Goal: Task Accomplishment & Management: Manage account settings

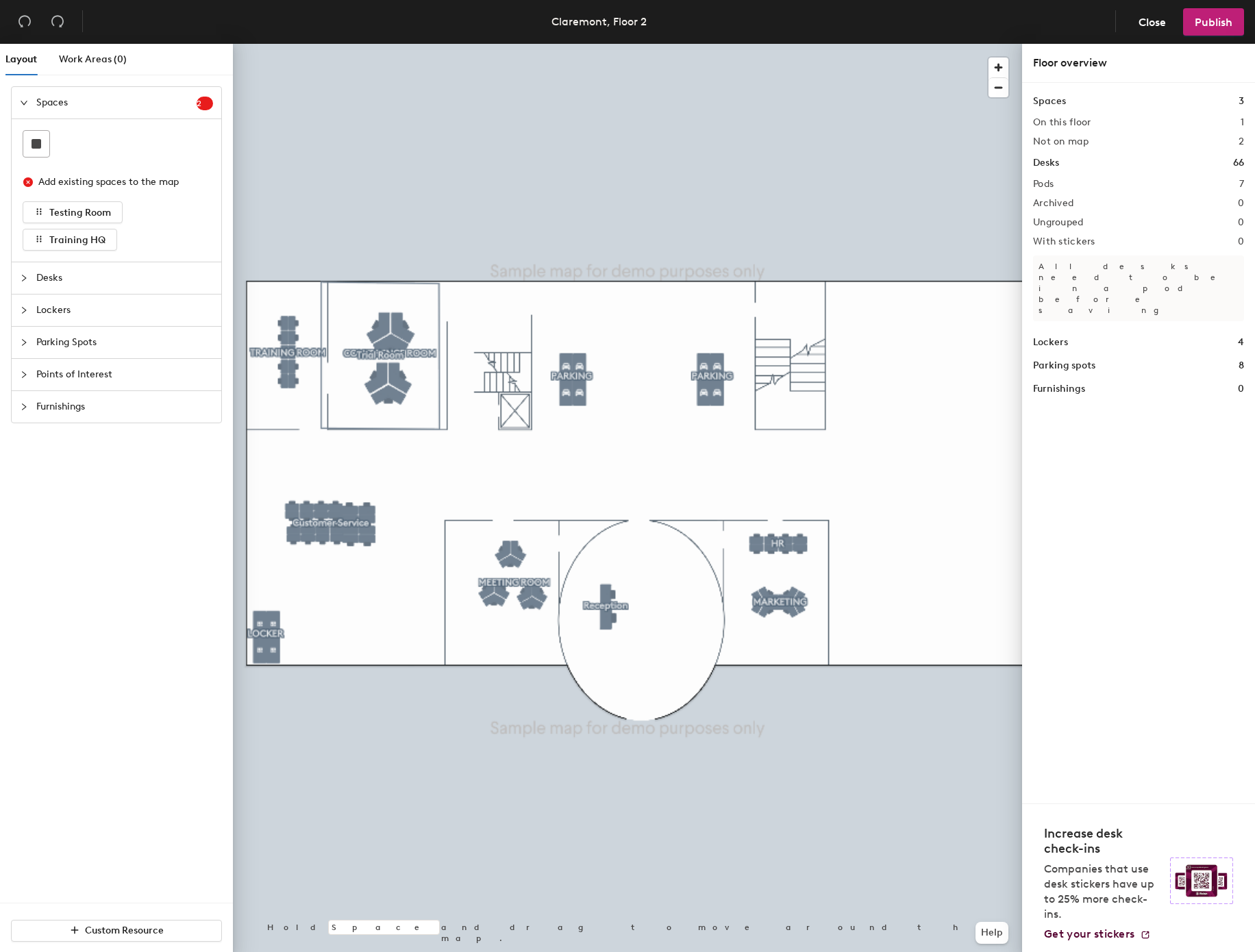
click at [364, 44] on div at bounding box center [628, 44] width 789 height 0
click at [104, 289] on span "Desks" at bounding box center [124, 278] width 177 height 32
click at [99, 325] on span "Parking Spots" at bounding box center [124, 312] width 177 height 32
click at [658, 35] on header "Claremont, Floor 2 Close Publish" at bounding box center [628, 22] width 1255 height 44
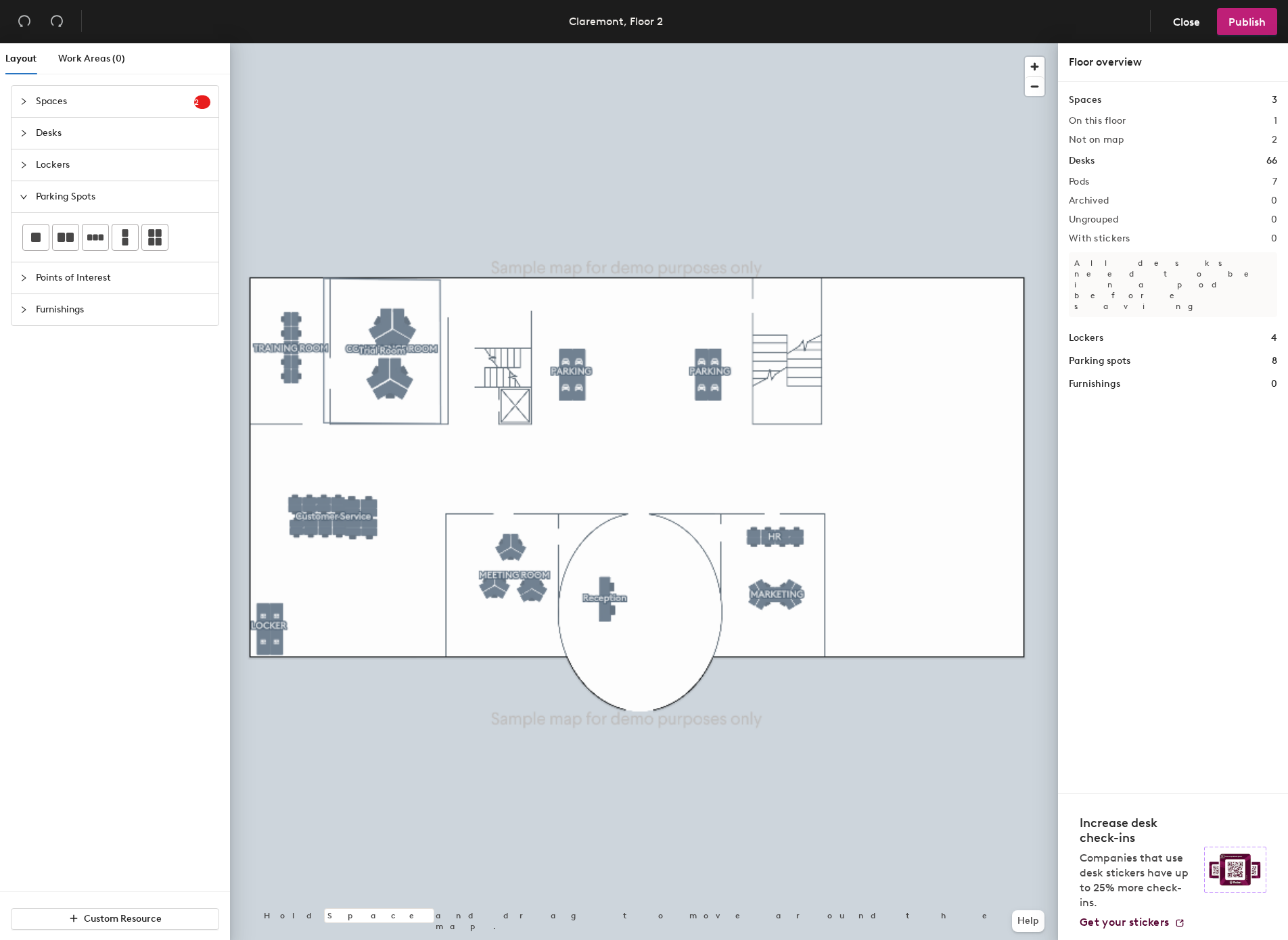
click at [130, 280] on span "Points of Interest" at bounding box center [123, 278] width 175 height 31
click at [159, 276] on icon at bounding box center [155, 269] width 10 height 12
click at [152, 266] on icon at bounding box center [155, 269] width 16 height 16
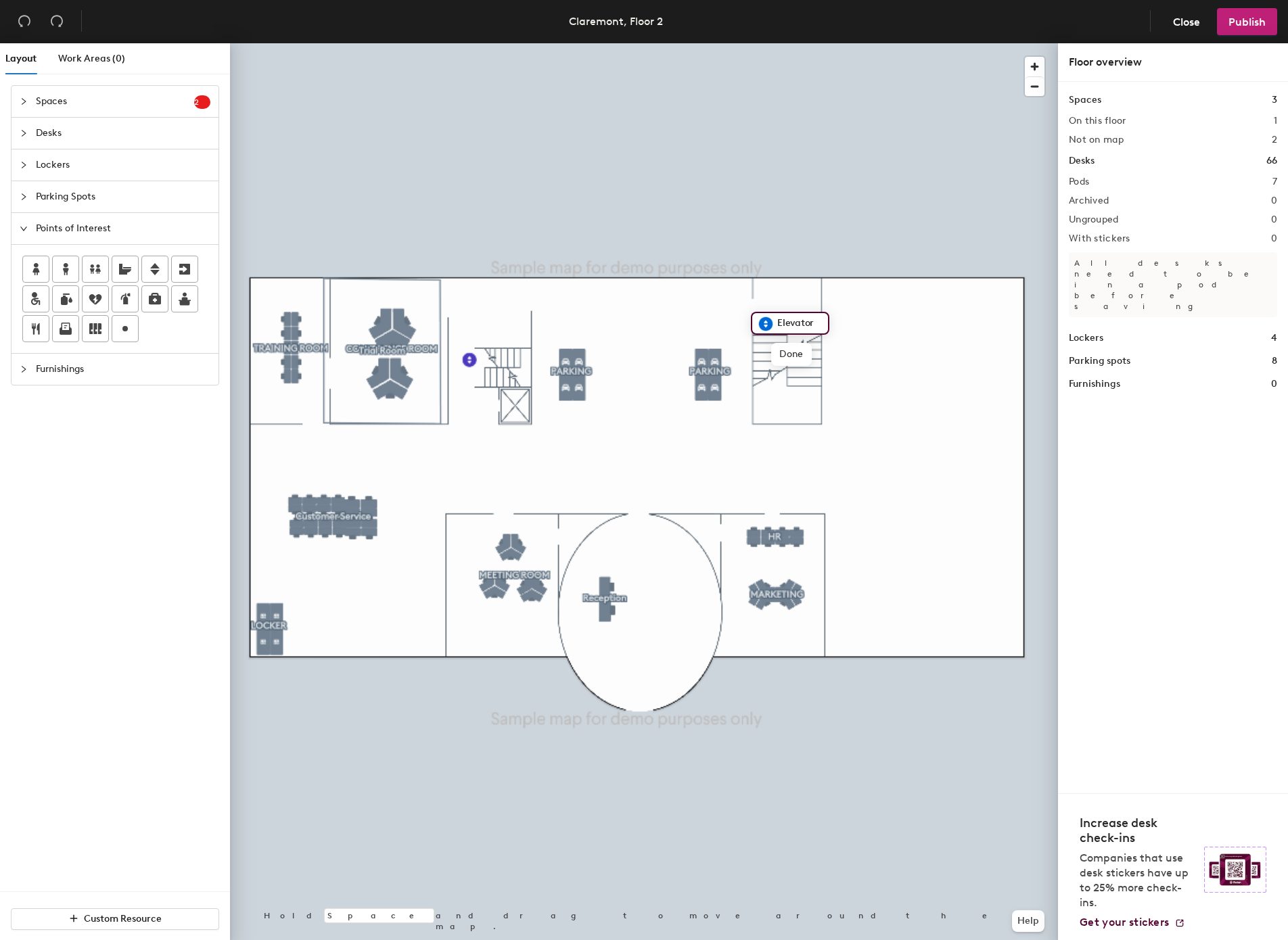
click at [679, 43] on div at bounding box center [644, 43] width 828 height 0
click at [89, 269] on icon at bounding box center [95, 269] width 16 height 16
click at [172, 542] on div "Spaces 2 Add existing spaces to the map Testing Room Training HQ Desks Lockers …" at bounding box center [115, 488] width 230 height 806
click at [100, 266] on icon at bounding box center [95, 269] width 16 height 16
click at [102, 265] on icon at bounding box center [95, 269] width 16 height 16
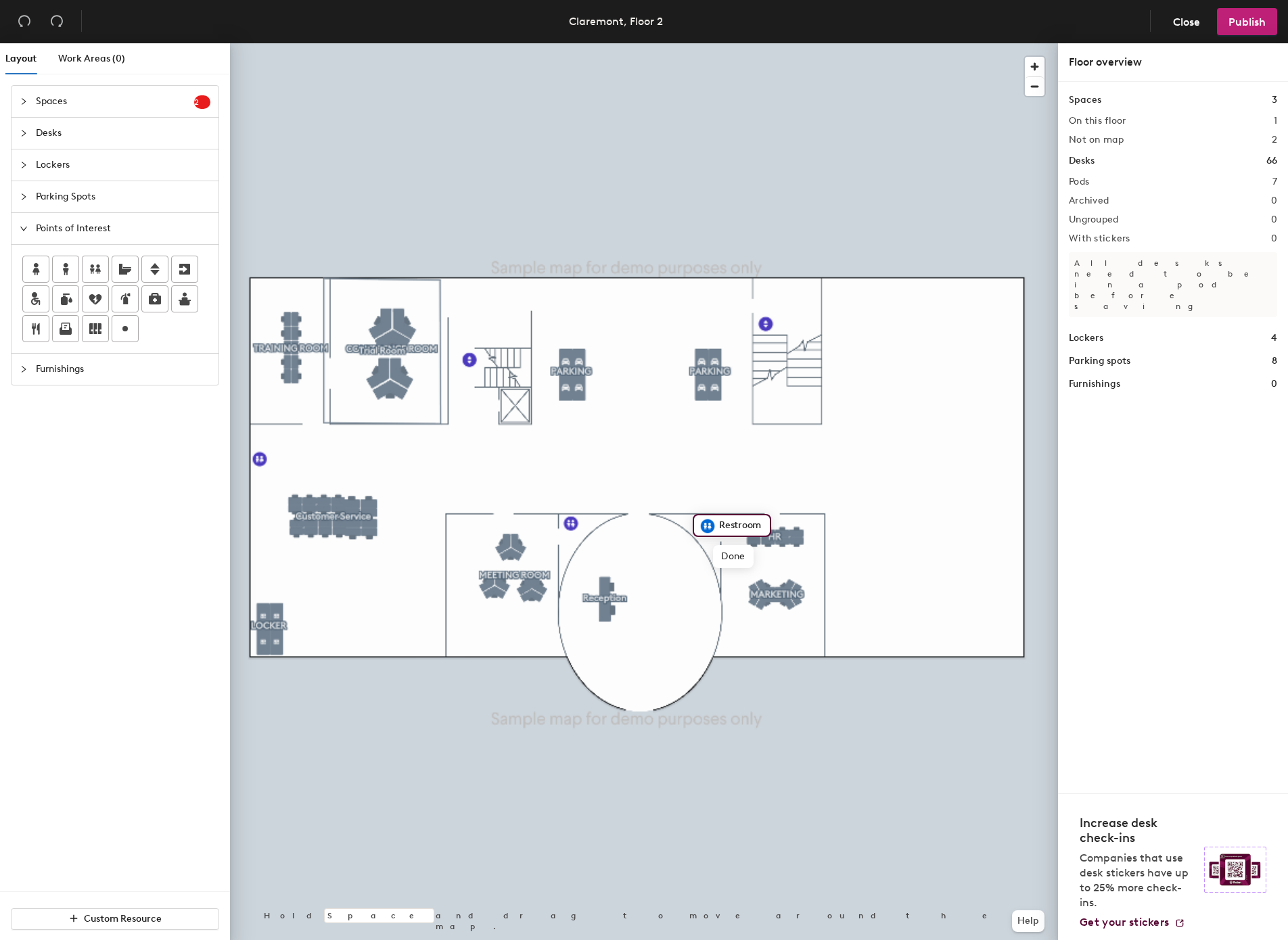
click at [136, 385] on span "Furnishings" at bounding box center [123, 369] width 175 height 31
click at [147, 298] on div at bounding box center [155, 301] width 26 height 26
click at [117, 215] on span "Points of Interest" at bounding box center [123, 229] width 175 height 31
click at [184, 306] on icon at bounding box center [185, 299] width 16 height 16
click at [190, 302] on icon at bounding box center [184, 299] width 12 height 13
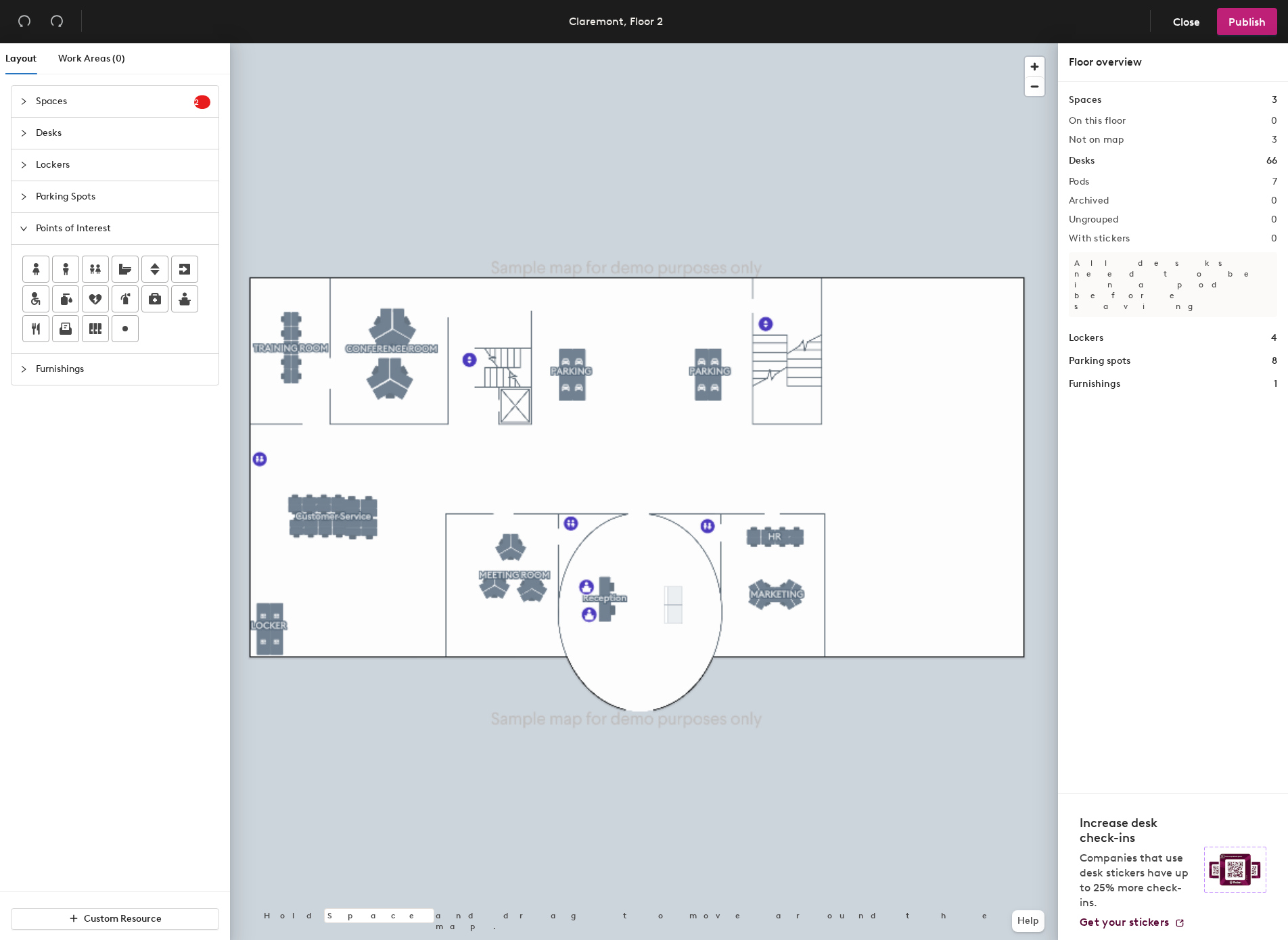
click at [338, 43] on div at bounding box center [644, 43] width 828 height 0
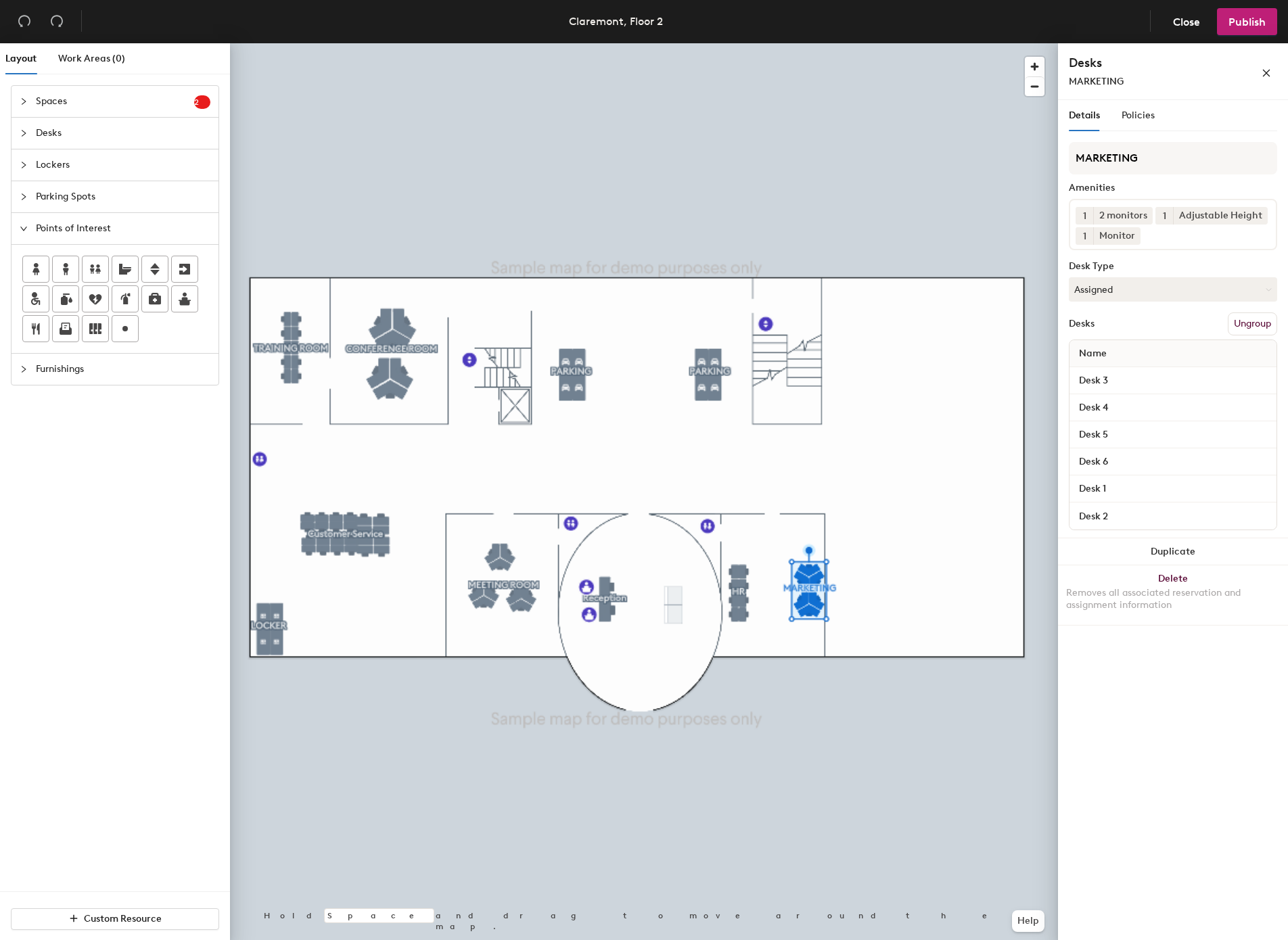
click at [701, 43] on div at bounding box center [644, 43] width 828 height 0
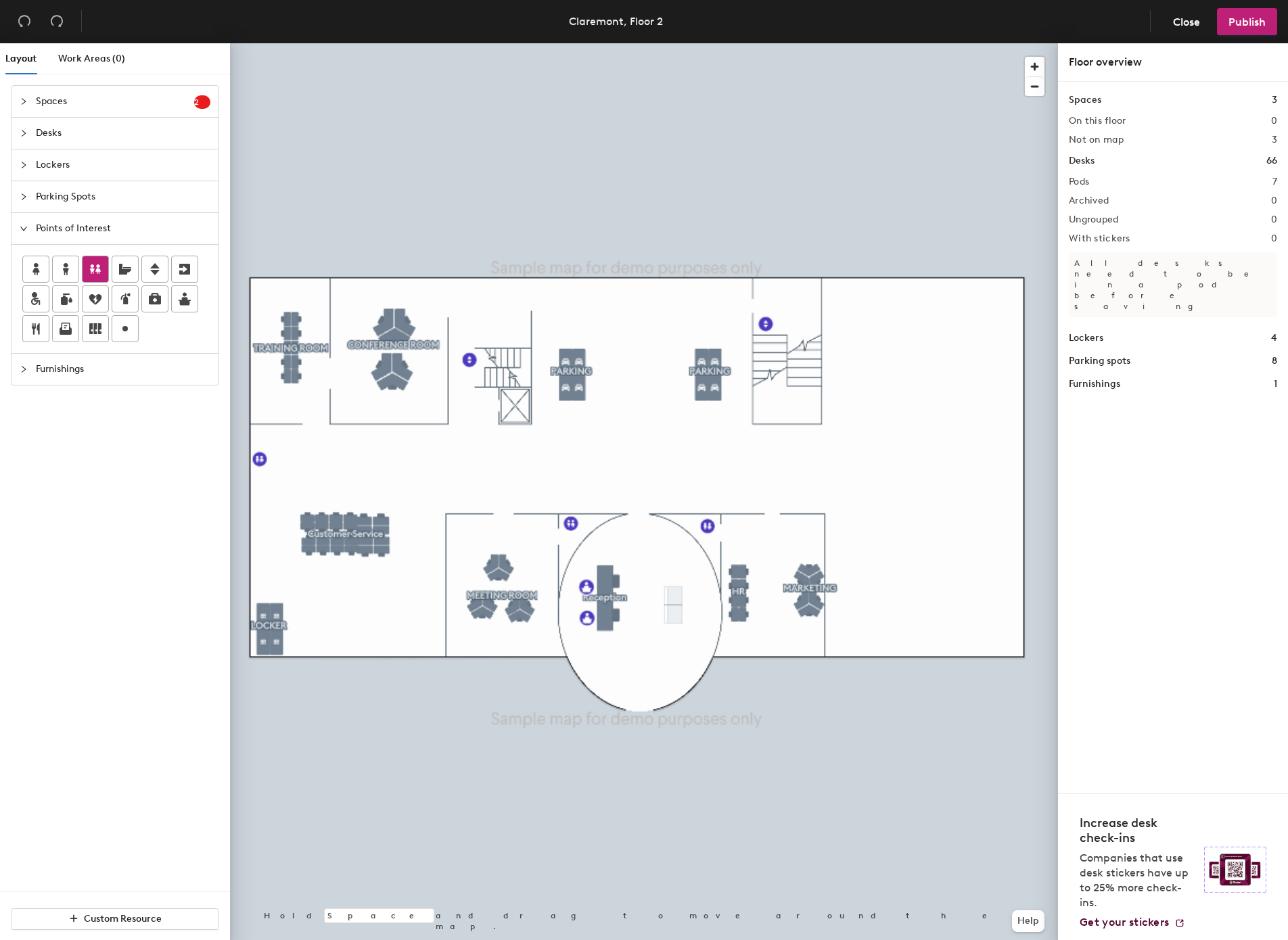
click at [97, 265] on icon at bounding box center [95, 269] width 16 height 16
click at [887, 43] on div at bounding box center [644, 43] width 828 height 0
click at [188, 267] on icon at bounding box center [184, 269] width 11 height 11
click at [114, 127] on span "Desks" at bounding box center [123, 133] width 175 height 31
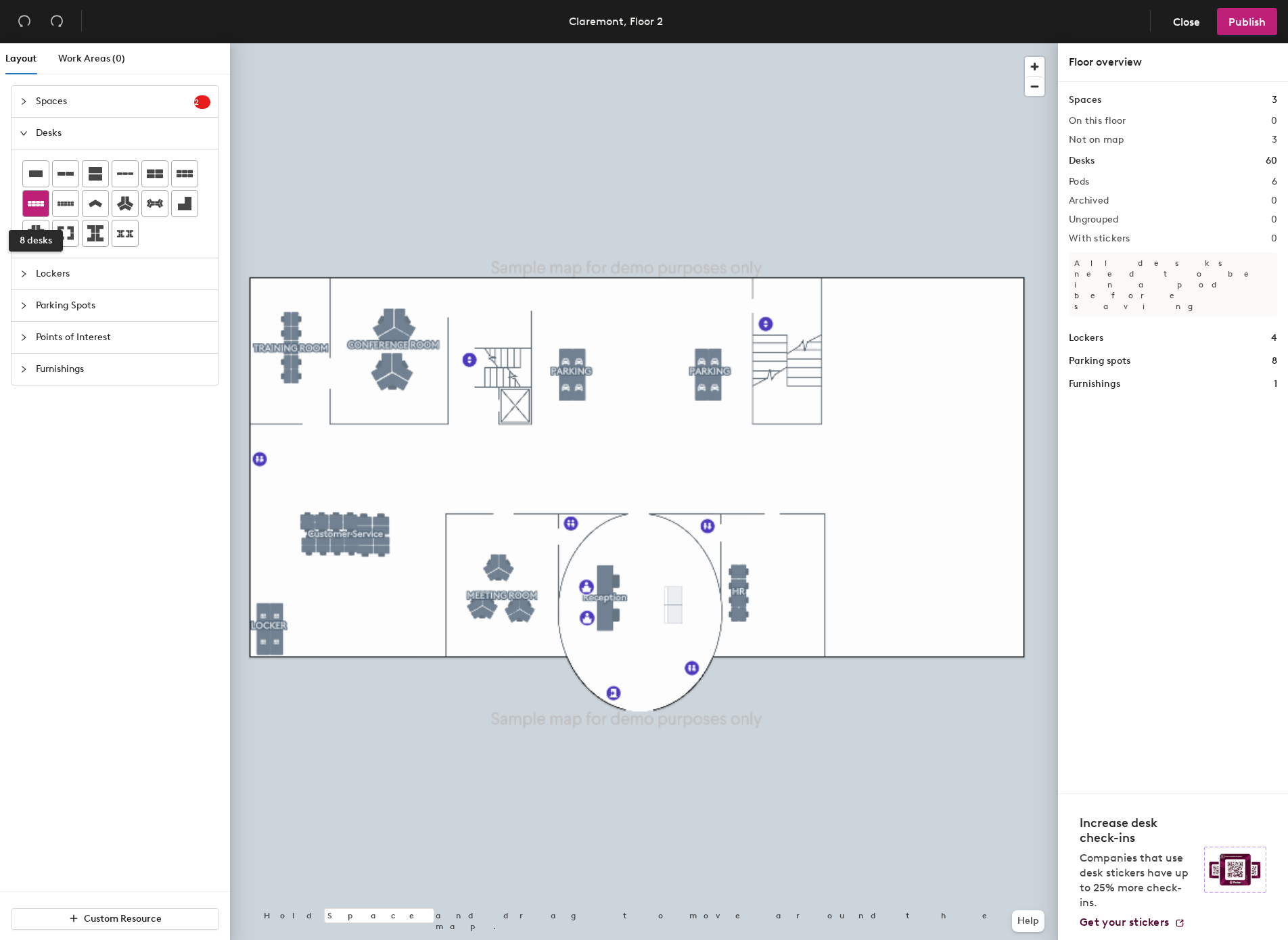
click at [40, 203] on icon at bounding box center [36, 204] width 16 height 16
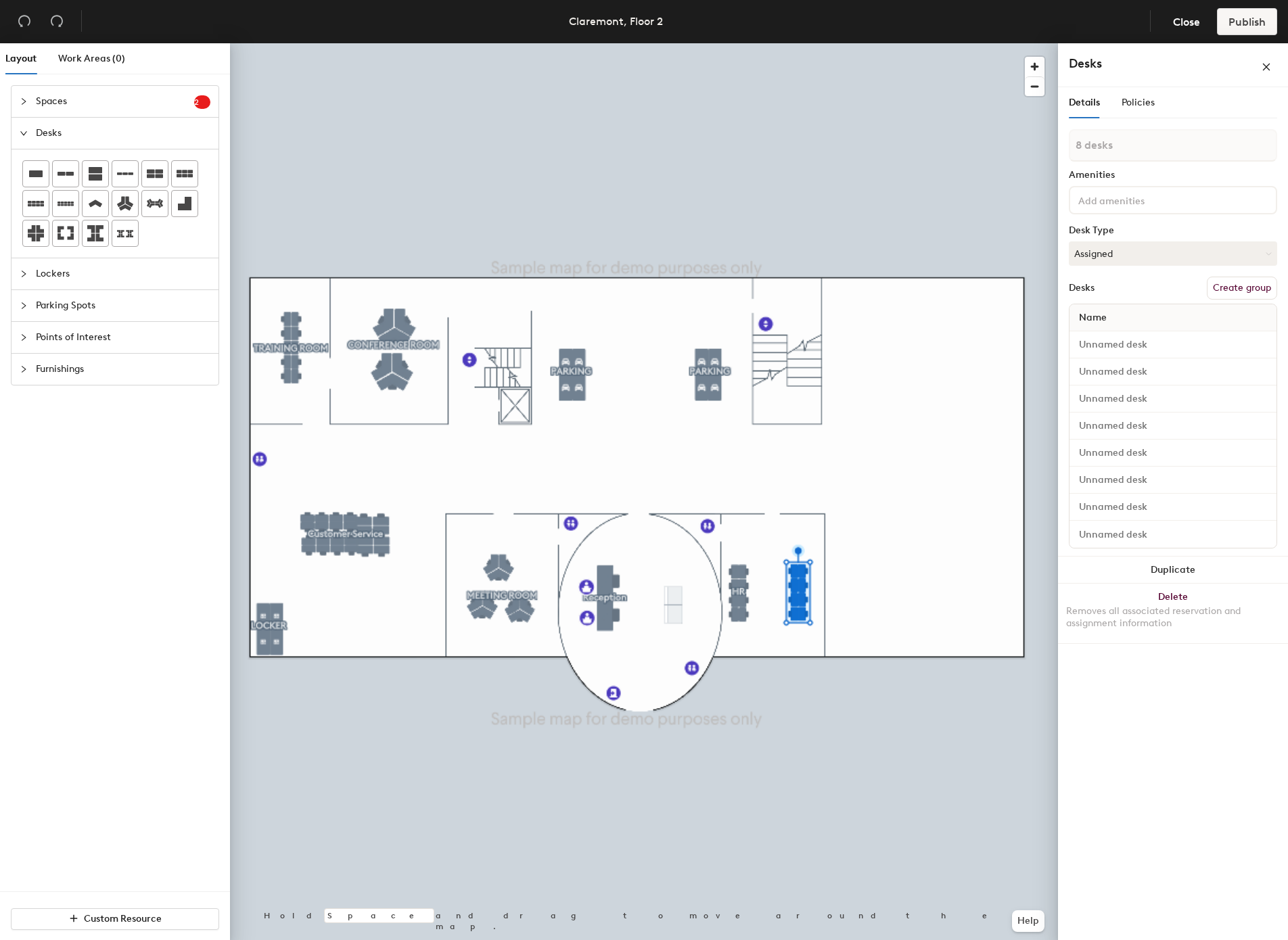
click at [1223, 291] on button "Create group" at bounding box center [1242, 288] width 71 height 23
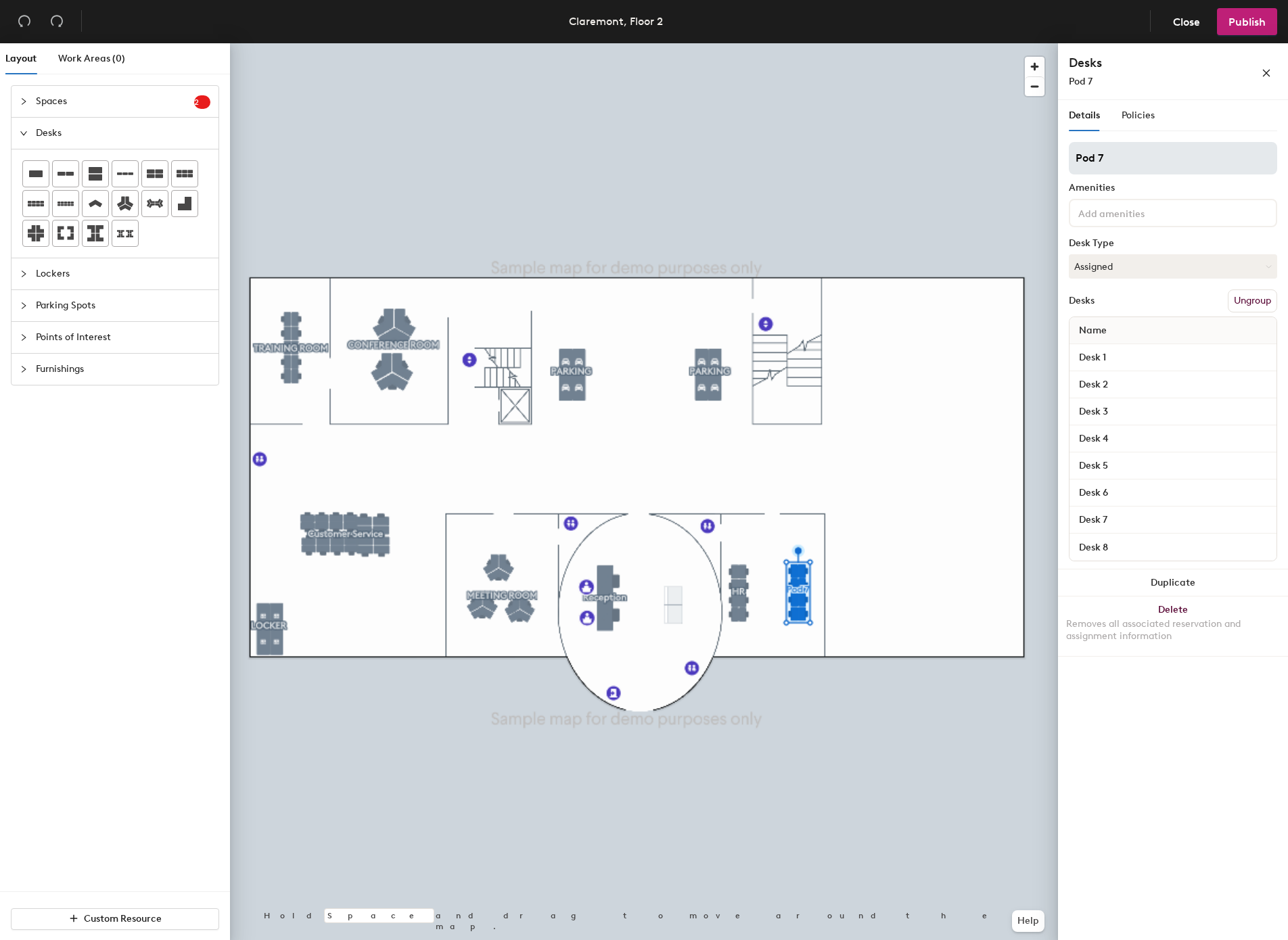
click at [1179, 174] on div "Pod 7 Amenities Desk Type Assigned Desks Ungroup Name Desk 1 Desk 2 Desk 3 Desk…" at bounding box center [1173, 355] width 208 height 427
click at [1179, 165] on input "Pod 7" at bounding box center [1173, 158] width 208 height 33
type input "MARKETING"
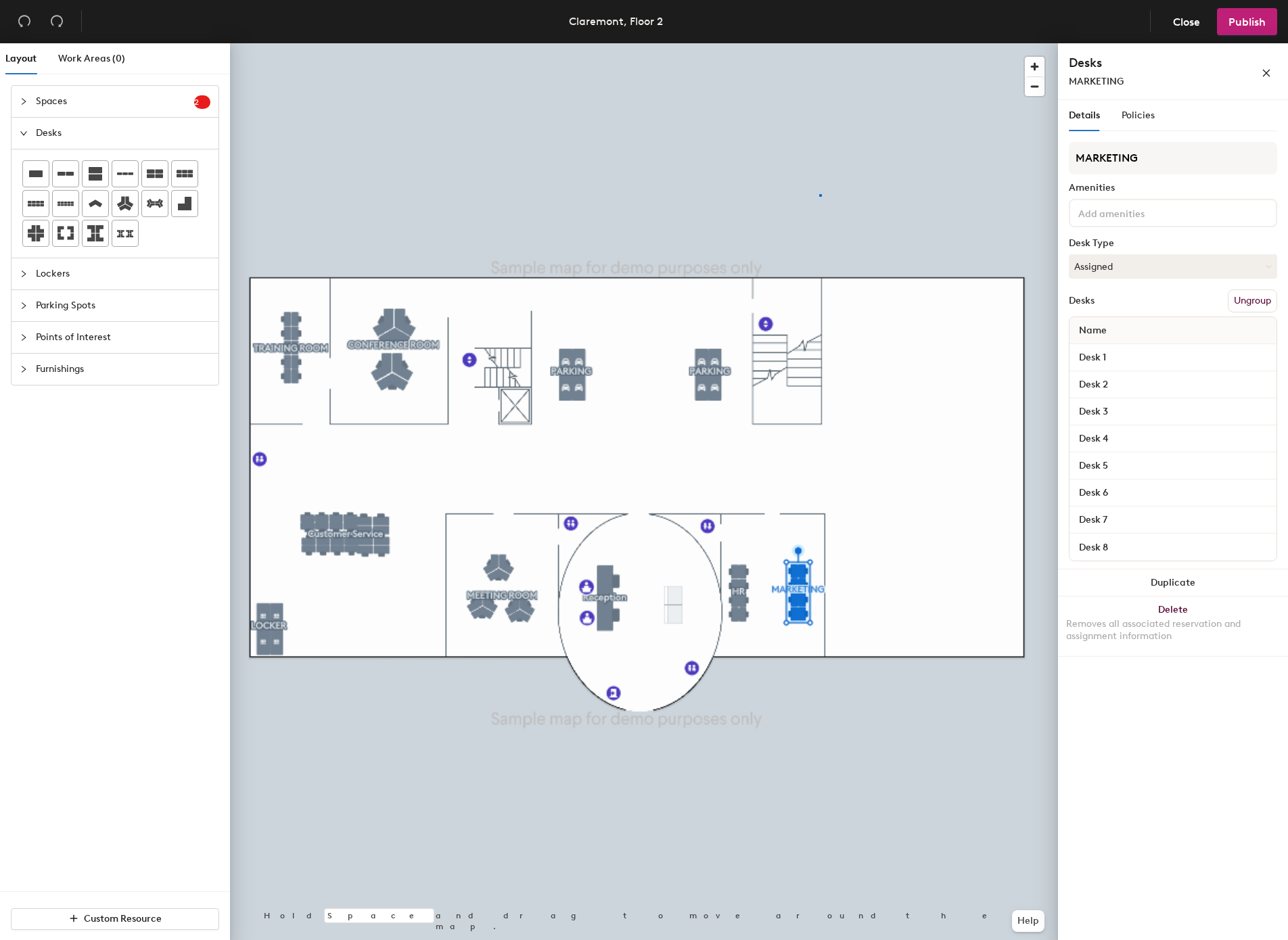
click at [820, 43] on div at bounding box center [644, 43] width 828 height 0
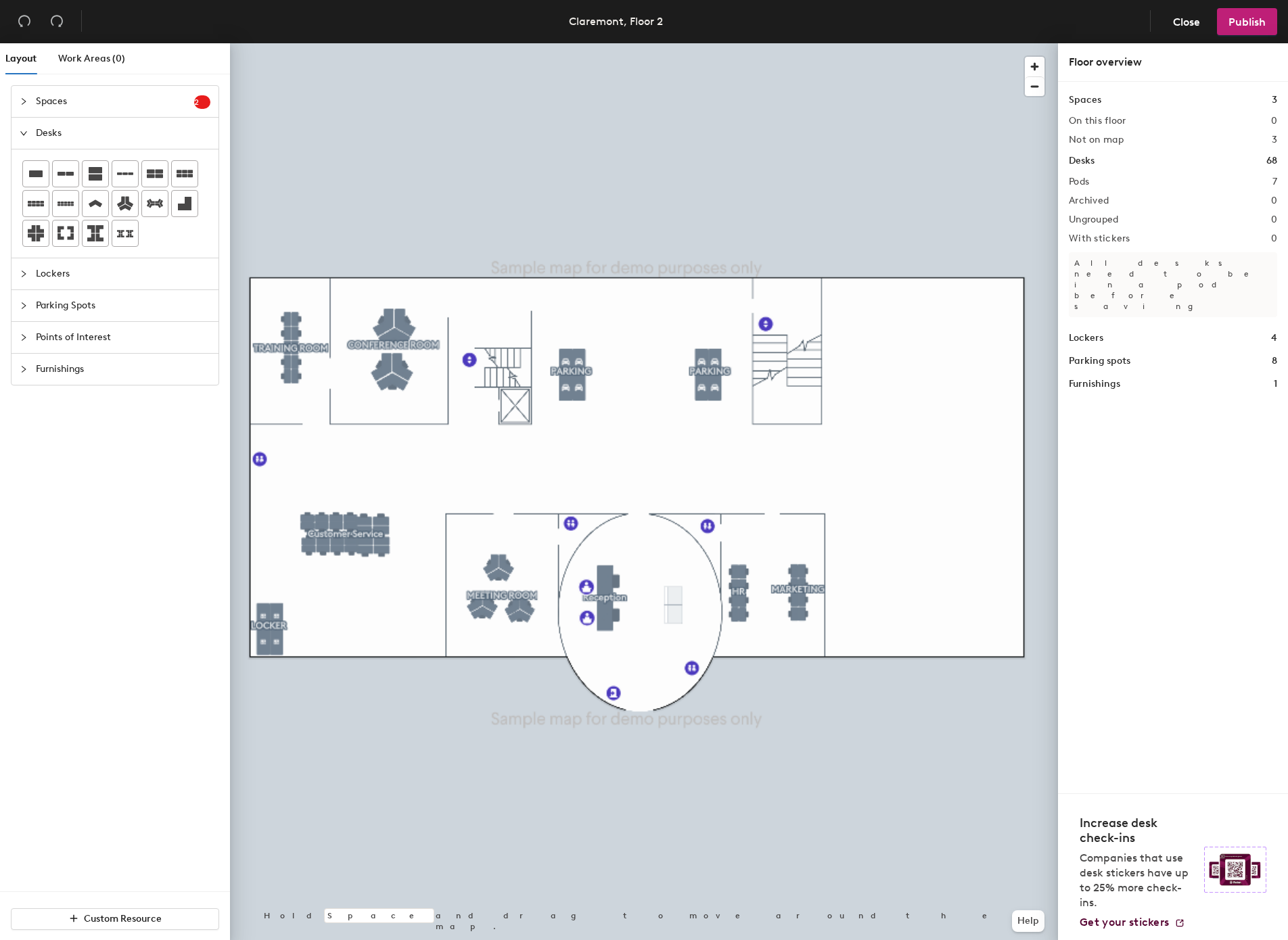
click at [132, 362] on span "Furnishings" at bounding box center [123, 369] width 175 height 31
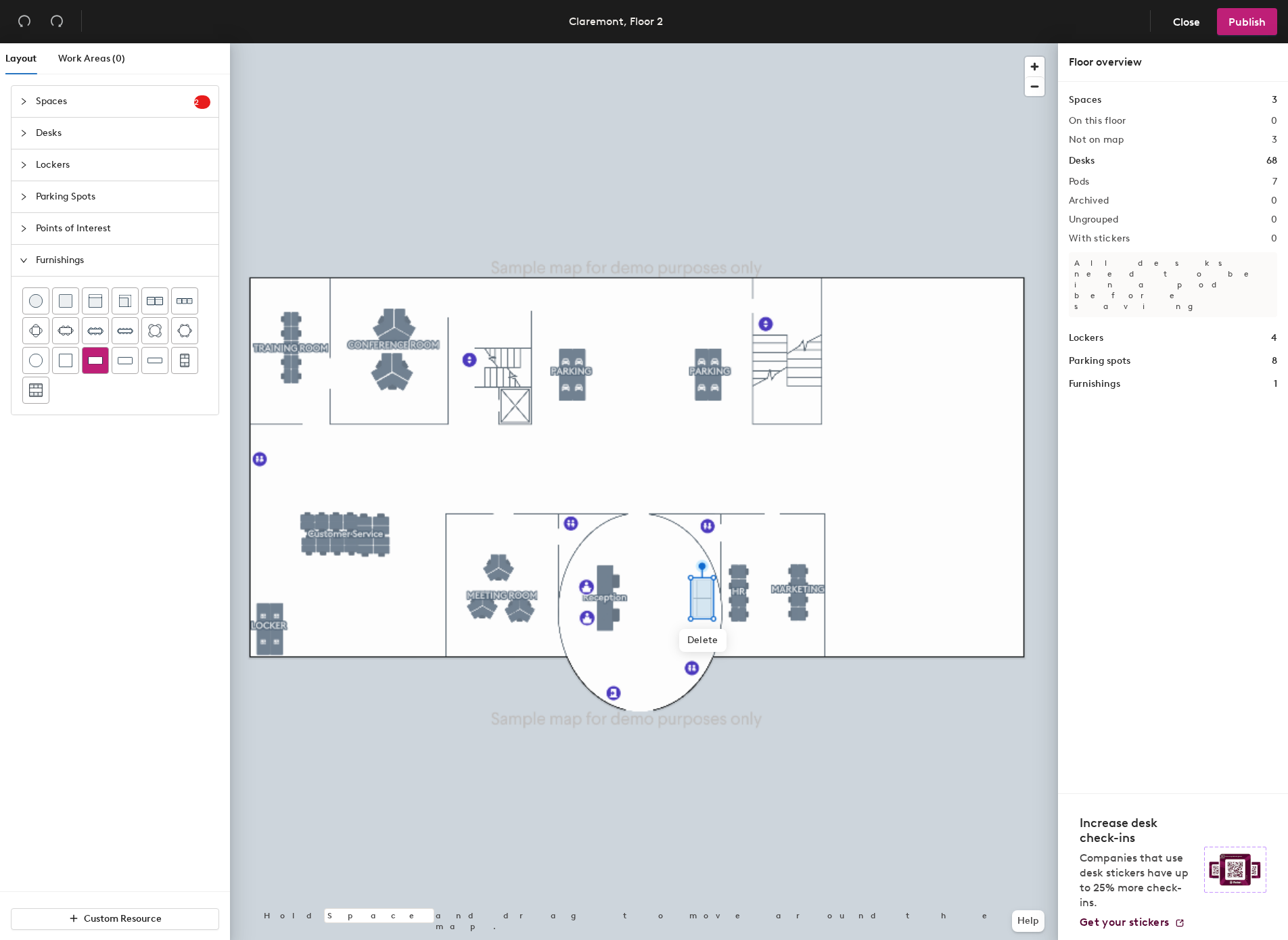
click at [94, 366] on img at bounding box center [95, 360] width 15 height 13
click at [688, 646] on span "Delete" at bounding box center [679, 642] width 48 height 23
click at [706, 634] on span "Delete" at bounding box center [703, 641] width 48 height 23
click at [181, 296] on img at bounding box center [185, 300] width 16 height 16
click at [806, 43] on div at bounding box center [644, 43] width 828 height 0
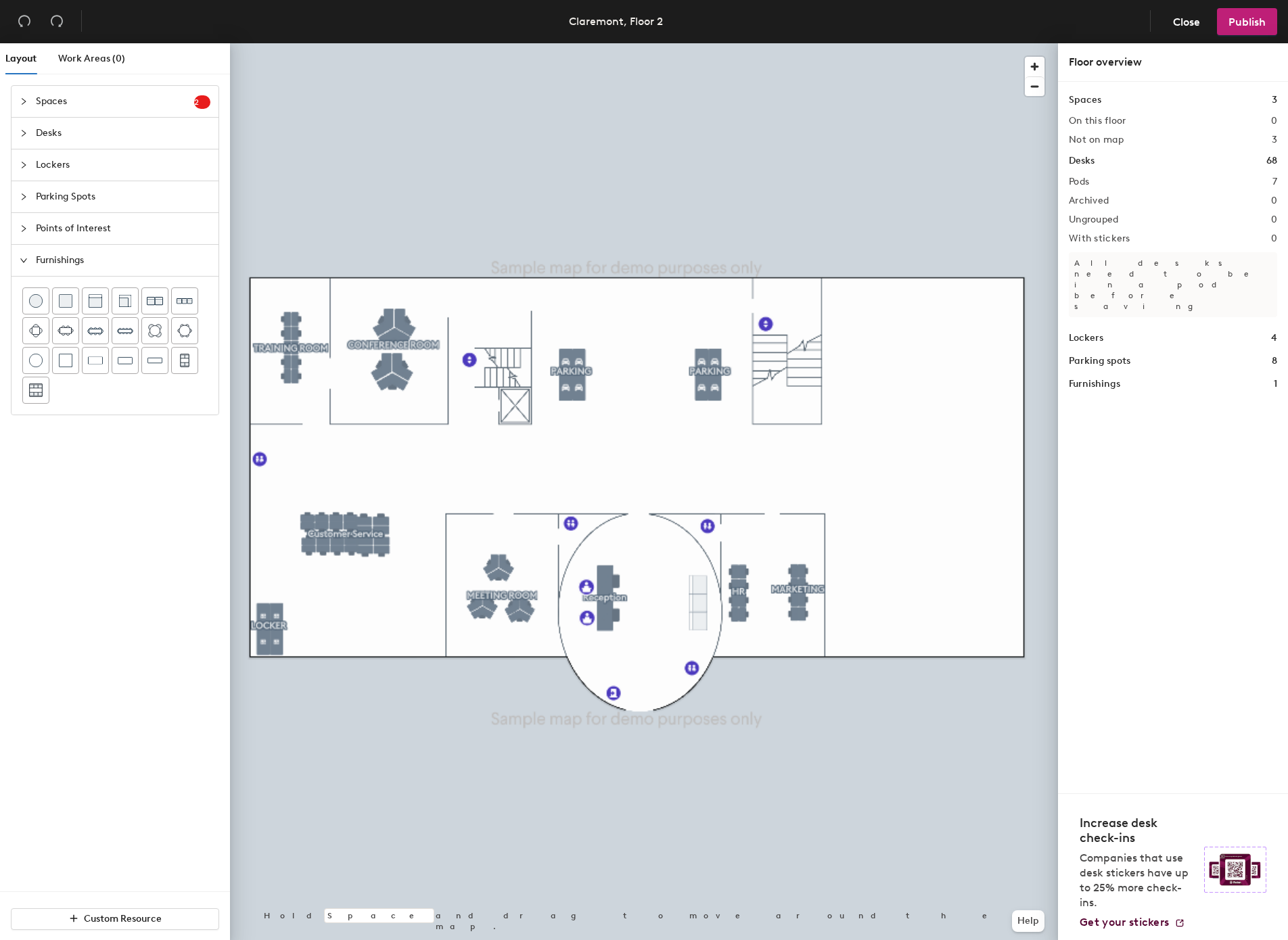
click at [742, 43] on div at bounding box center [644, 43] width 828 height 0
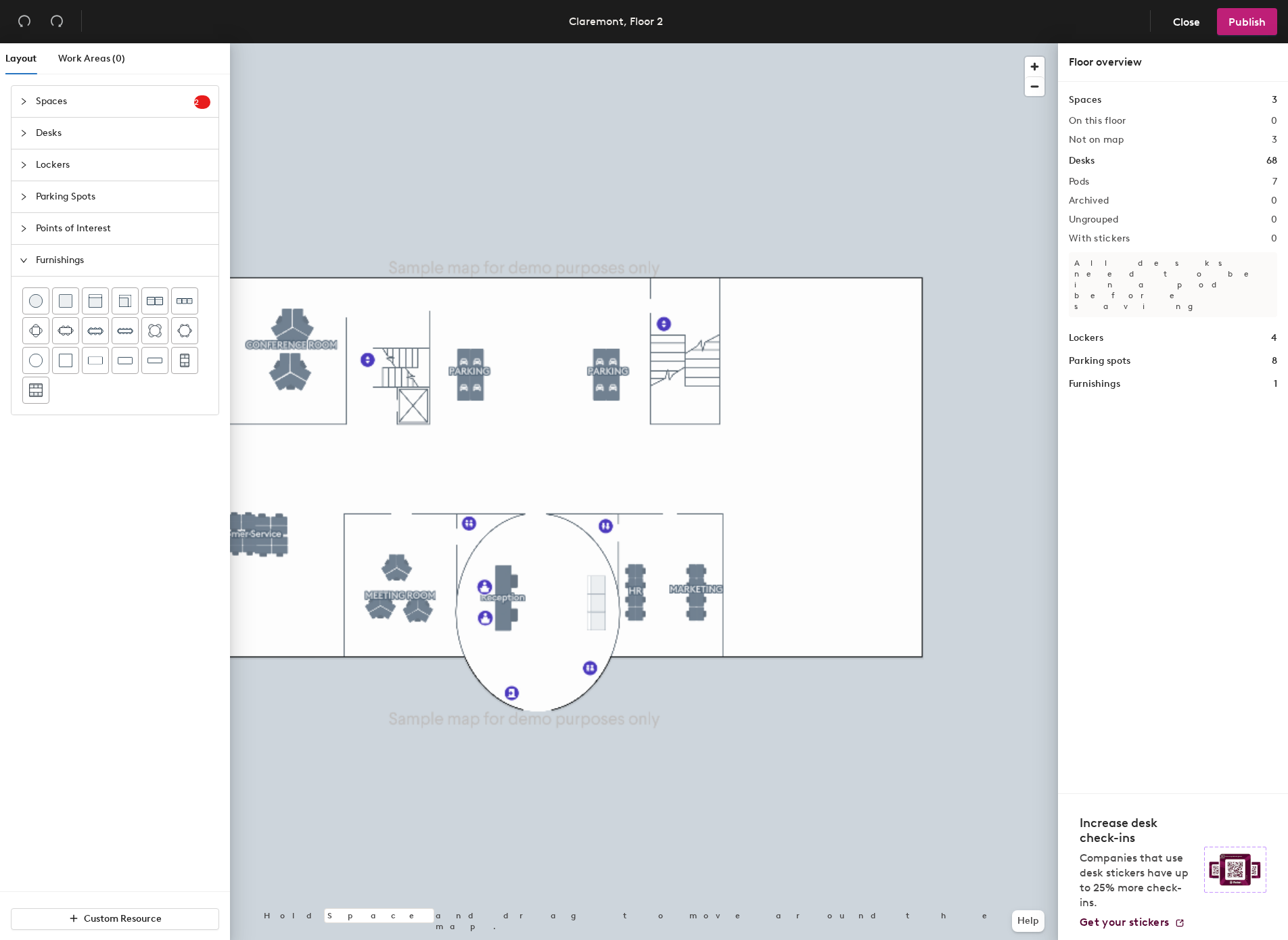
click at [291, 43] on div at bounding box center [644, 43] width 828 height 0
click at [271, 43] on div at bounding box center [644, 43] width 828 height 0
click at [285, 43] on div at bounding box center [644, 43] width 828 height 0
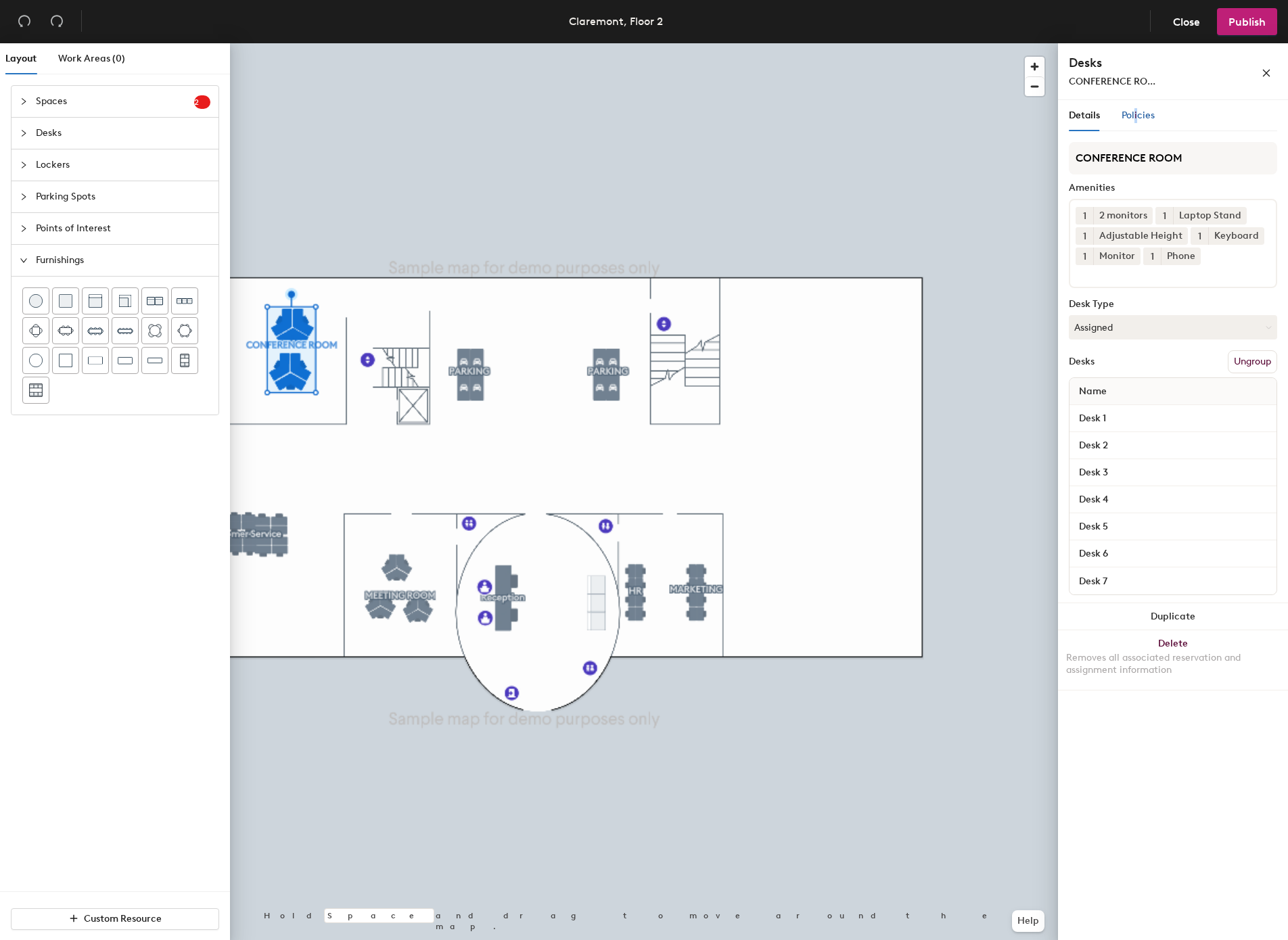
click at [1136, 117] on span "Policies" at bounding box center [1138, 114] width 33 height 11
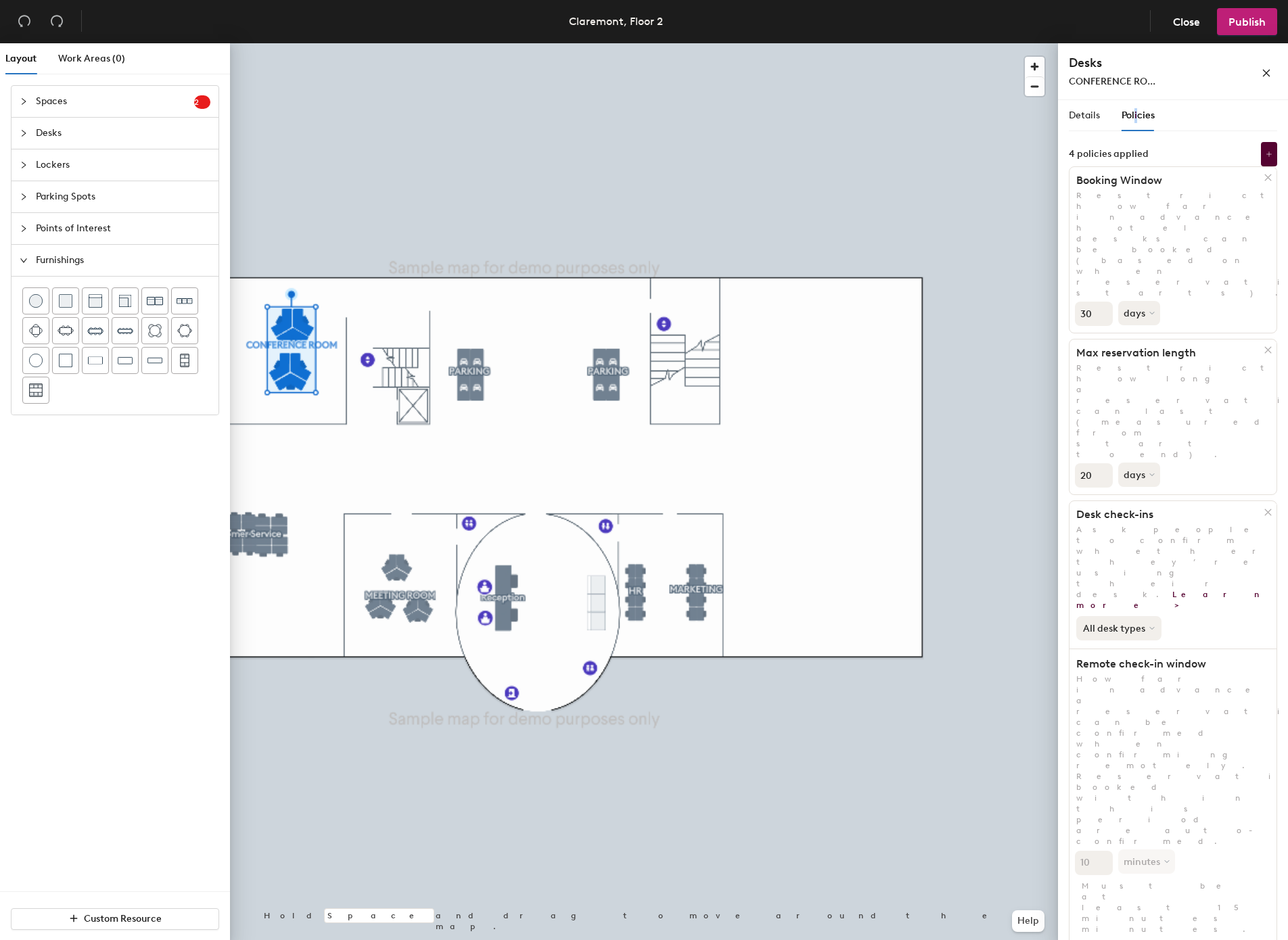
click at [1118, 616] on button "All desk types" at bounding box center [1119, 628] width 85 height 25
click at [1121, 666] on div "Hot/hotel only" at bounding box center [1119, 674] width 83 height 16
click at [859, 43] on div at bounding box center [644, 43] width 828 height 0
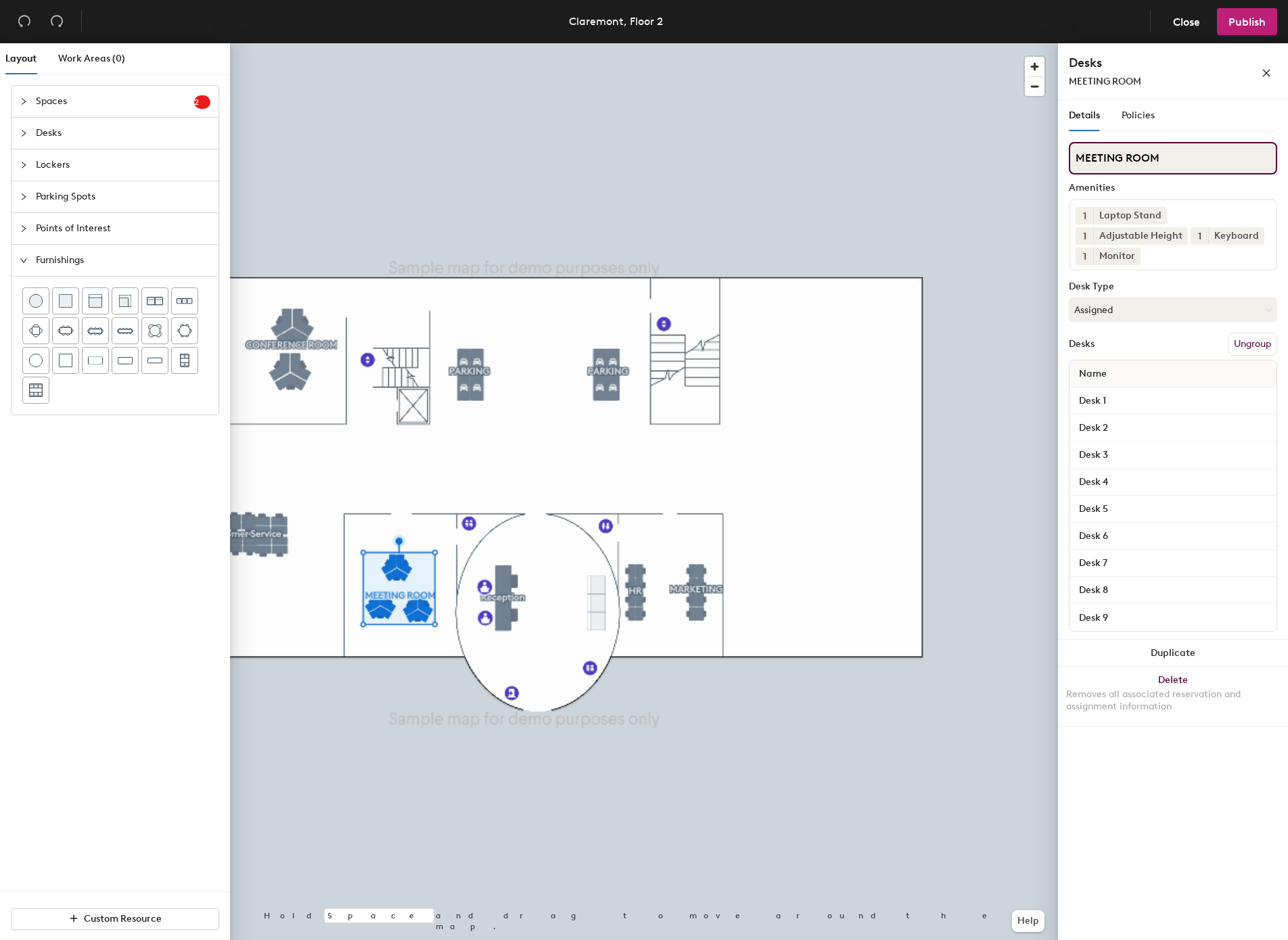
click at [1145, 156] on input "MEETING ROOM" at bounding box center [1173, 158] width 208 height 33
type input "e"
type input "ENGINEERING TEAM"
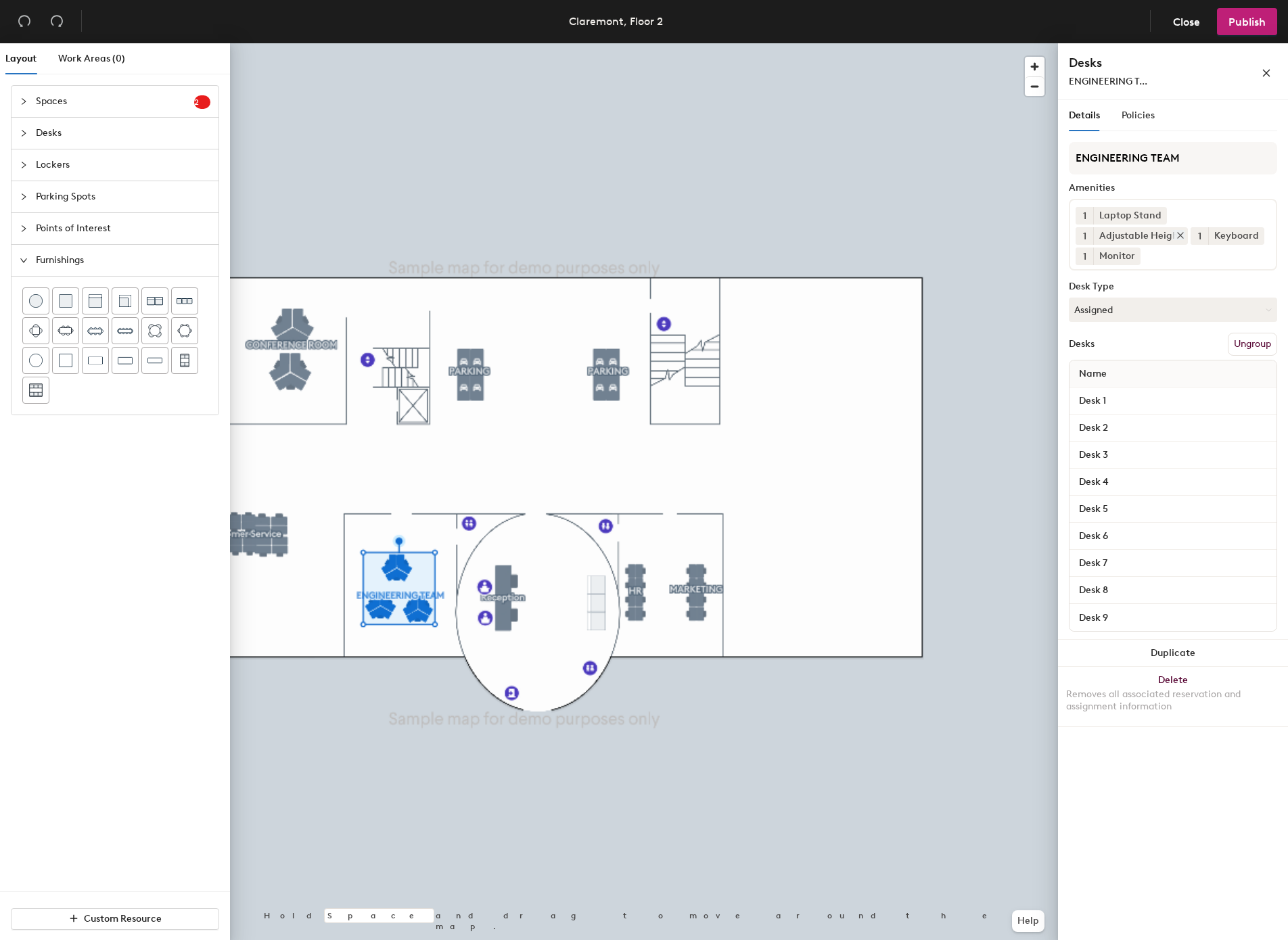
click at [688, 43] on div at bounding box center [644, 43] width 828 height 0
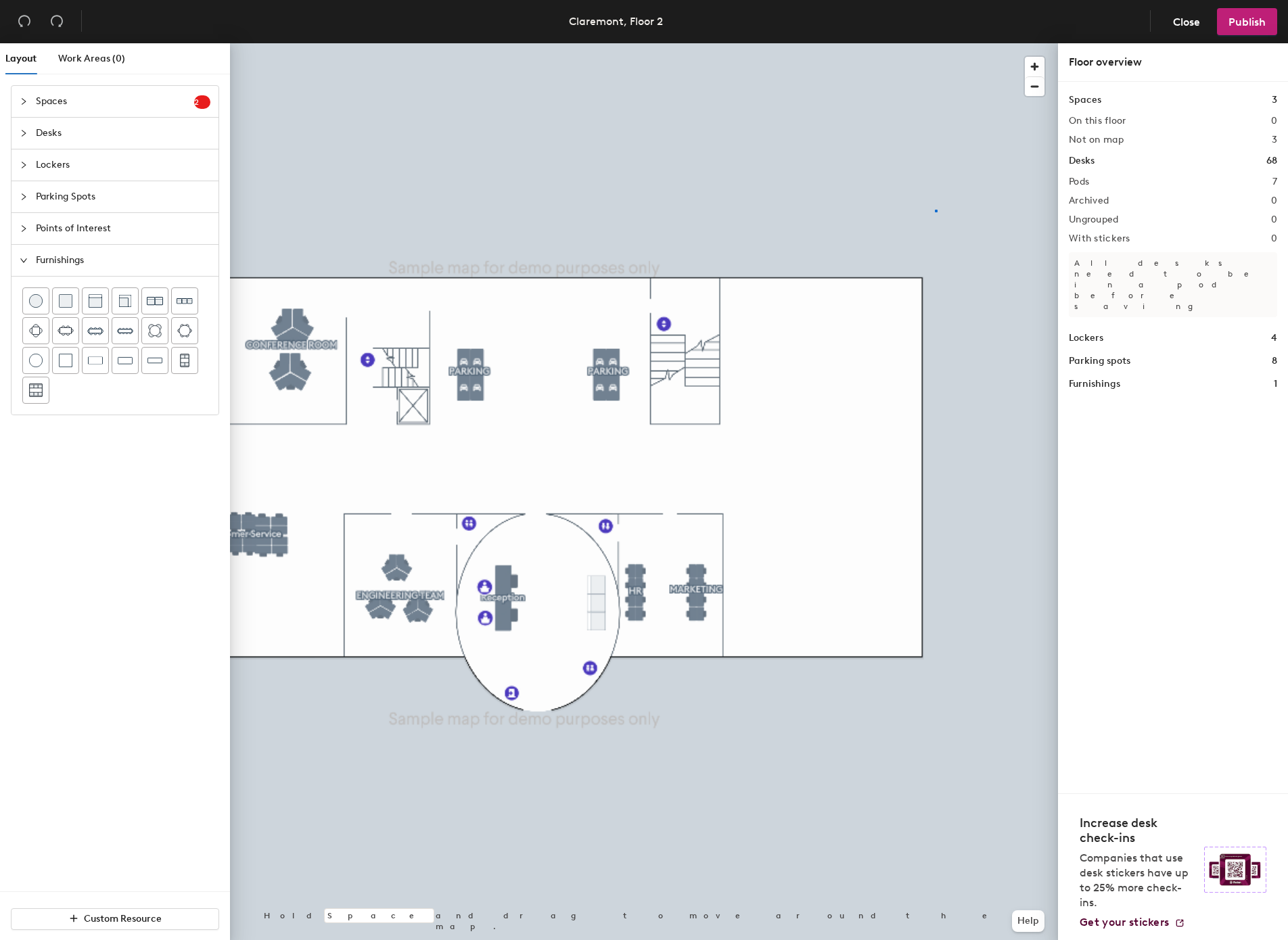
click at [935, 43] on div at bounding box center [644, 43] width 828 height 0
click at [485, 20] on header "Claremont, Floor 2 Close Publish" at bounding box center [644, 22] width 1288 height 43
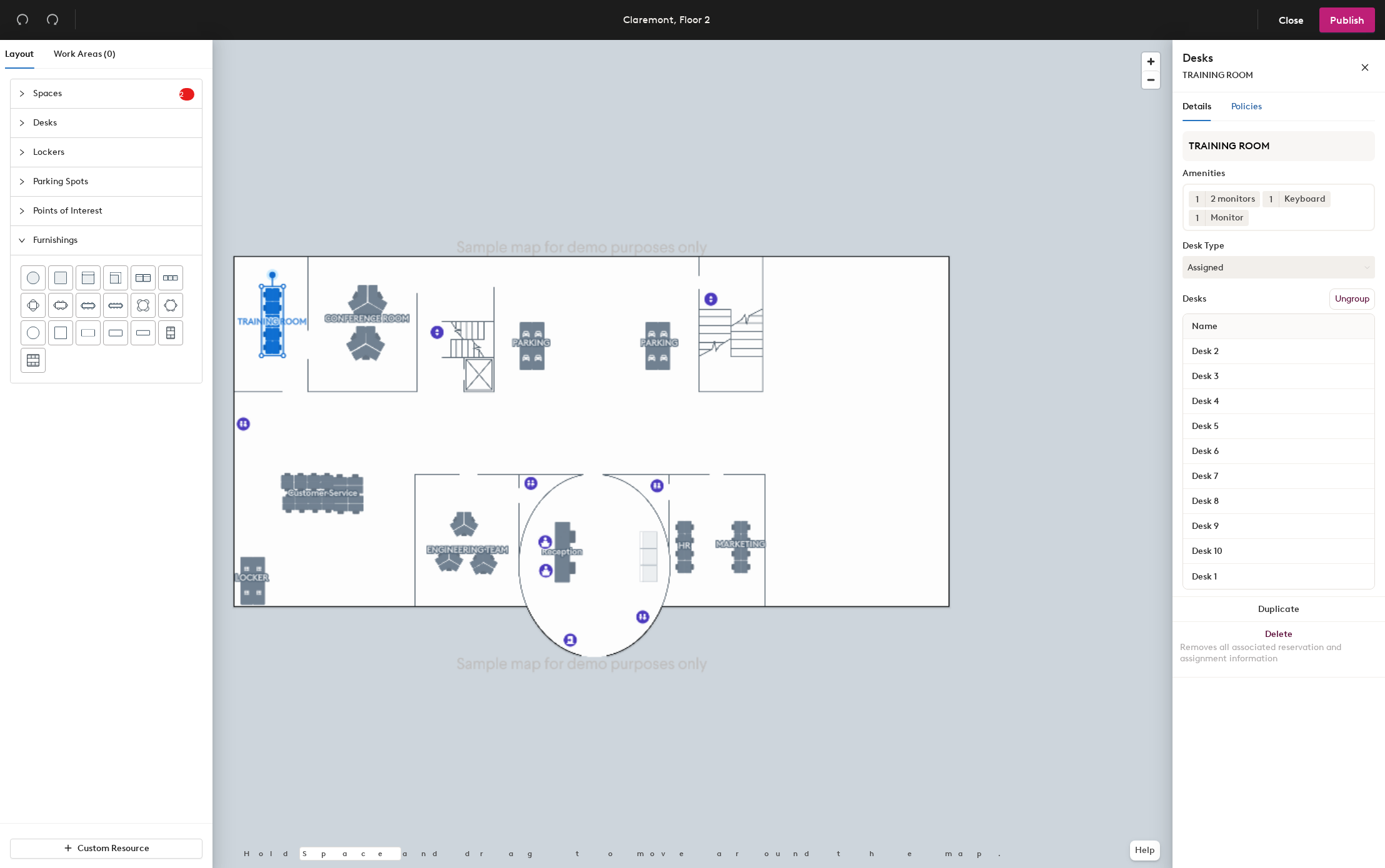
click at [1189, 108] on span "Policies" at bounding box center [1246, 106] width 31 height 10
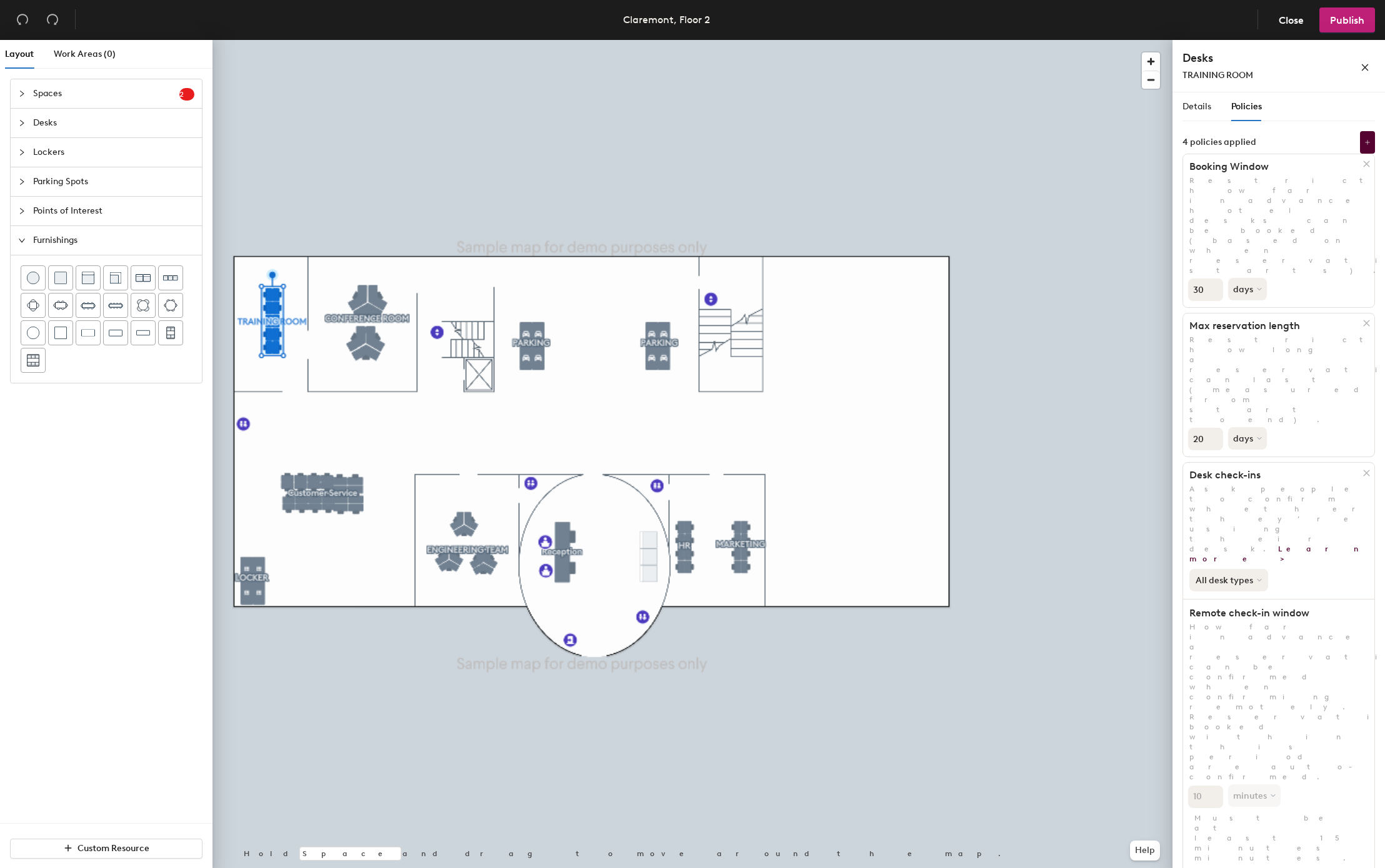
click at [1189, 569] on button "All desk types" at bounding box center [1229, 580] width 79 height 23
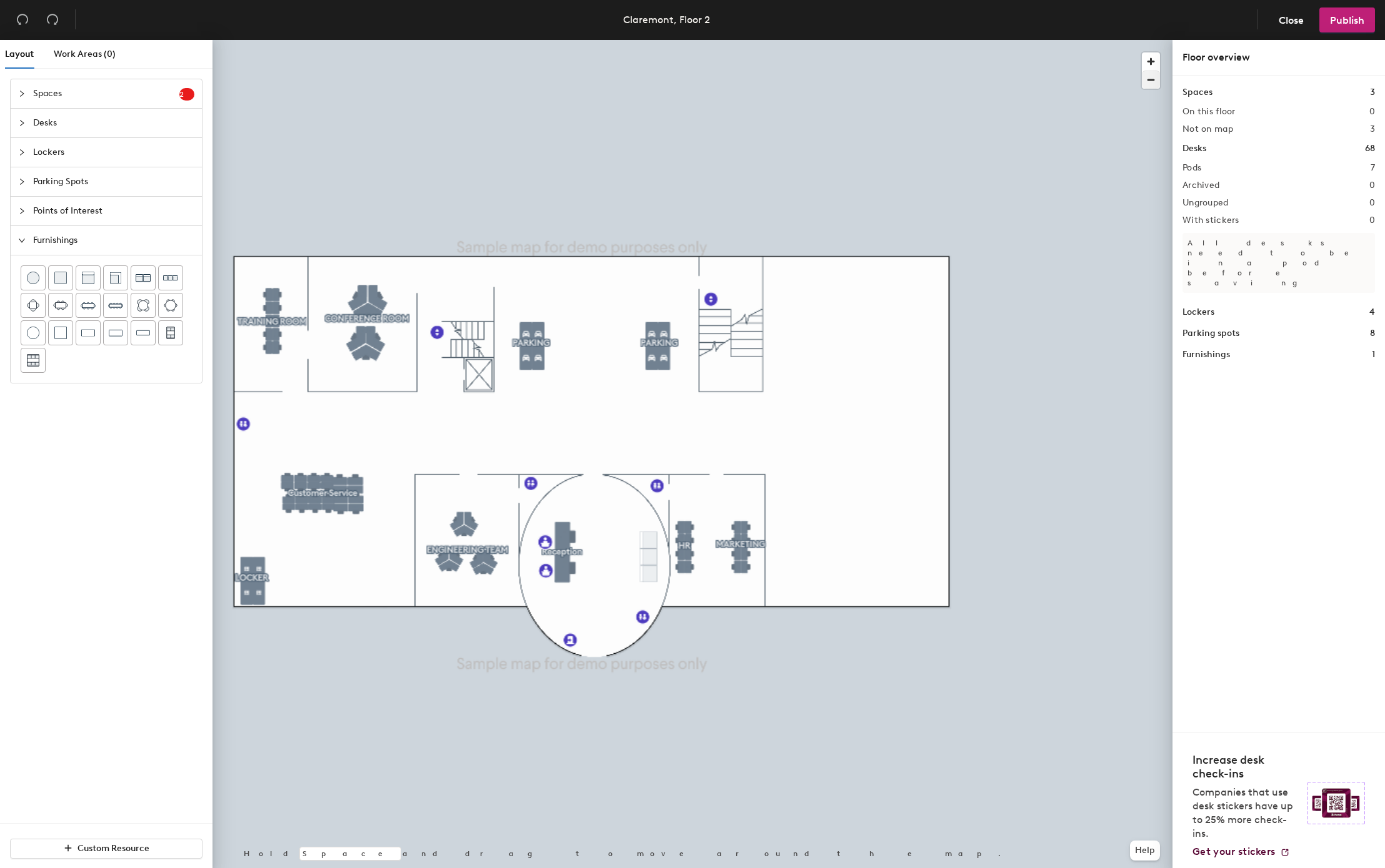
click at [470, 40] on div at bounding box center [692, 40] width 959 height 0
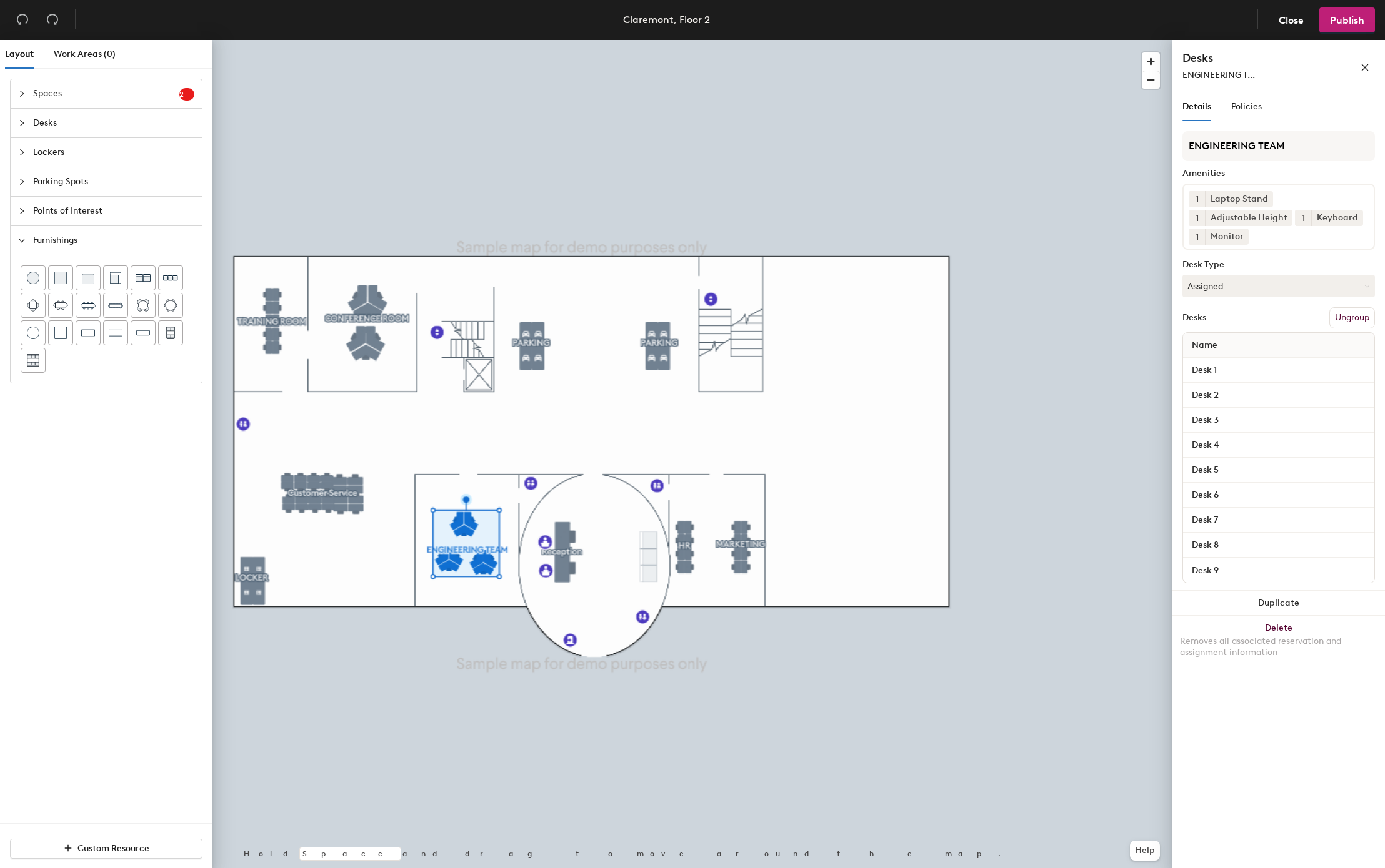
click at [97, 117] on span "Desks" at bounding box center [113, 123] width 161 height 29
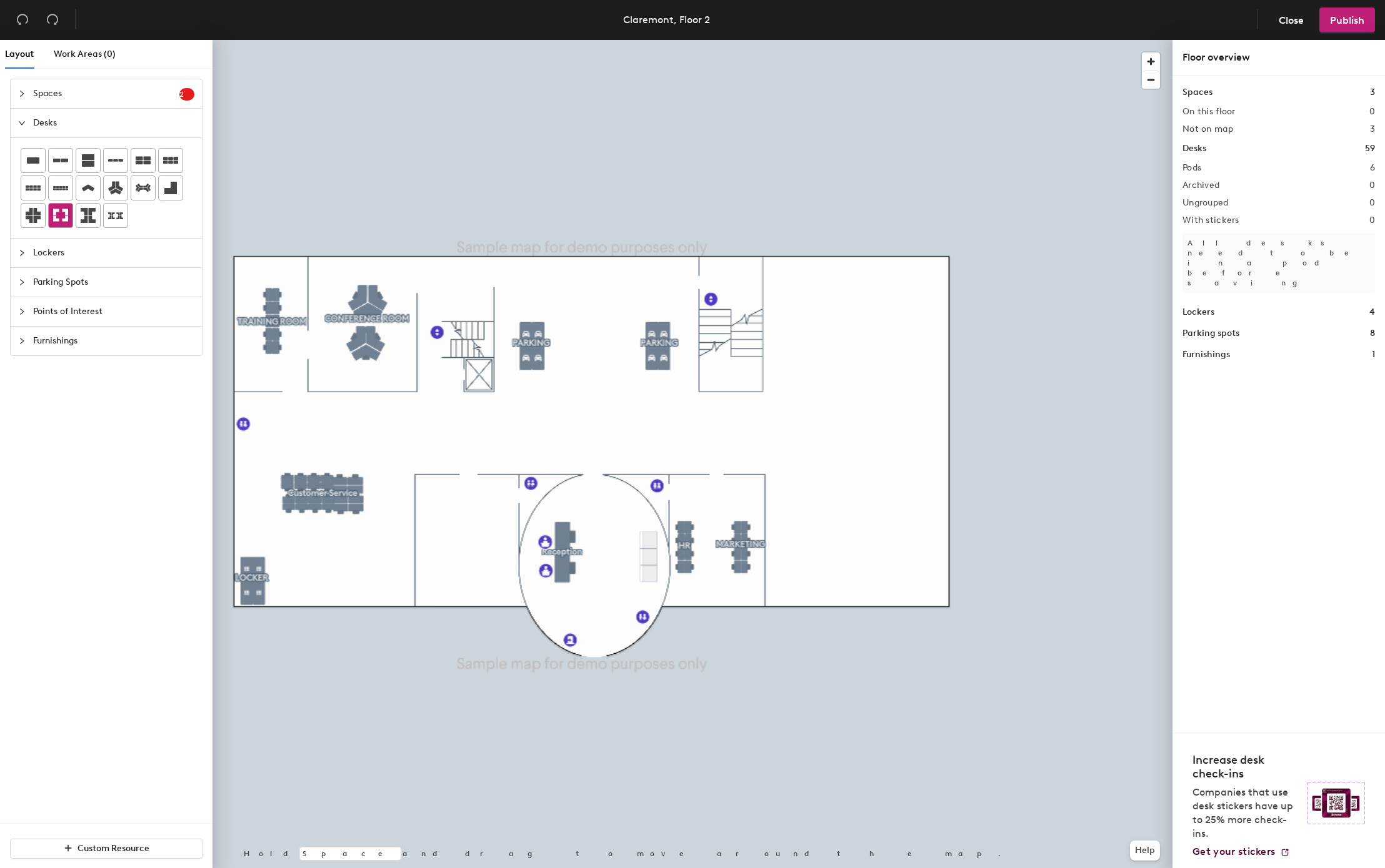
click at [58, 221] on icon at bounding box center [60, 215] width 15 height 12
click at [122, 209] on div at bounding box center [115, 215] width 24 height 24
click at [25, 220] on icon at bounding box center [33, 215] width 15 height 15
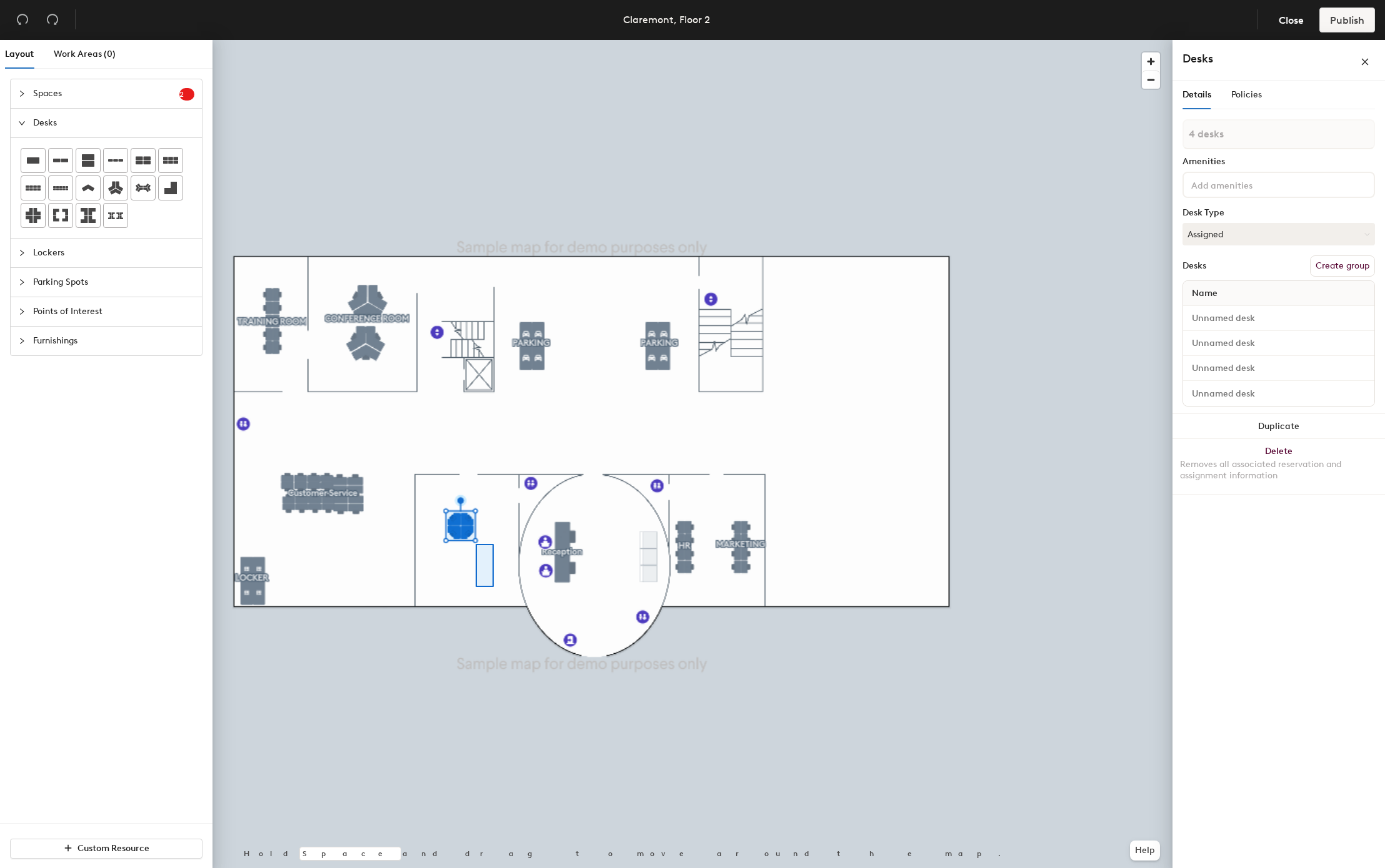
click at [497, 40] on div at bounding box center [692, 40] width 959 height 0
click at [490, 583] on div at bounding box center [485, 565] width 18 height 43
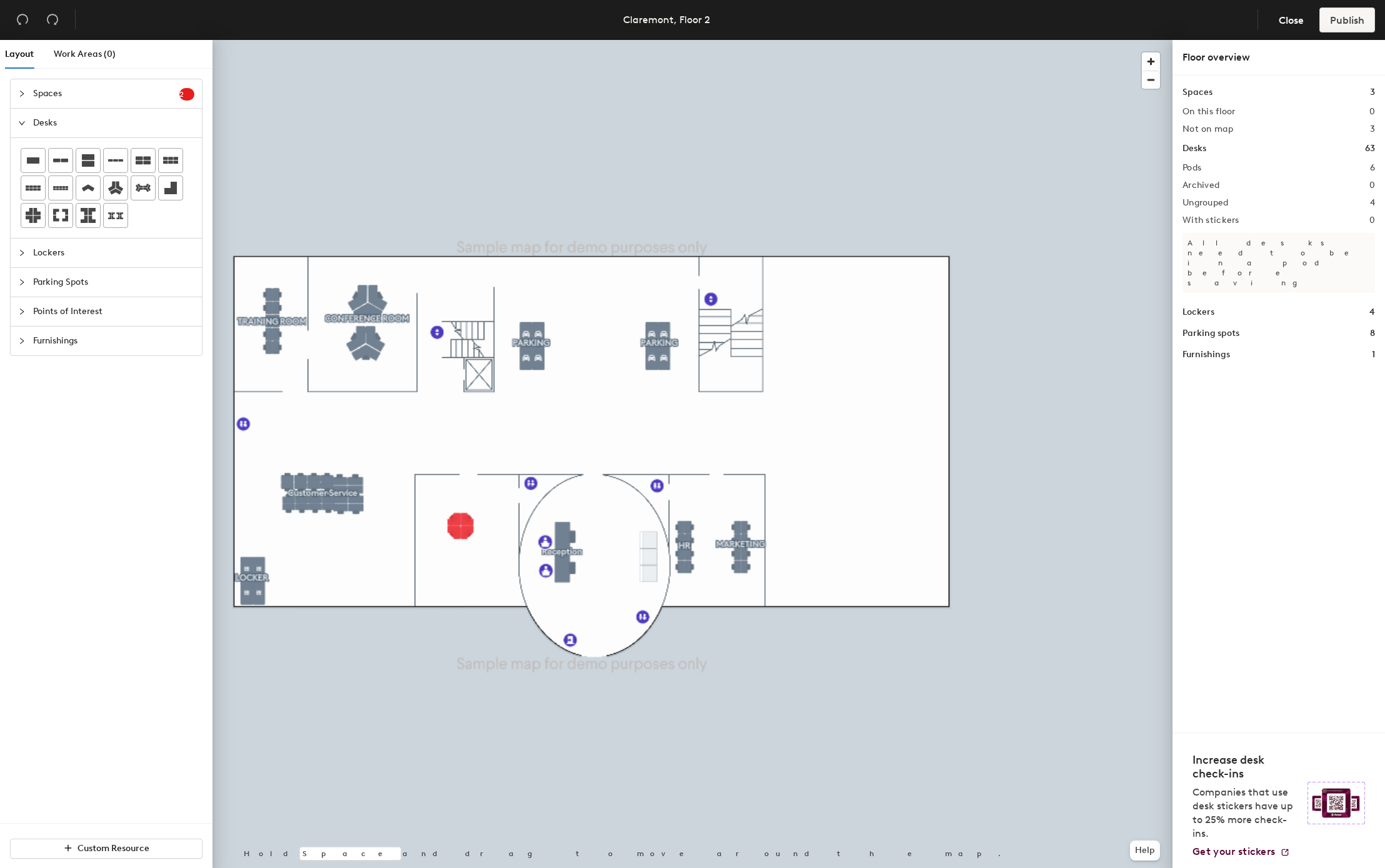
click at [464, 40] on div at bounding box center [692, 40] width 959 height 0
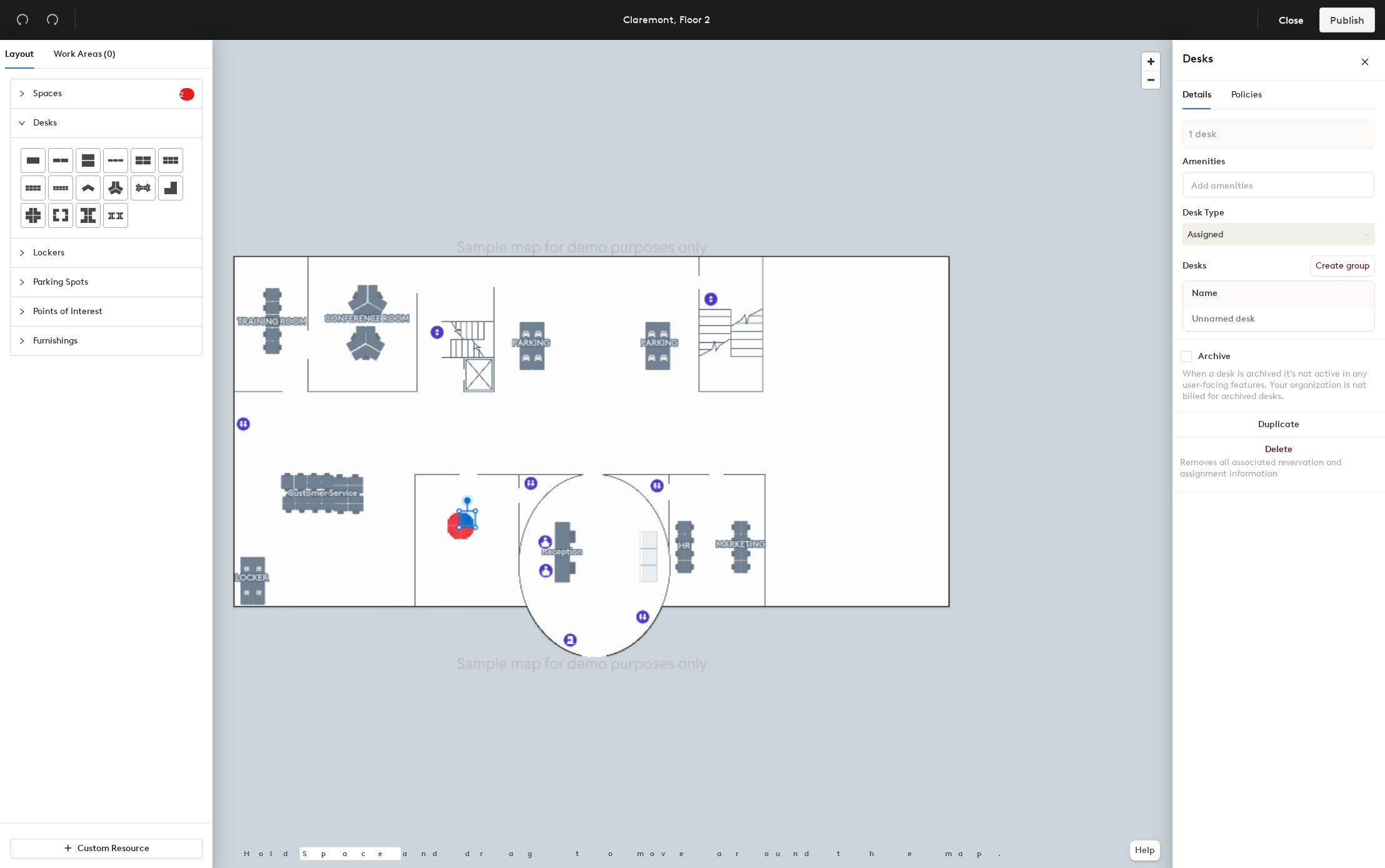
click at [440, 40] on div at bounding box center [692, 40] width 959 height 0
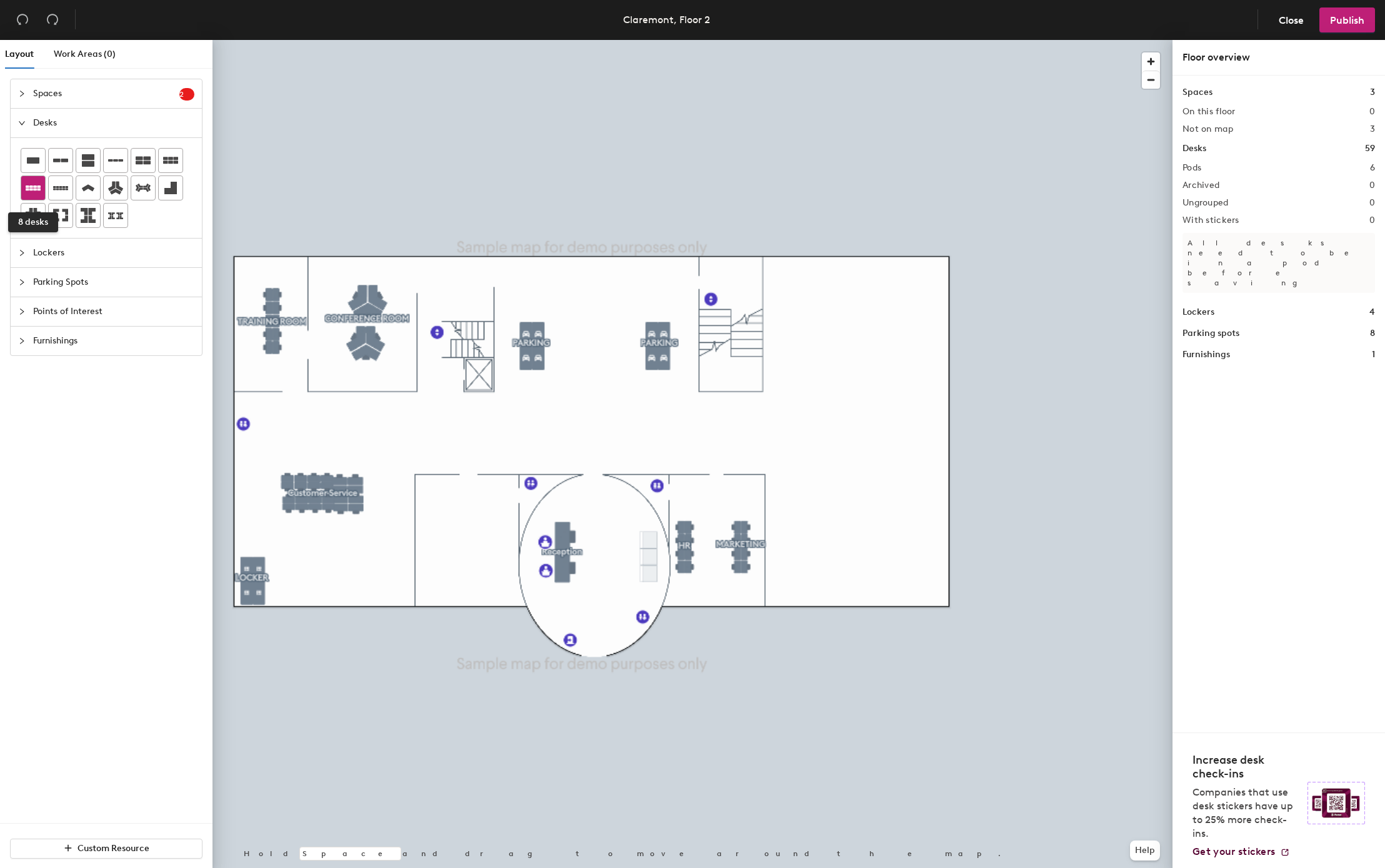
click at [38, 191] on icon at bounding box center [33, 187] width 15 height 5
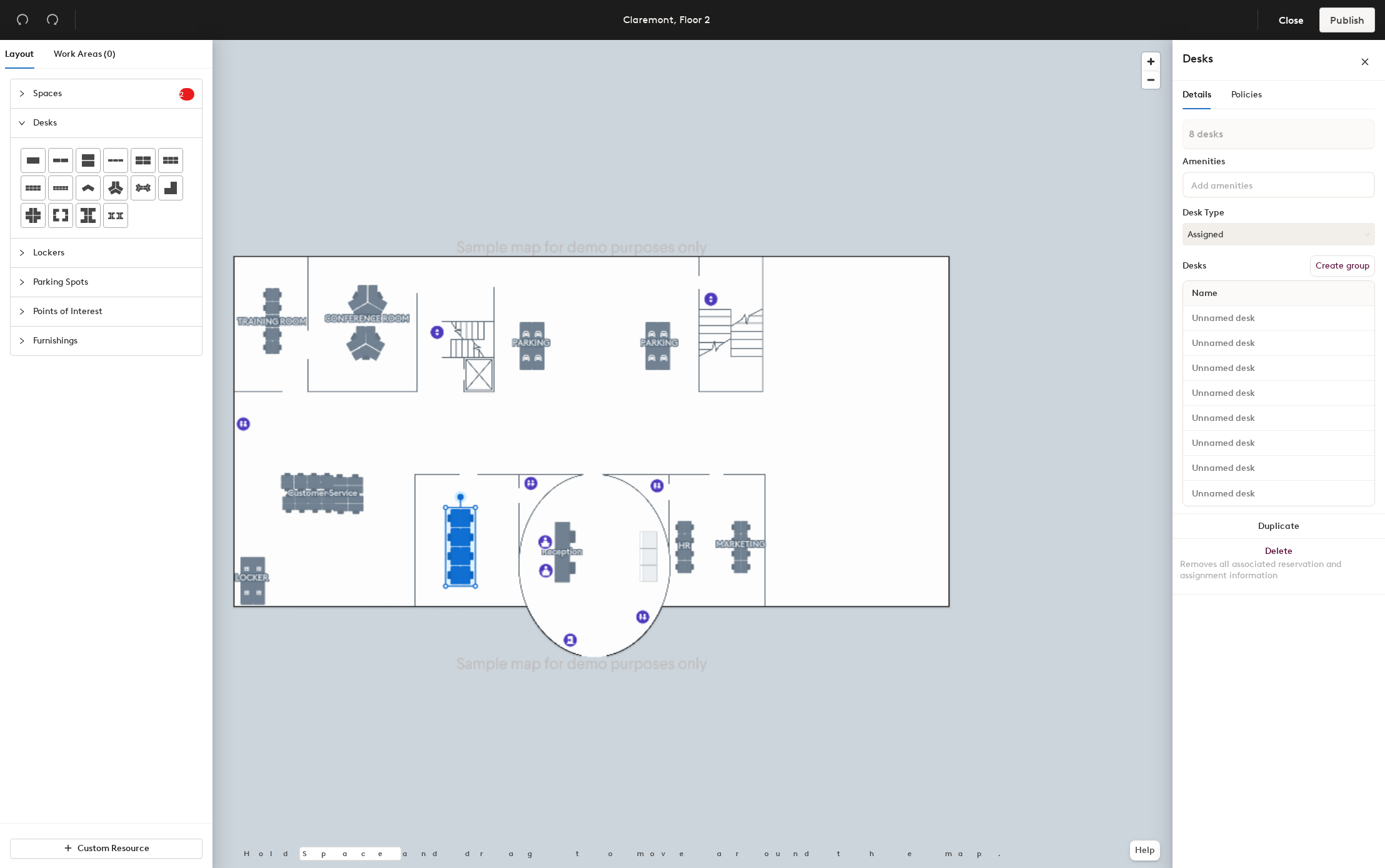
click at [1189, 251] on div "8 desks Amenities Desk Type Assigned Desks Create group Name" at bounding box center [1279, 316] width 192 height 395
click at [1189, 263] on button "Create group" at bounding box center [1342, 266] width 65 height 21
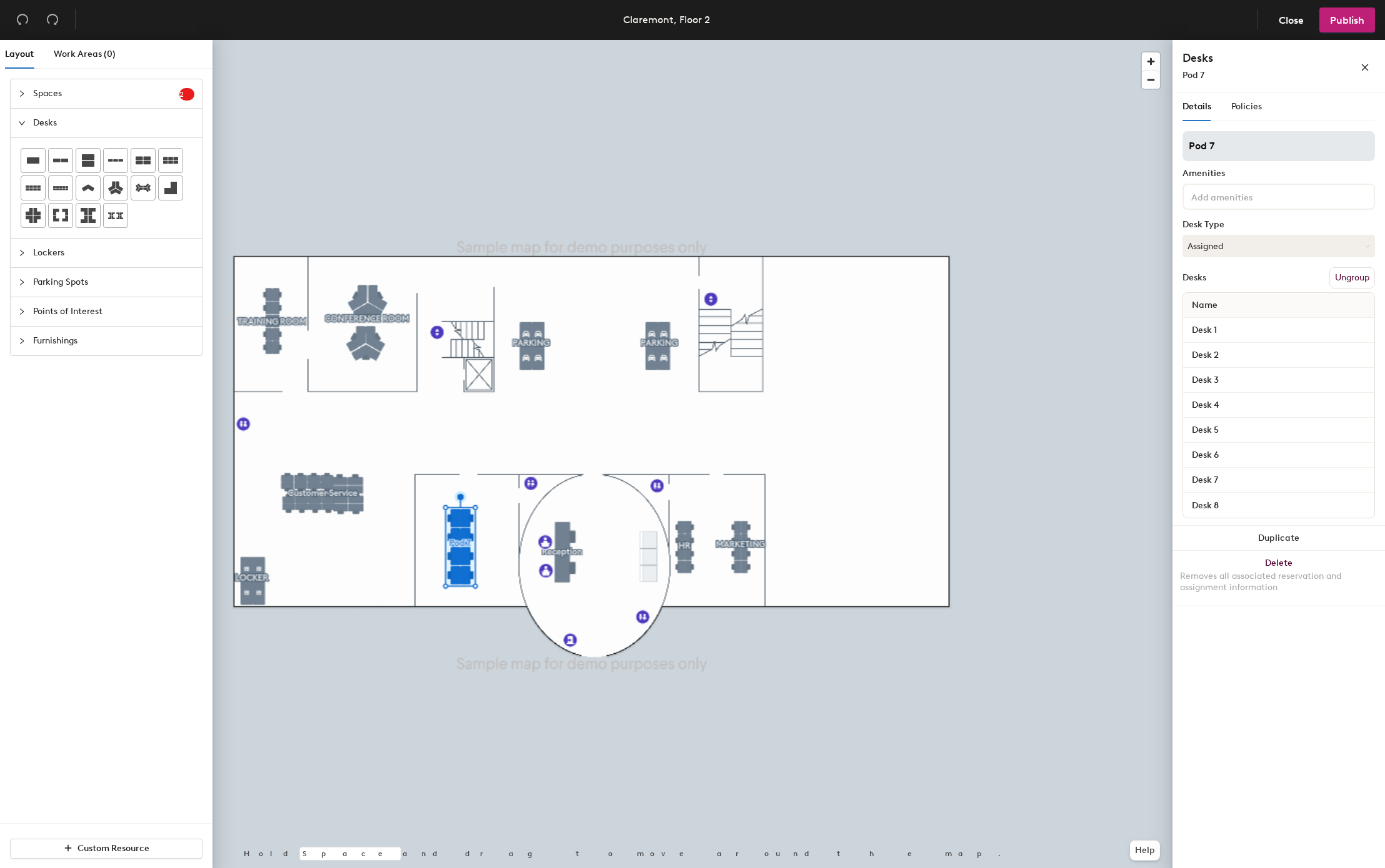
click at [1189, 150] on input "Pod 7" at bounding box center [1279, 146] width 192 height 30
type input "ENGINEERING TEAM"
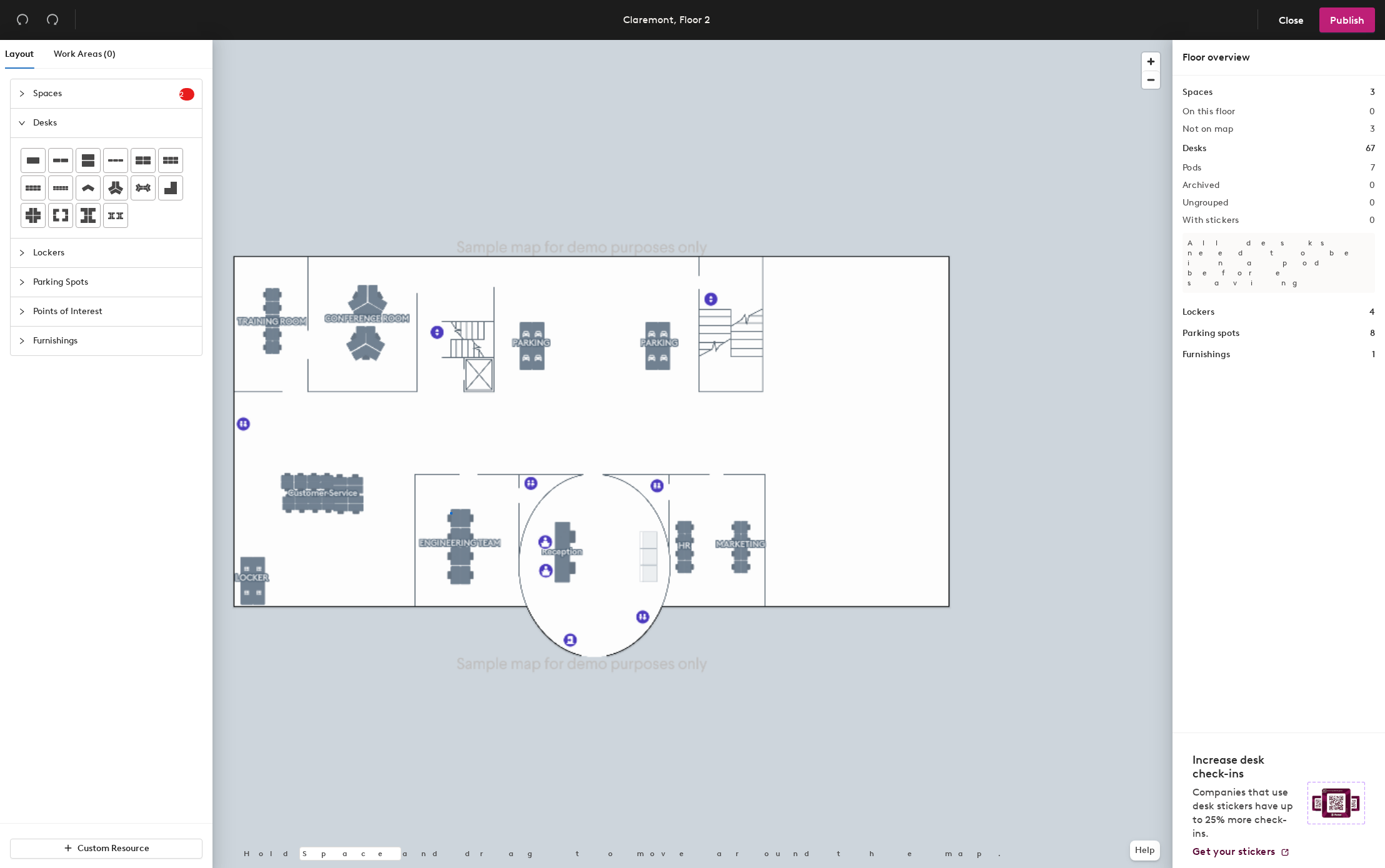
click at [450, 40] on div at bounding box center [692, 40] width 959 height 0
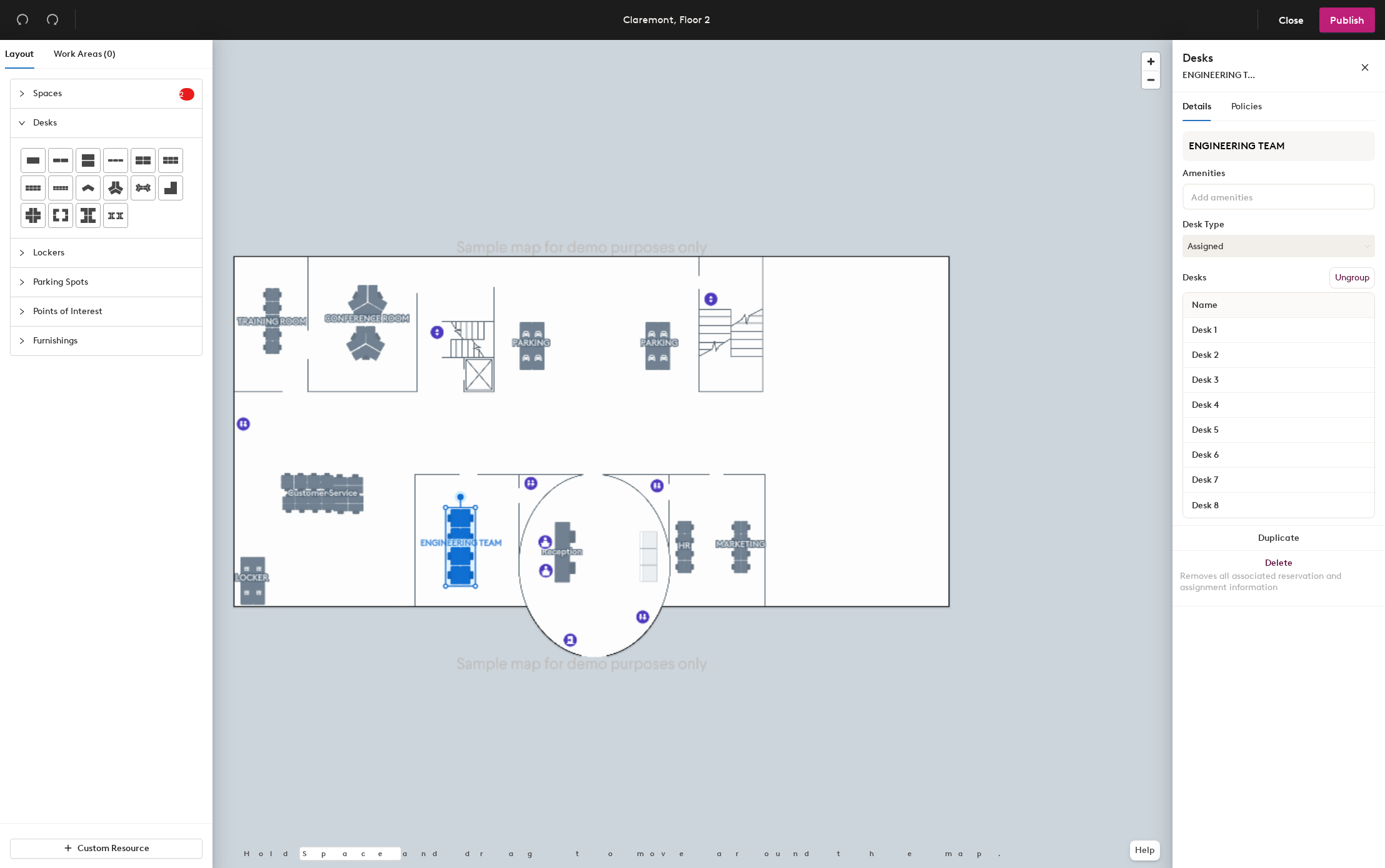
click at [1189, 201] on input at bounding box center [1245, 196] width 113 height 15
click at [1189, 229] on div "2 monitors" at bounding box center [1278, 226] width 189 height 19
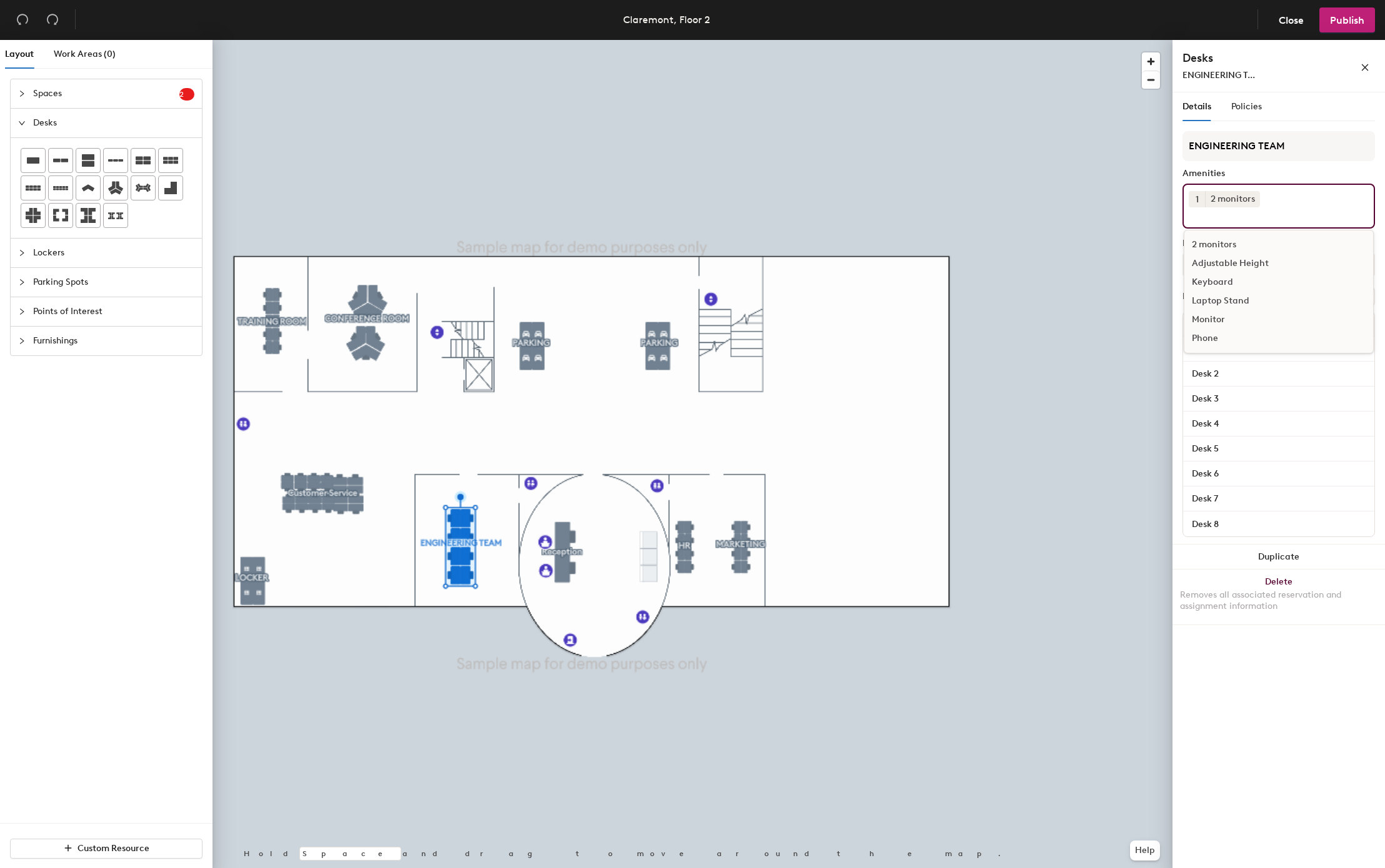
click at [1189, 261] on div "Adjustable Height" at bounding box center [1278, 263] width 189 height 19
click at [1189, 281] on div "Keyboard" at bounding box center [1278, 282] width 189 height 19
click at [1189, 333] on div "Monitor" at bounding box center [1278, 338] width 189 height 19
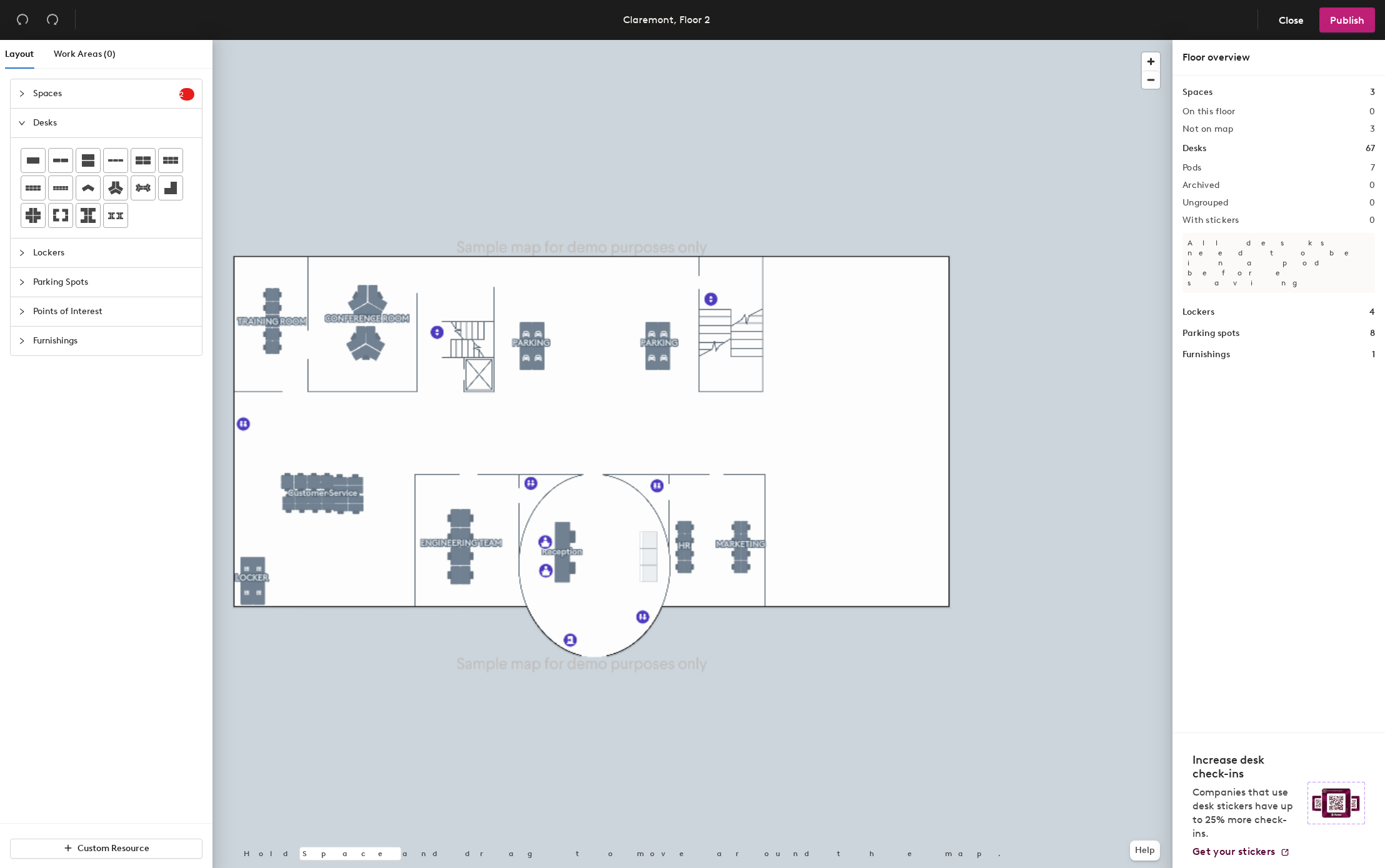
click at [380, 40] on div at bounding box center [692, 40] width 959 height 0
click at [460, 40] on div at bounding box center [692, 40] width 959 height 0
click at [129, 349] on span "Furnishings" at bounding box center [113, 341] width 161 height 29
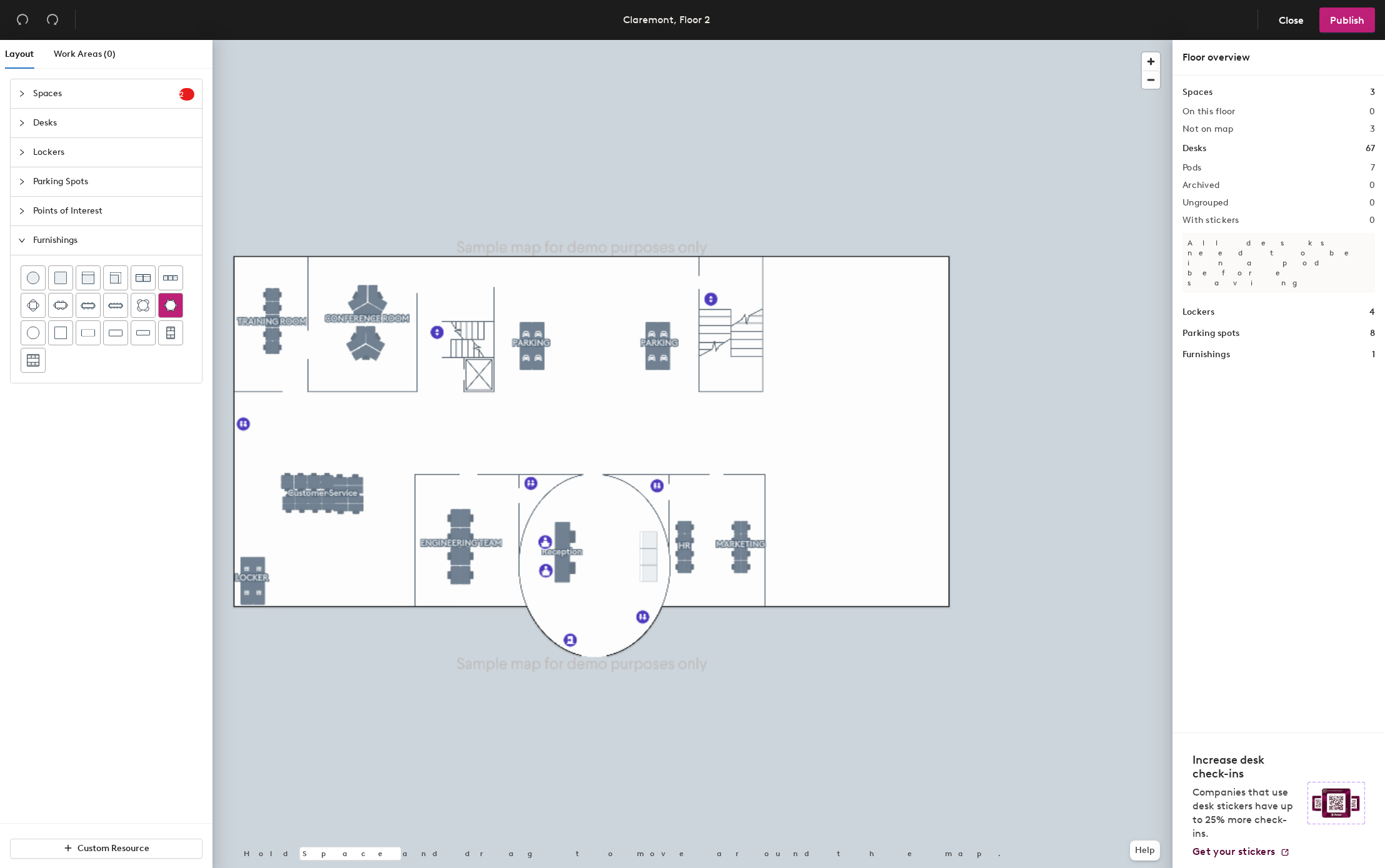
click at [167, 303] on img at bounding box center [171, 305] width 14 height 12
click at [863, 40] on div at bounding box center [692, 40] width 959 height 0
click at [24, 366] on div at bounding box center [33, 360] width 24 height 24
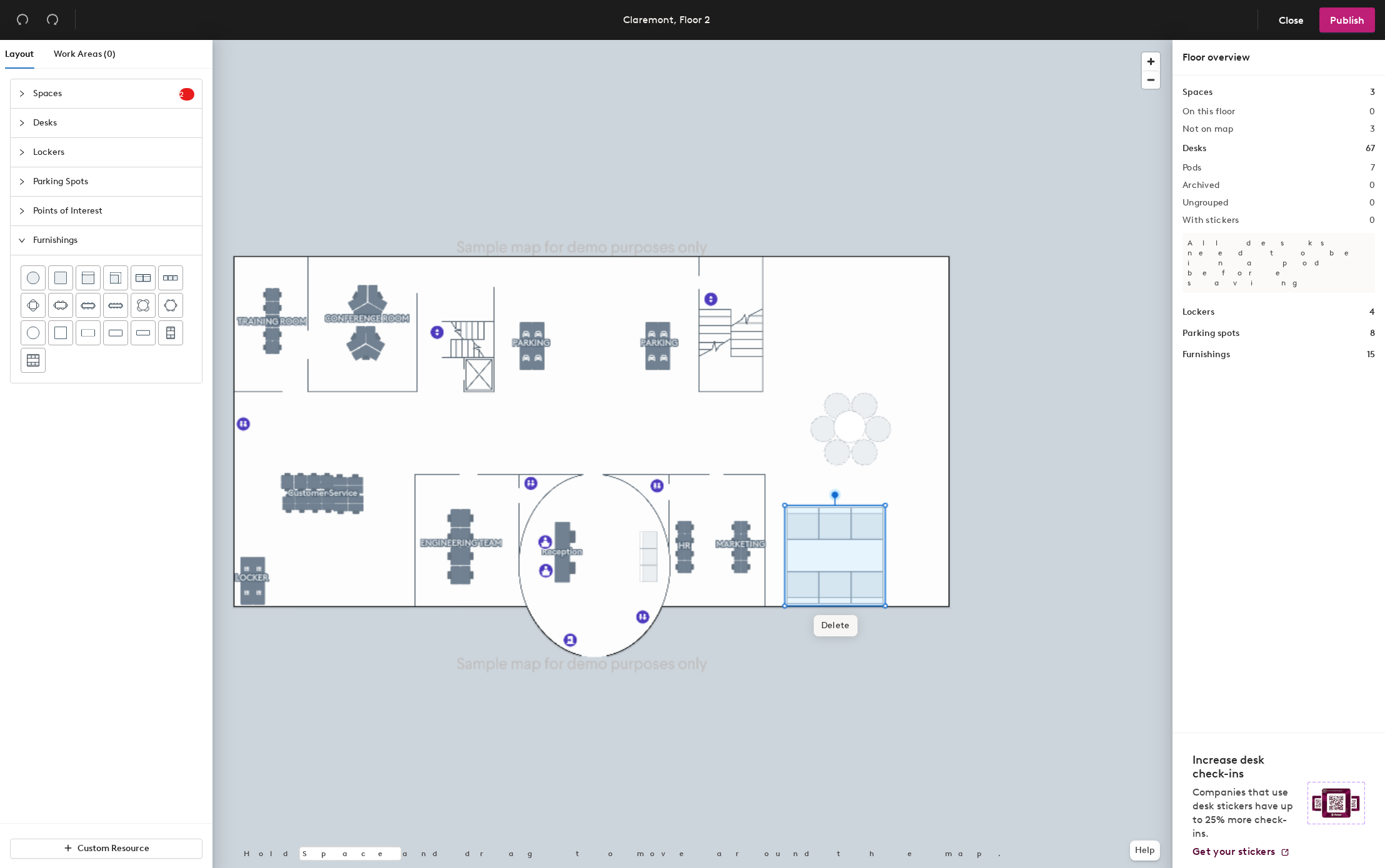
click at [837, 631] on span "Delete" at bounding box center [835, 626] width 44 height 21
click at [150, 215] on span "Points of Interest" at bounding box center [113, 211] width 161 height 29
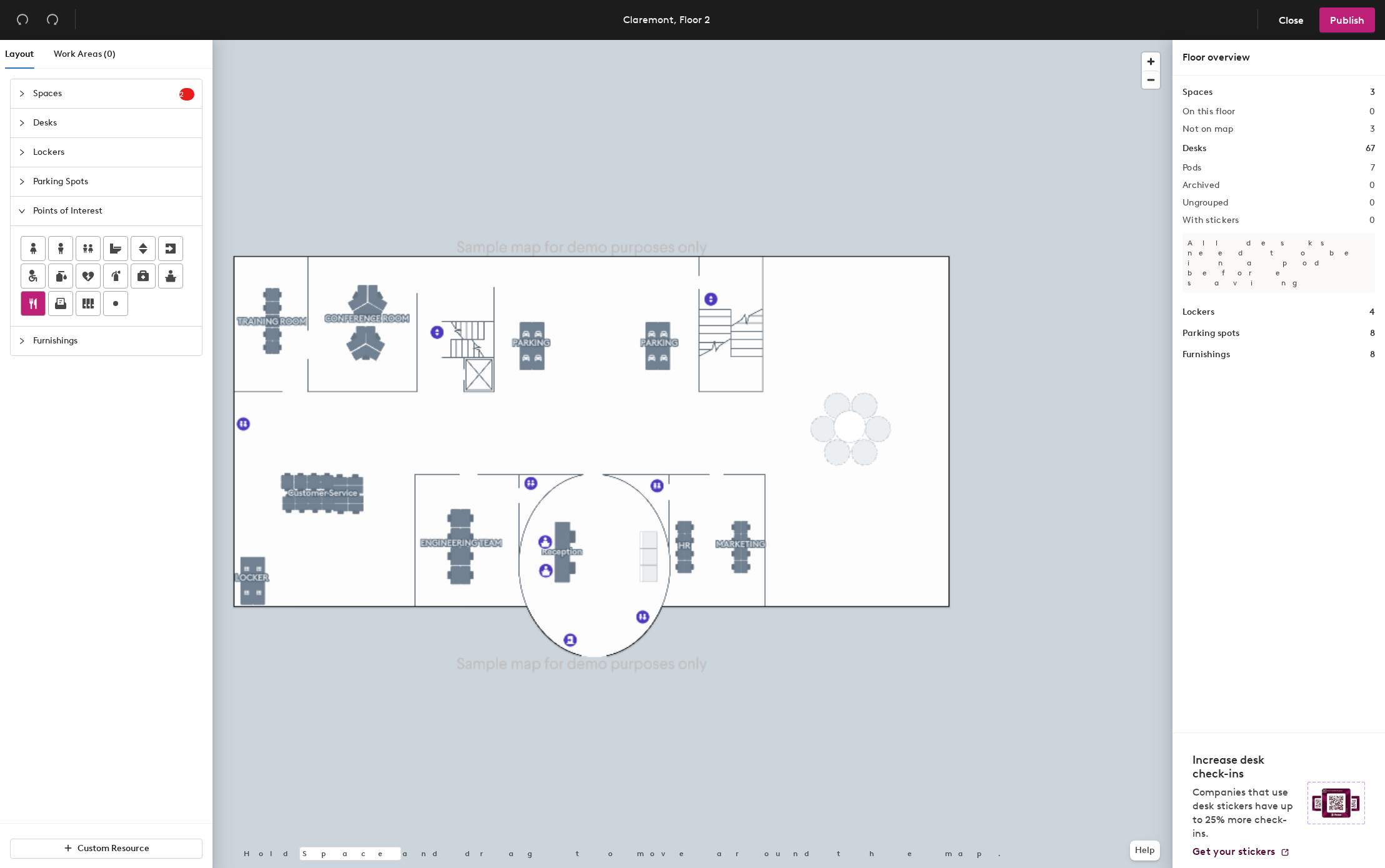
click at [30, 305] on icon at bounding box center [33, 304] width 15 height 15
click at [58, 307] on icon at bounding box center [60, 306] width 11 height 7
click at [65, 309] on icon at bounding box center [60, 306] width 11 height 7
click at [143, 434] on div "Spaces 2 Add existing spaces to the map Testing Room Training HQ Desks Lockers …" at bounding box center [106, 451] width 213 height 744
click at [114, 279] on icon at bounding box center [116, 276] width 15 height 15
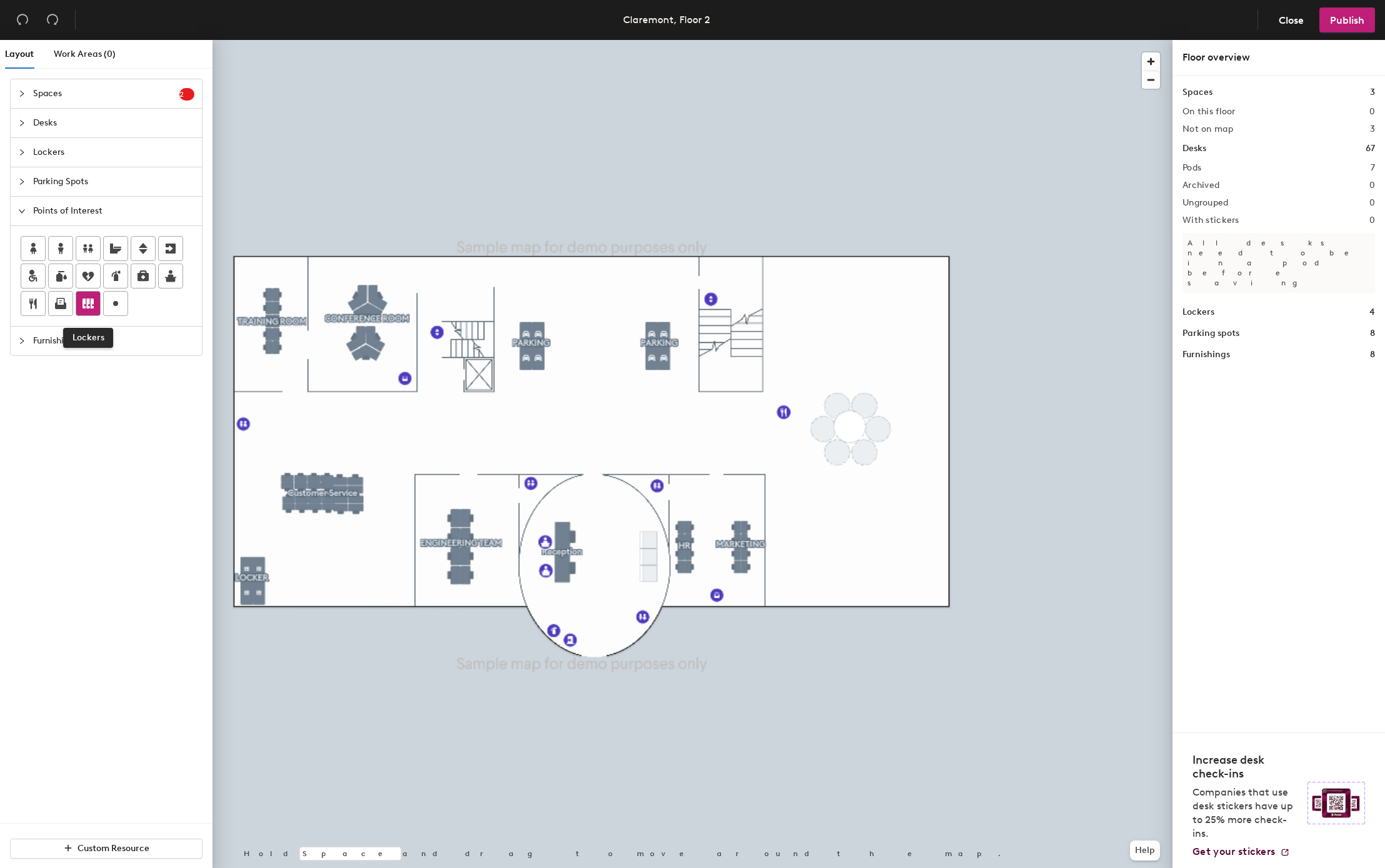
click at [85, 309] on icon at bounding box center [88, 303] width 11 height 10
click at [659, 40] on div at bounding box center [692, 40] width 959 height 0
click at [637, 40] on div at bounding box center [692, 40] width 959 height 0
click at [659, 40] on div at bounding box center [692, 40] width 959 height 0
click at [70, 344] on span "Furnishings" at bounding box center [113, 341] width 161 height 29
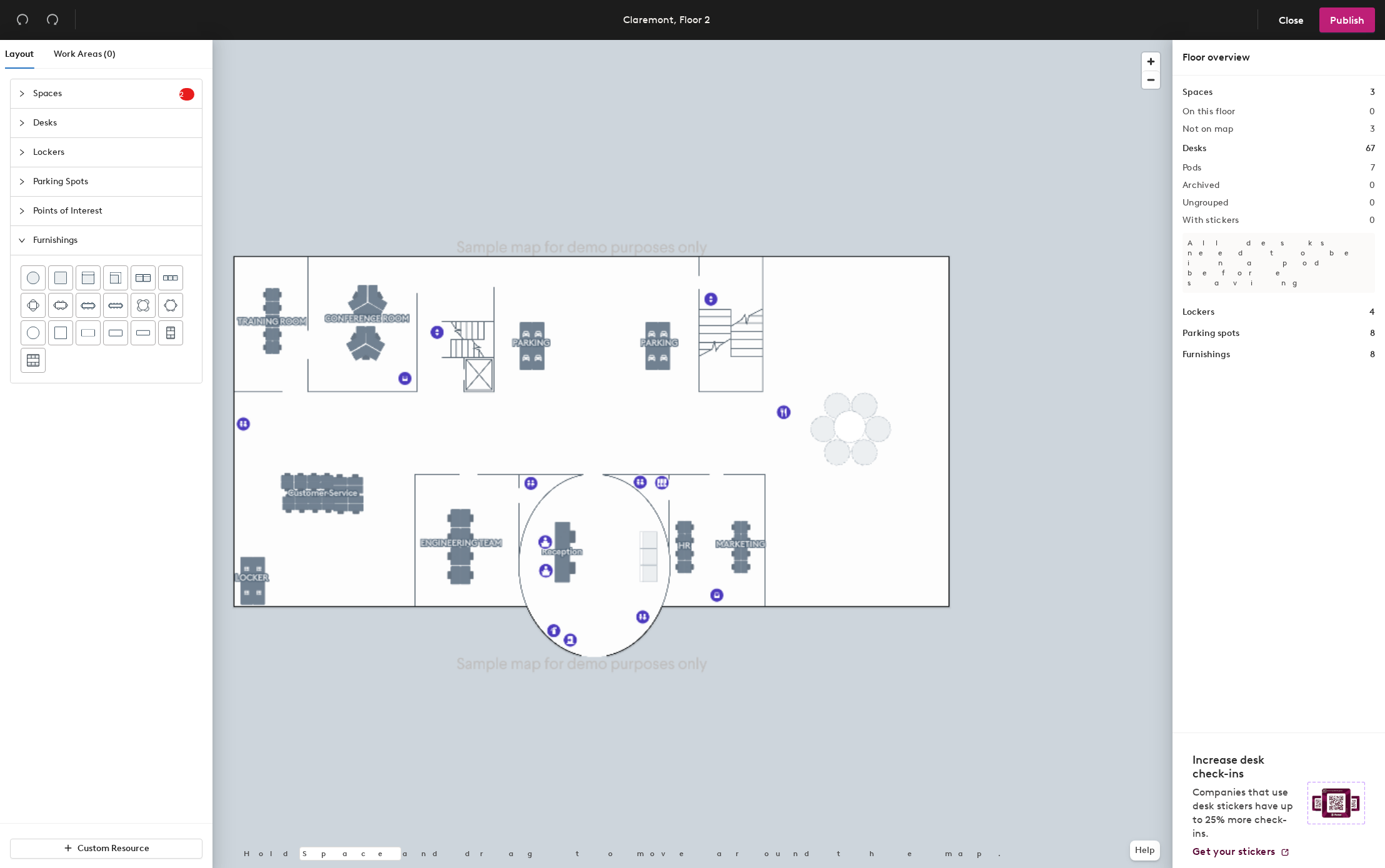
click at [86, 202] on span "Points of Interest" at bounding box center [113, 211] width 161 height 29
click at [101, 184] on span "Parking Spots" at bounding box center [113, 182] width 161 height 29
click at [152, 141] on span "Lockers" at bounding box center [113, 152] width 161 height 29
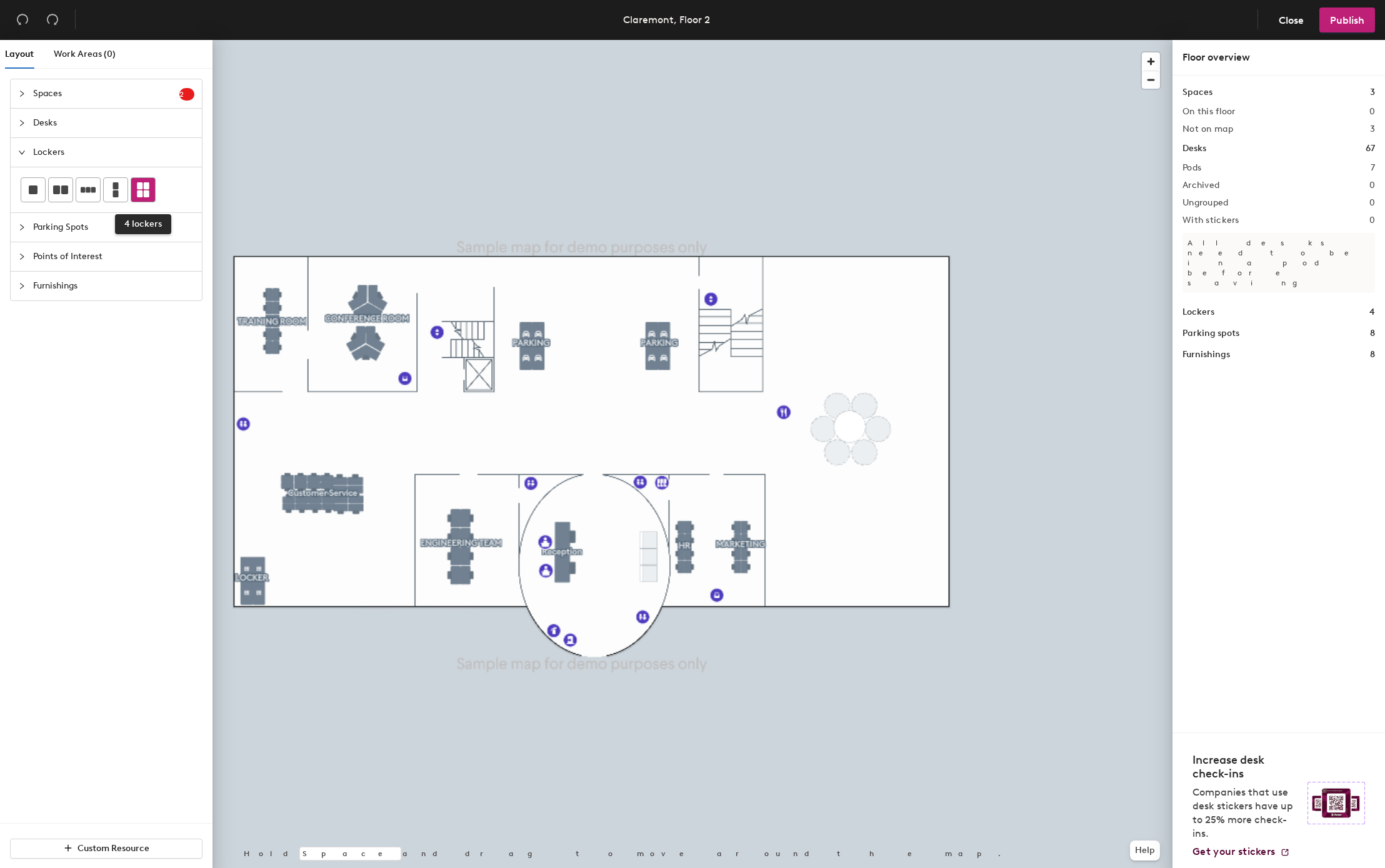
click at [148, 194] on icon at bounding box center [143, 190] width 12 height 15
click at [710, 509] on span "Delete" at bounding box center [705, 511] width 44 height 21
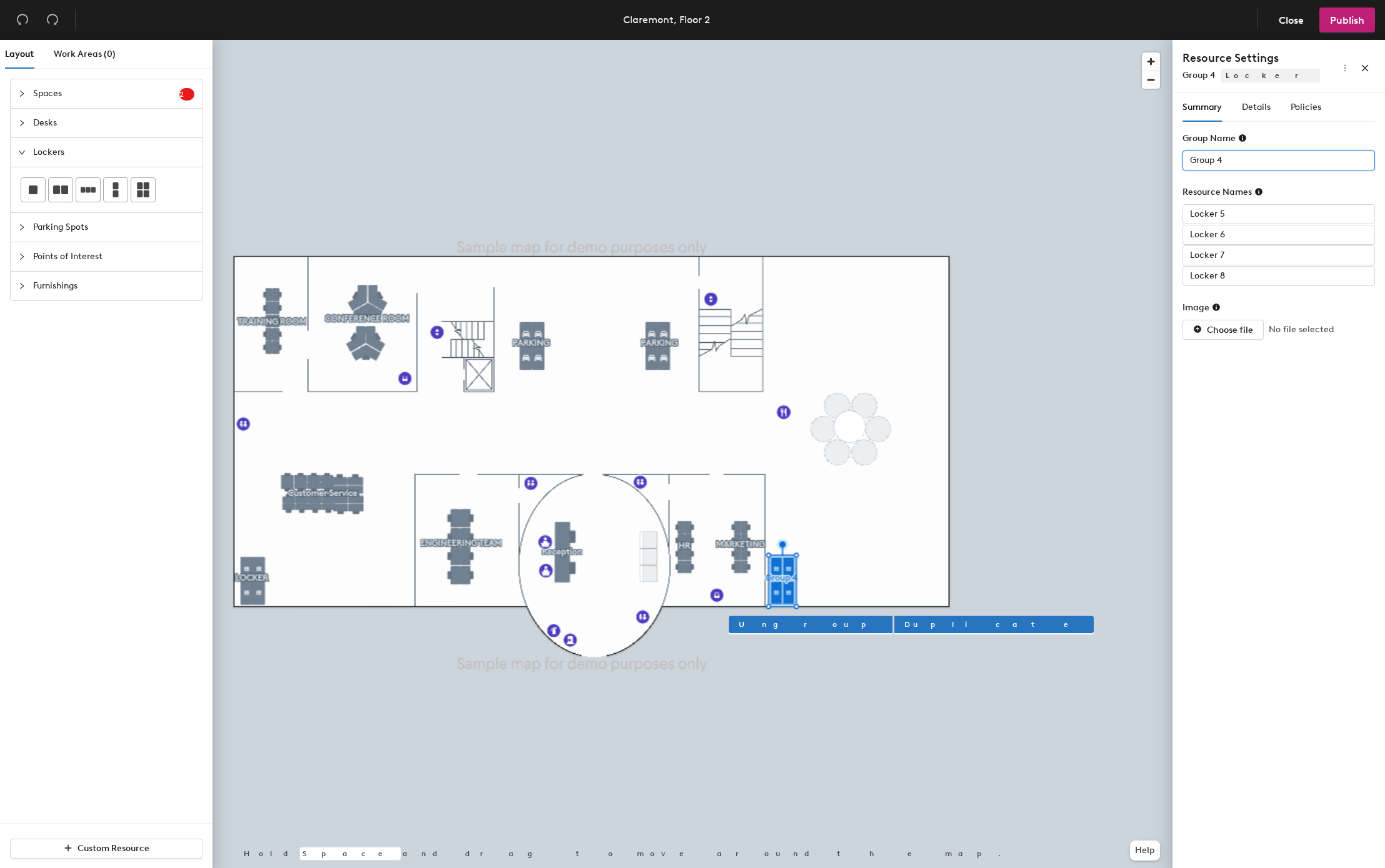
click at [1189, 159] on input "Group 4" at bounding box center [1279, 160] width 192 height 20
type input "LOK"
type input "LOCKER"
click at [910, 40] on div at bounding box center [692, 40] width 959 height 0
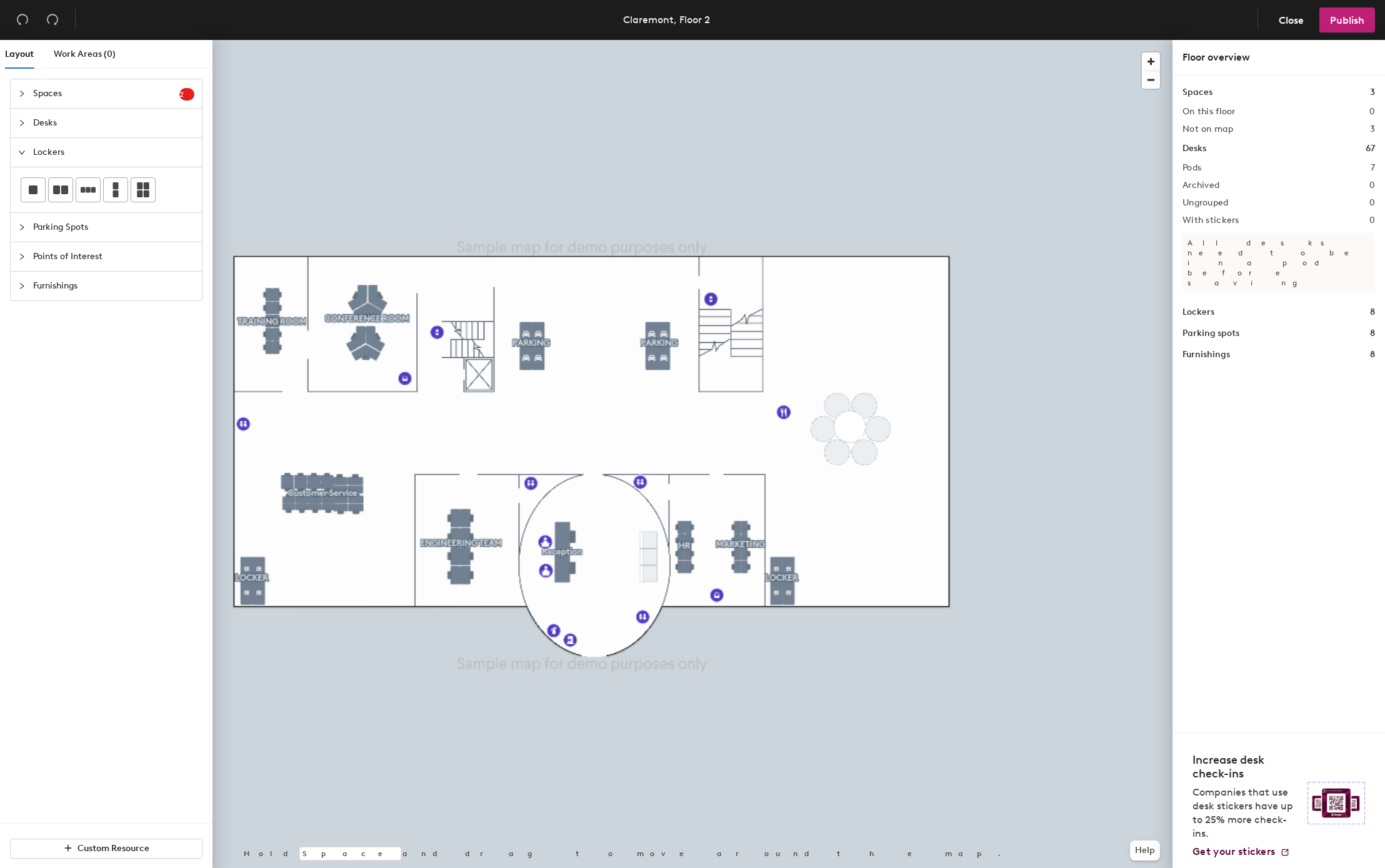
click at [870, 40] on div at bounding box center [692, 40] width 959 height 0
click at [132, 119] on span "Desks" at bounding box center [113, 123] width 161 height 29
click at [143, 81] on span "Spaces" at bounding box center [106, 94] width 146 height 29
click at [157, 272] on span "Lockers" at bounding box center [113, 283] width 161 height 29
click at [149, 266] on span "Points of Interest" at bounding box center [113, 257] width 161 height 29
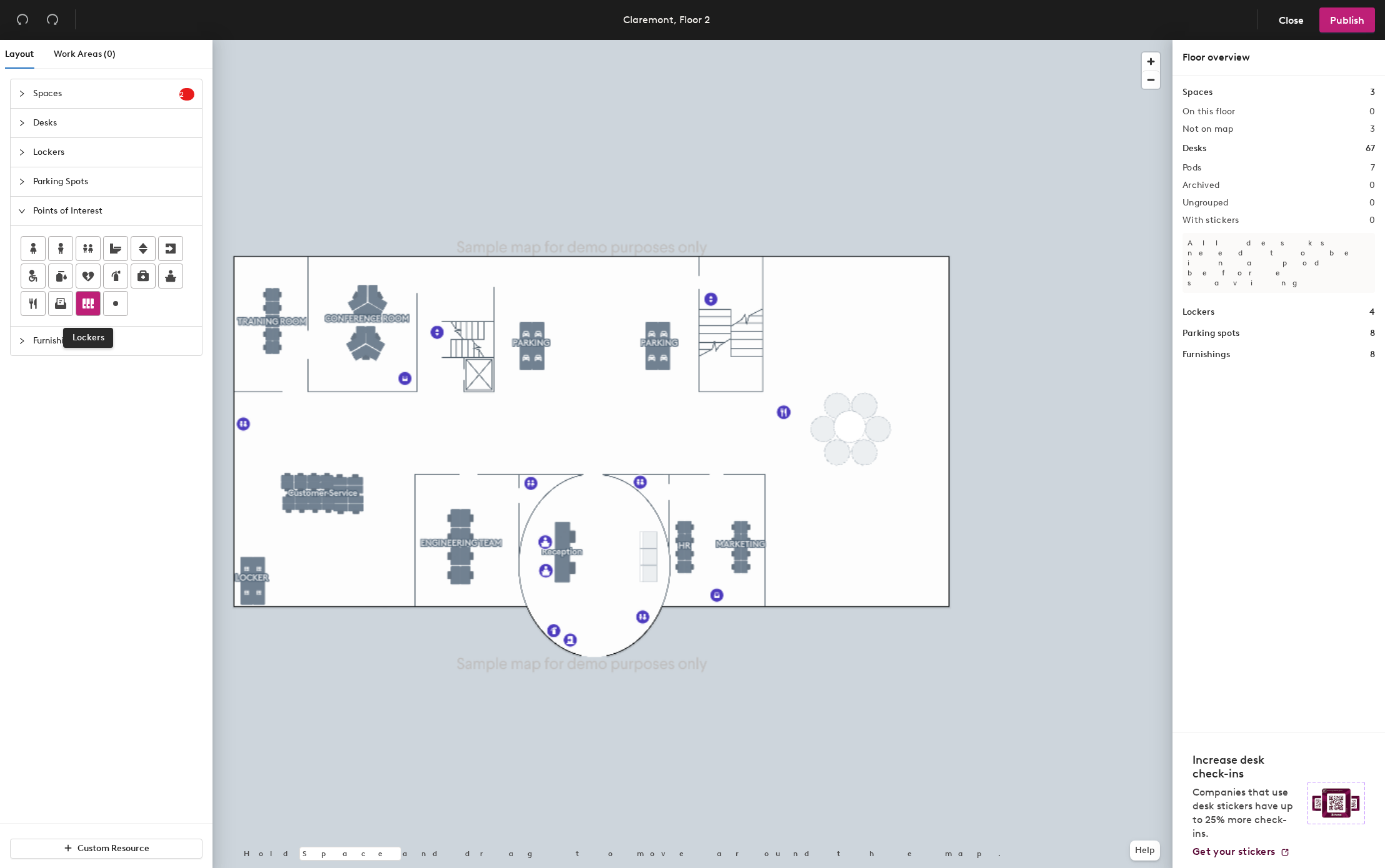
click at [94, 309] on icon at bounding box center [88, 303] width 11 height 10
click at [660, 40] on div at bounding box center [692, 40] width 959 height 0
click at [80, 304] on div at bounding box center [88, 303] width 24 height 24
click at [526, 40] on div at bounding box center [692, 40] width 959 height 0
click at [89, 349] on span "Furnishings" at bounding box center [113, 341] width 161 height 29
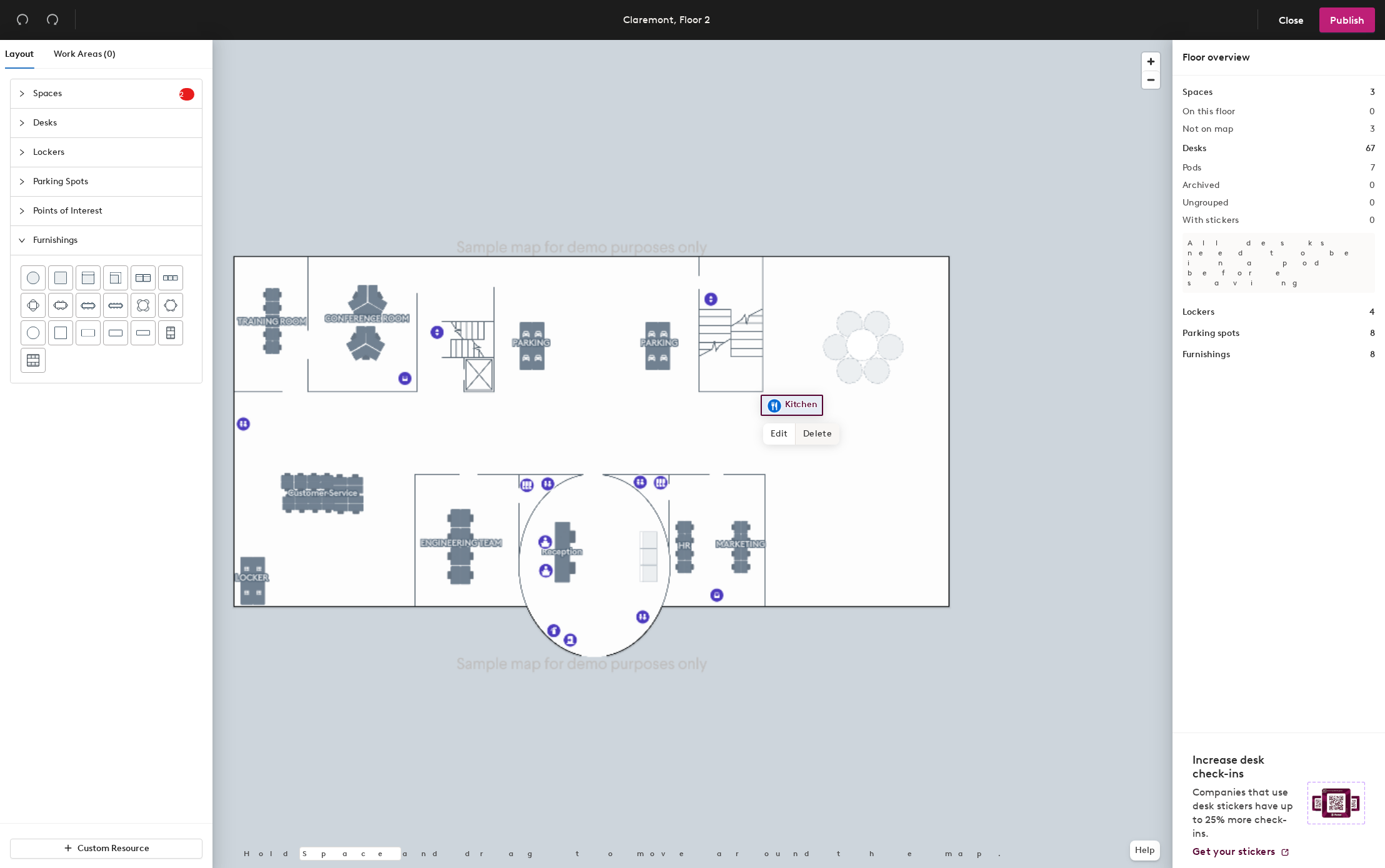
drag, startPoint x: 857, startPoint y: 425, endPoint x: 835, endPoint y: 439, distance: 26.1
click at [910, 40] on div at bounding box center [692, 40] width 959 height 0
click at [167, 307] on div at bounding box center [170, 305] width 24 height 24
click at [167, 283] on img at bounding box center [171, 277] width 15 height 14
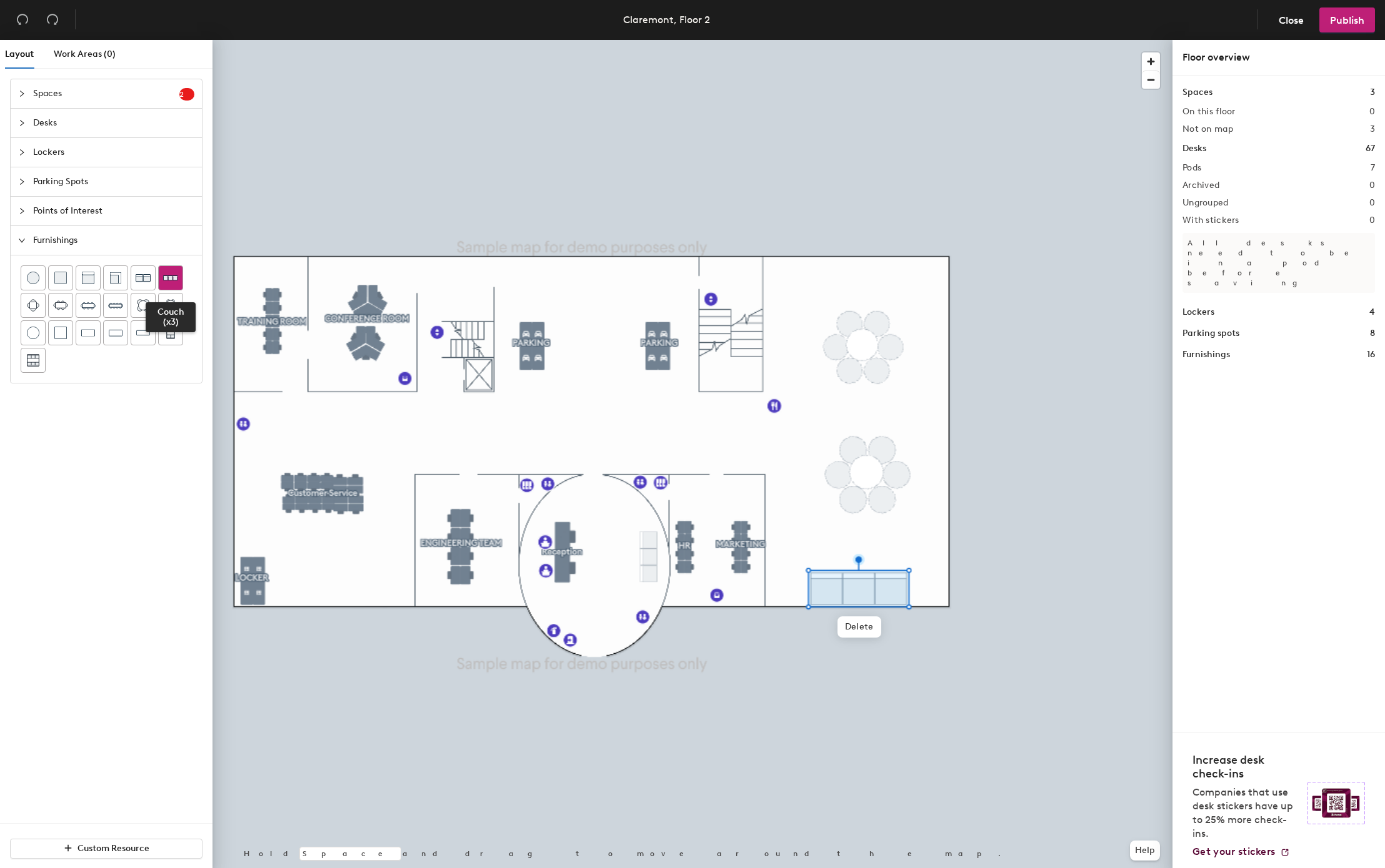
click at [182, 277] on div at bounding box center [170, 278] width 24 height 24
click at [846, 40] on div at bounding box center [692, 40] width 959 height 0
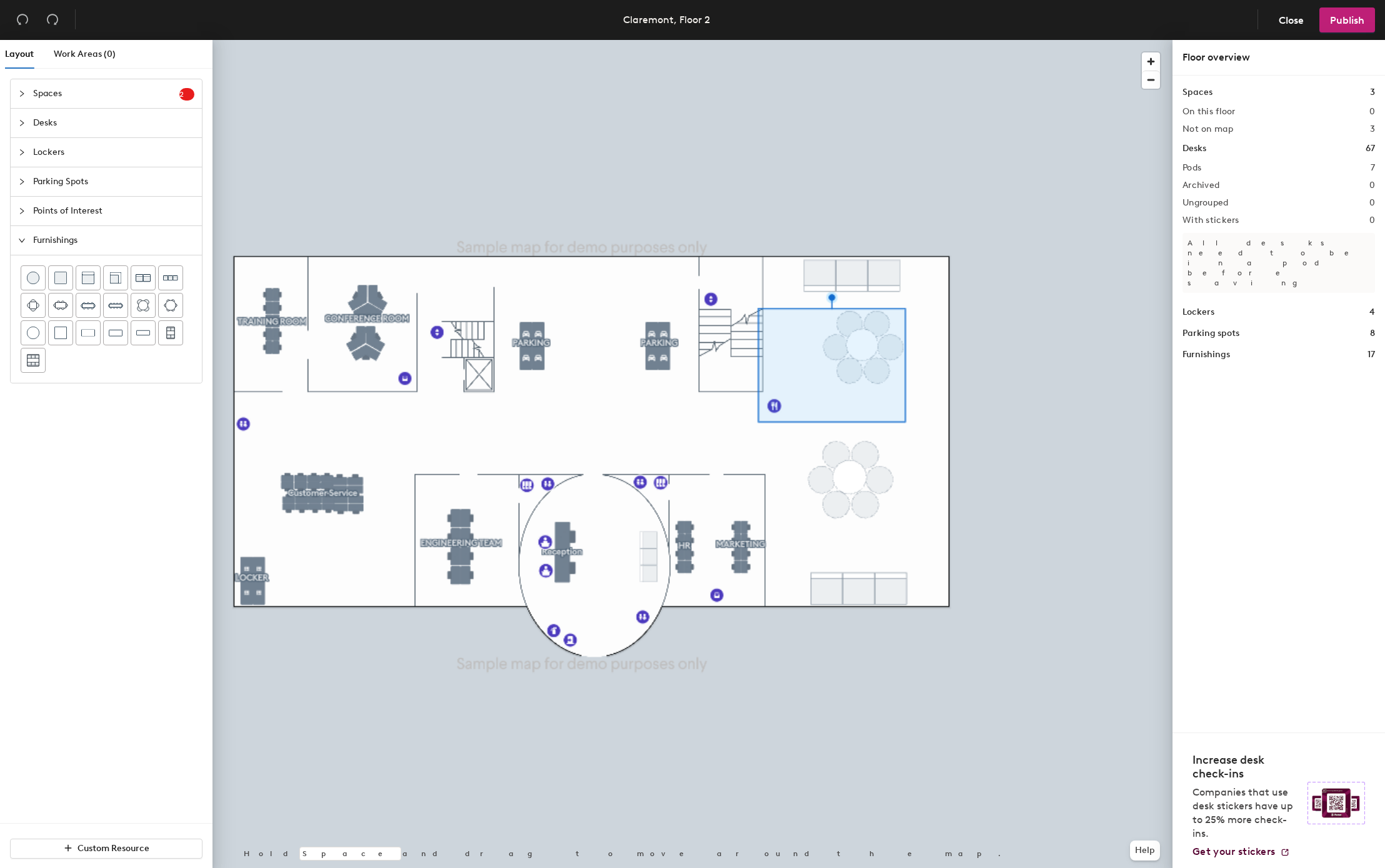
click at [942, 40] on div at bounding box center [692, 40] width 959 height 0
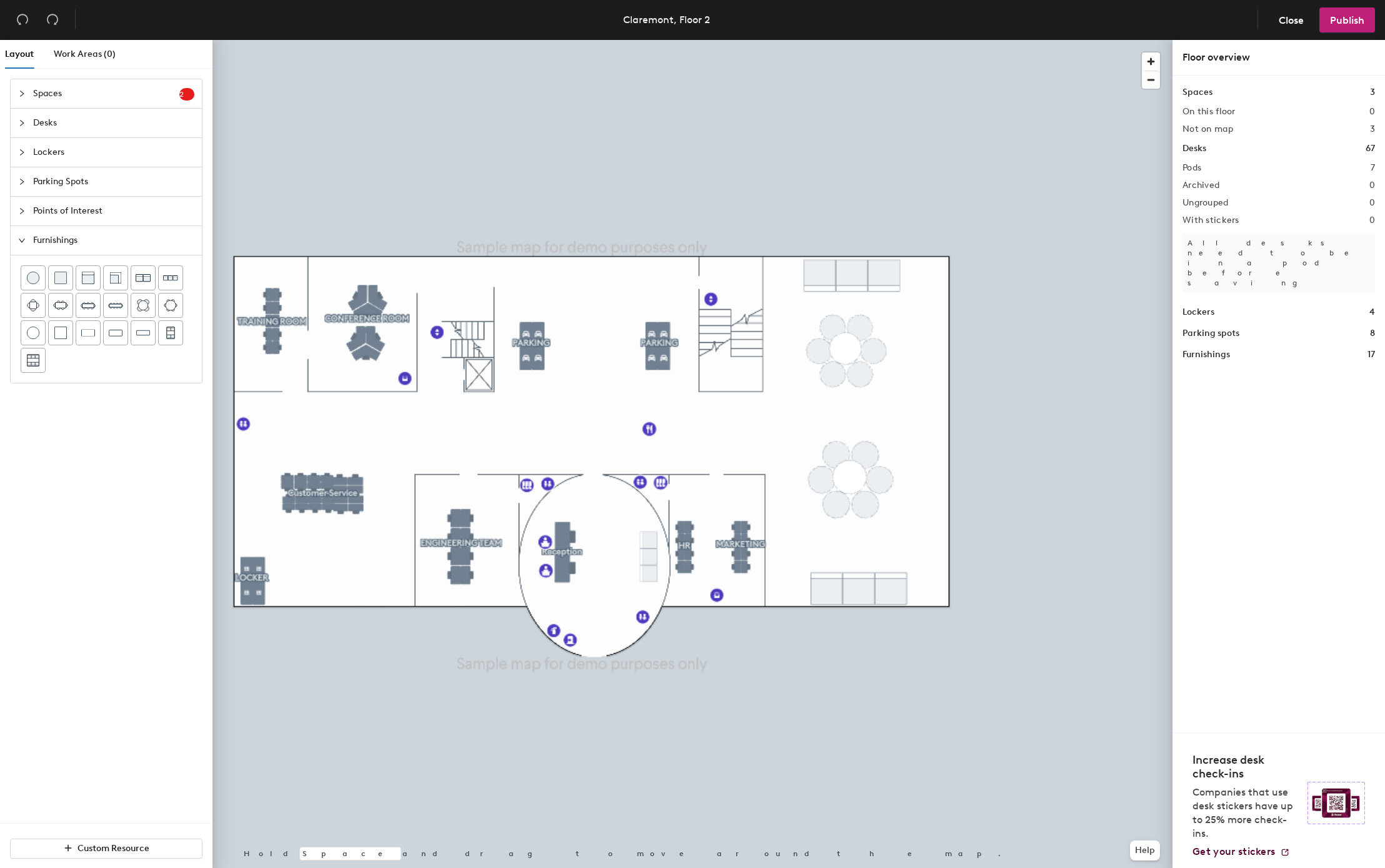
click at [659, 40] on div at bounding box center [692, 40] width 959 height 0
click at [487, 40] on div at bounding box center [692, 40] width 959 height 0
click at [720, 40] on div at bounding box center [692, 40] width 959 height 0
click at [600, 652] on span "Delete" at bounding box center [597, 659] width 44 height 21
click at [535, 40] on div at bounding box center [692, 40] width 959 height 0
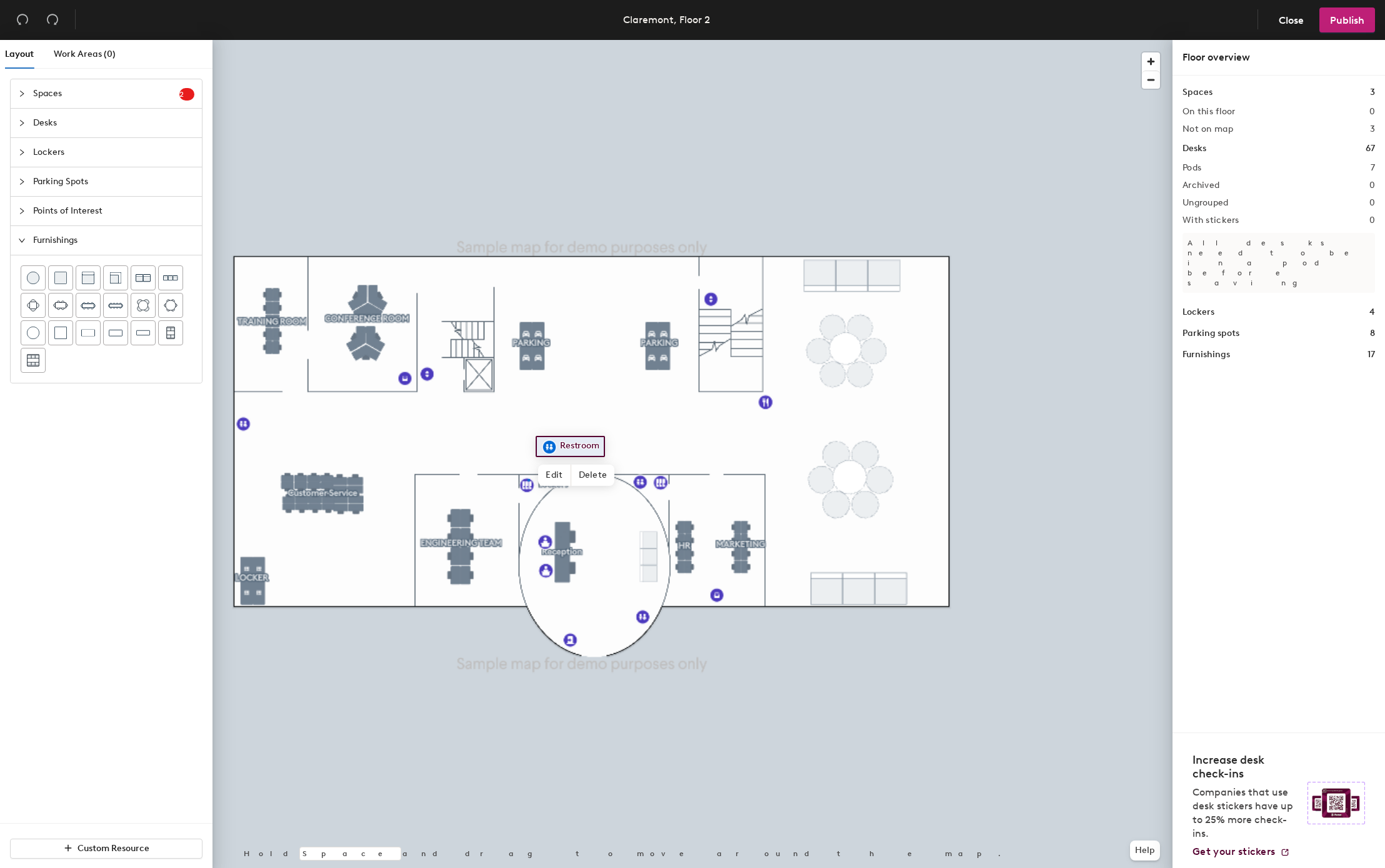
click at [527, 40] on div at bounding box center [692, 40] width 959 height 0
click at [622, 40] on div at bounding box center [692, 40] width 959 height 0
click at [952, 40] on div at bounding box center [692, 40] width 959 height 0
click at [703, 40] on div at bounding box center [692, 40] width 959 height 0
click at [760, 329] on span "Delete" at bounding box center [754, 327] width 44 height 21
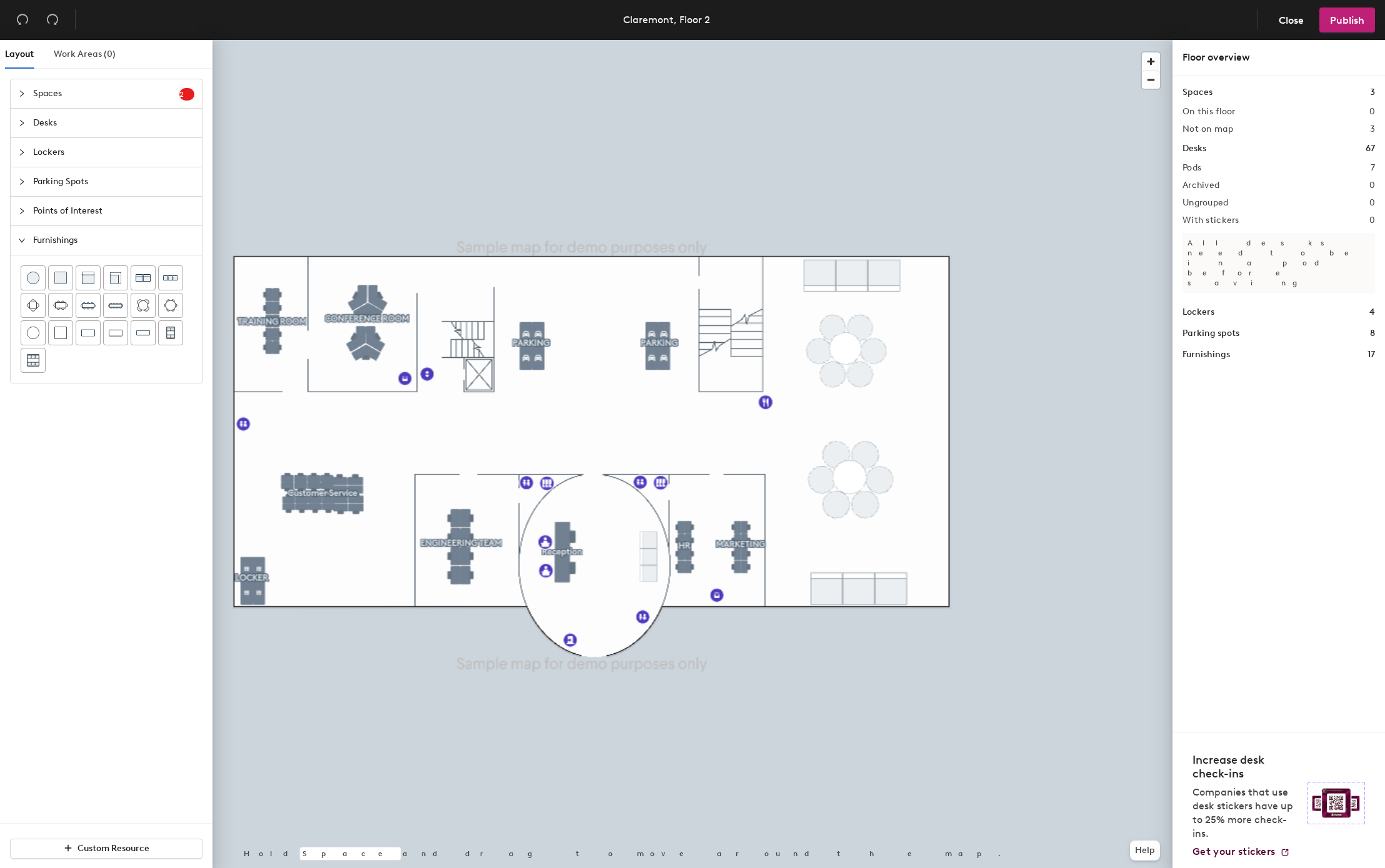
click at [78, 66] on div "Work Areas (0)" at bounding box center [84, 54] width 62 height 29
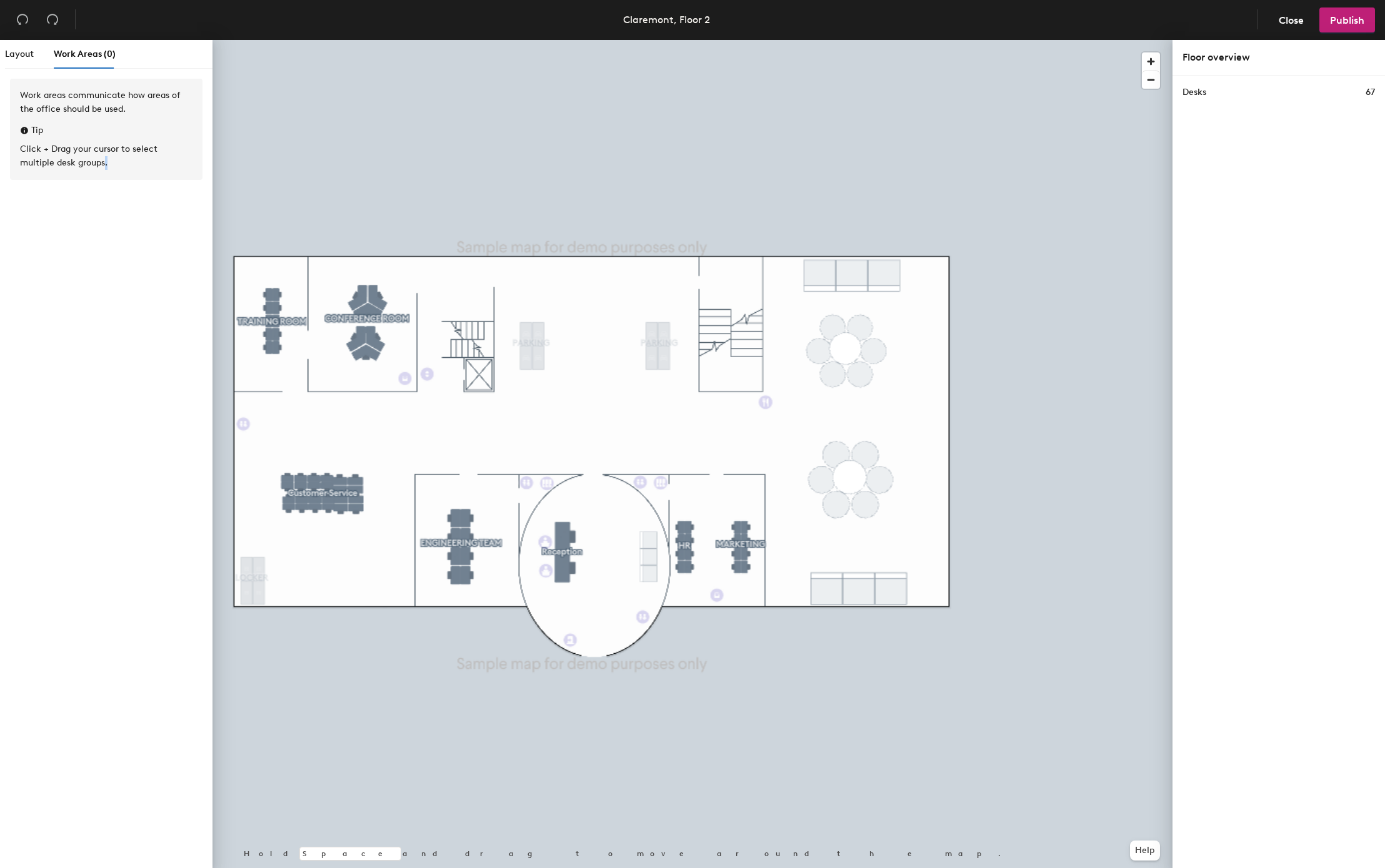
click at [73, 178] on div "Work areas communicate how areas of the office should be used. Tip Click + Drag…" at bounding box center [106, 129] width 192 height 101
click at [80, 180] on div "Work areas communicate how areas of the office should be used. Tip Click + Drag…" at bounding box center [106, 132] width 192 height 106
click at [30, 59] on span "Layout" at bounding box center [19, 54] width 29 height 10
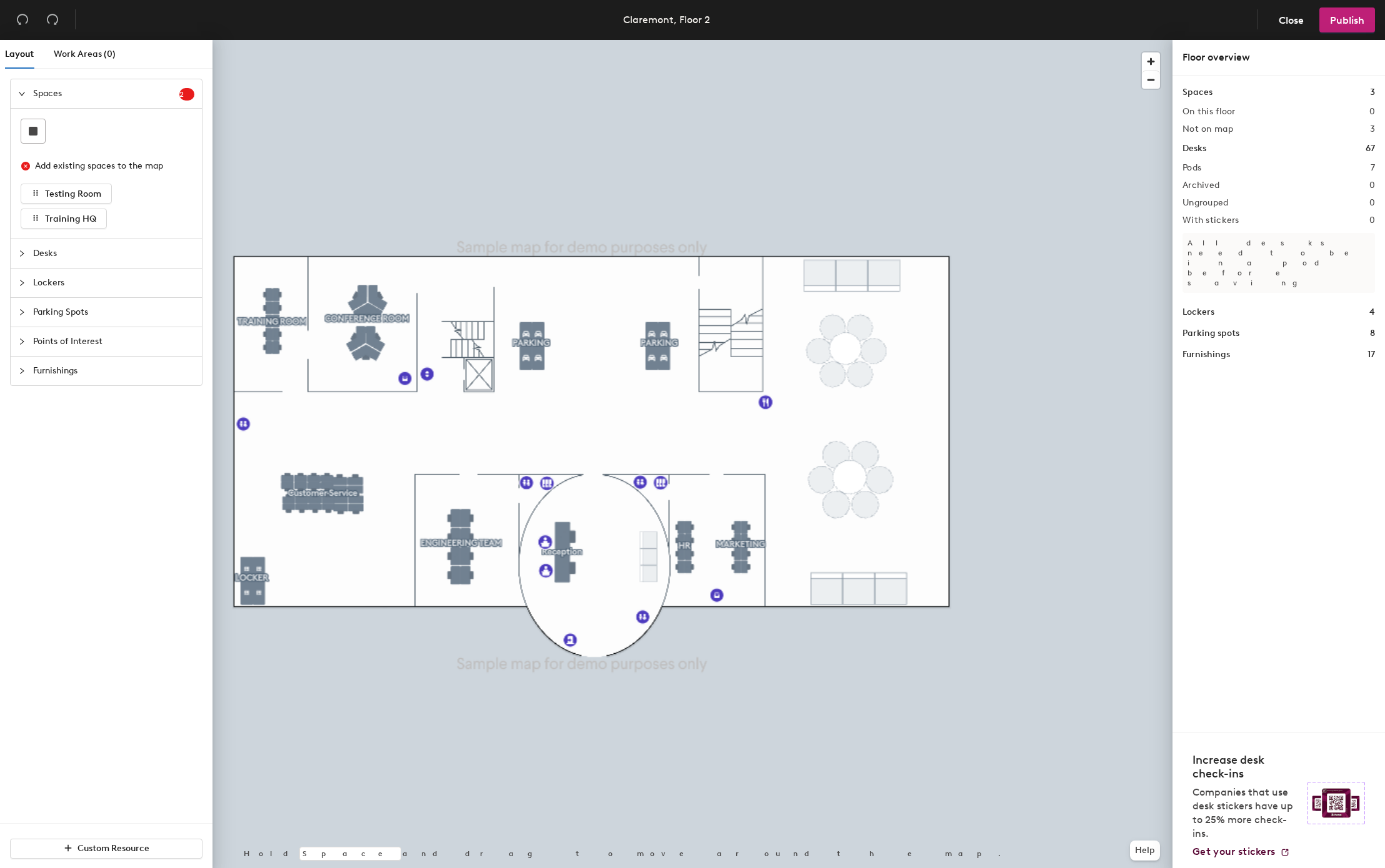
click at [121, 253] on span "Desks" at bounding box center [113, 254] width 161 height 29
click at [110, 259] on span "Lockers" at bounding box center [113, 253] width 161 height 29
click at [137, 224] on span "Parking Spots" at bounding box center [113, 227] width 161 height 29
click at [135, 262] on span "Points of Interest" at bounding box center [113, 257] width 161 height 29
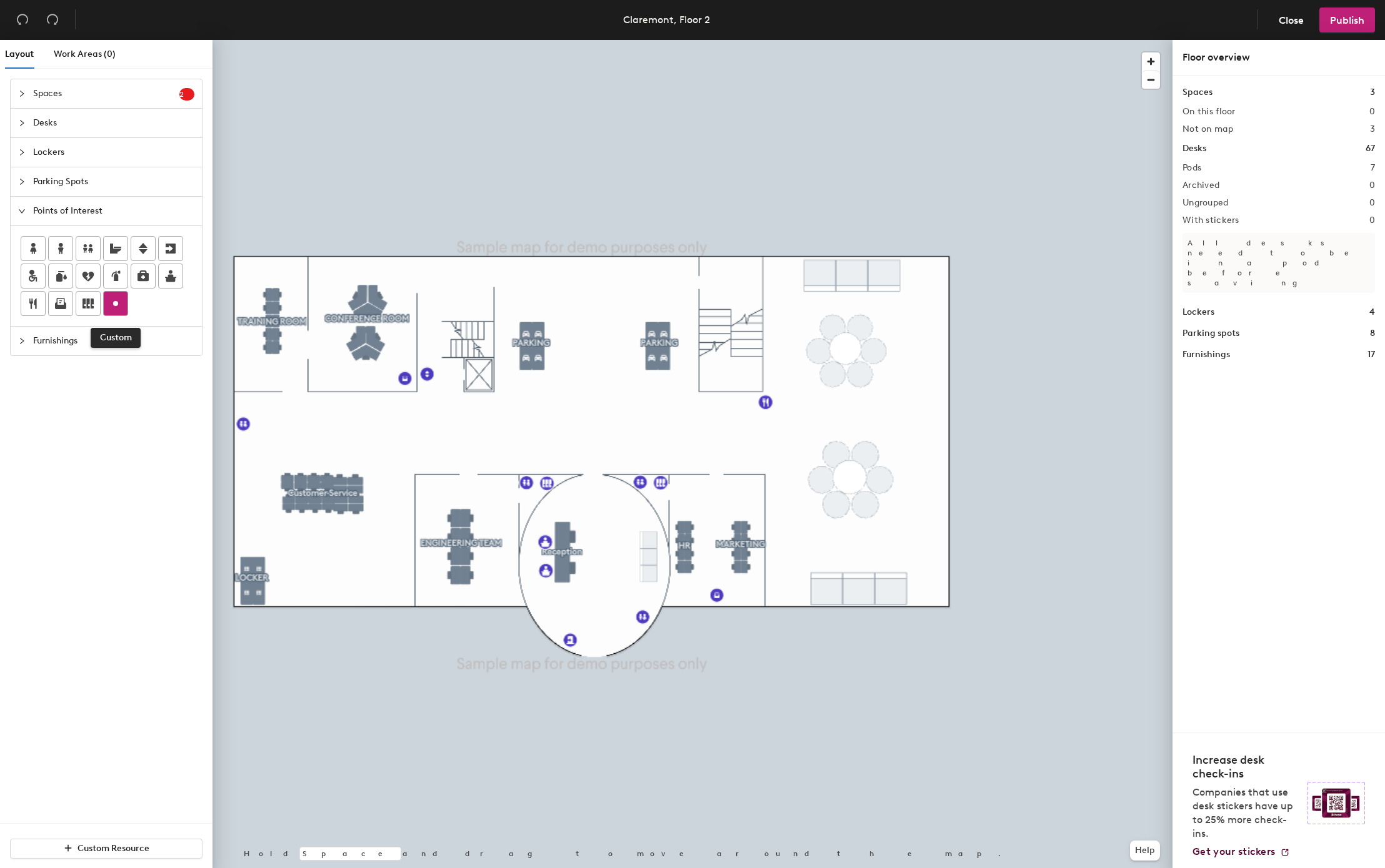
click at [117, 311] on icon at bounding box center [116, 304] width 15 height 15
type input "Staircase"
click at [742, 40] on div at bounding box center [692, 40] width 959 height 0
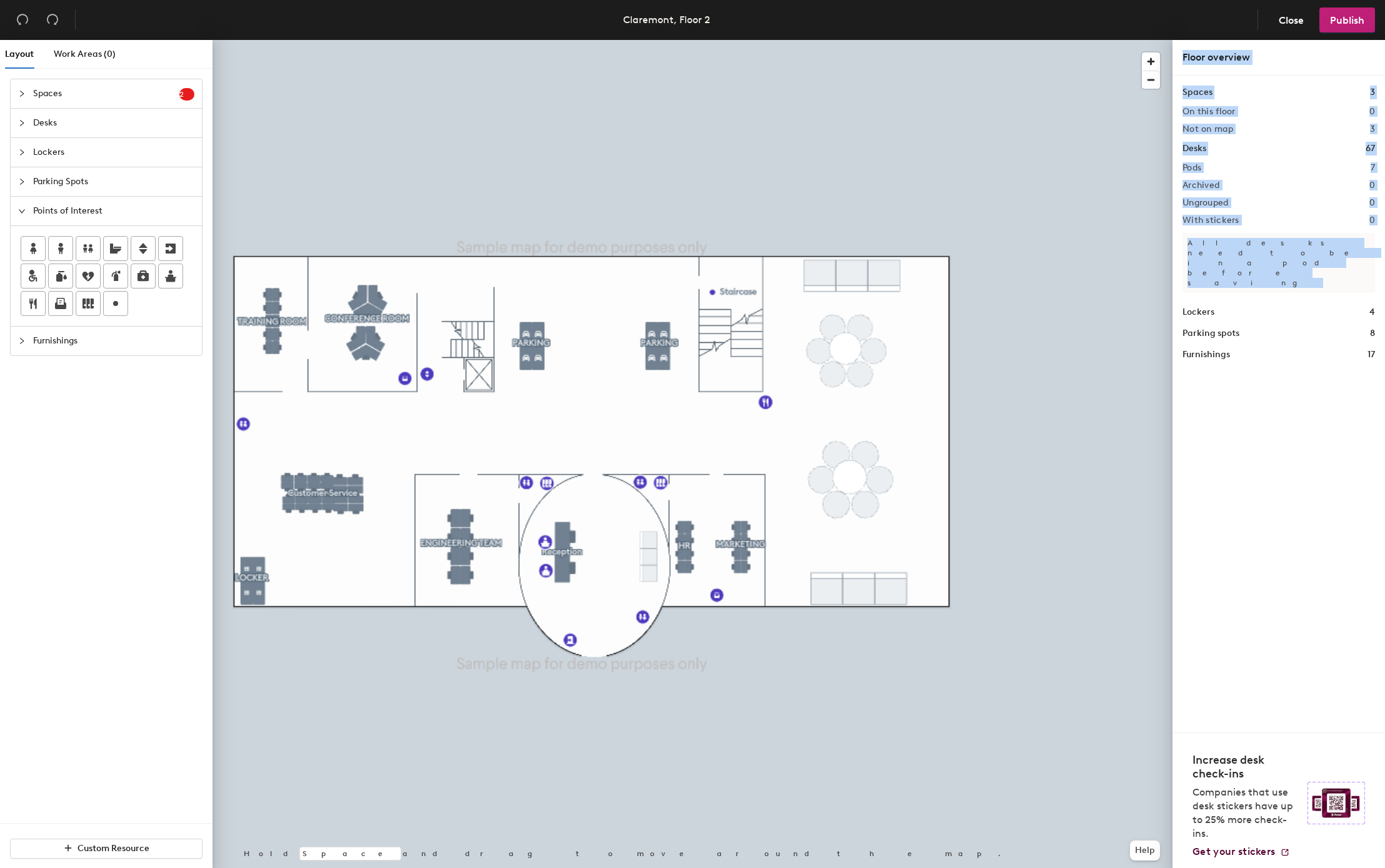
drag, startPoint x: 1180, startPoint y: 52, endPoint x: 1360, endPoint y: 233, distance: 255.3
click at [1360, 234] on div "Floor overview Spaces 3 On this floor 0 Not on map 3 Desks 67 Pods 7 Archived 0…" at bounding box center [1279, 456] width 213 height 834
click at [1294, 159] on div "Spaces 3 On this floor 0 Not on map 3 Desks 67 Pods 7 Archived 0 Ungrouped 0 Wi…" at bounding box center [1279, 224] width 192 height 276
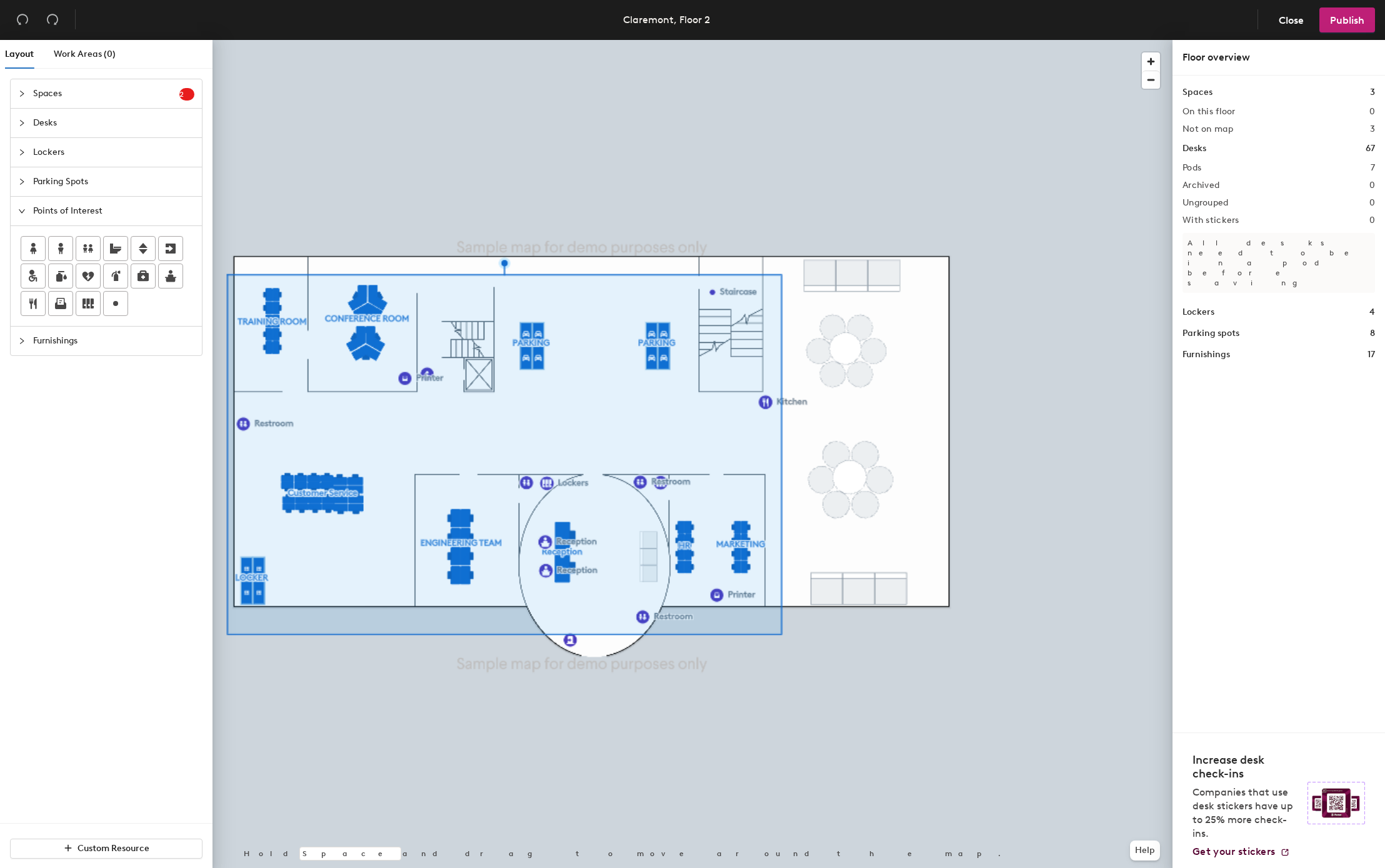
click at [1229, 111] on h2 "On this floor" at bounding box center [1209, 112] width 53 height 10
click at [1231, 130] on h2 "Not on map" at bounding box center [1208, 129] width 51 height 10
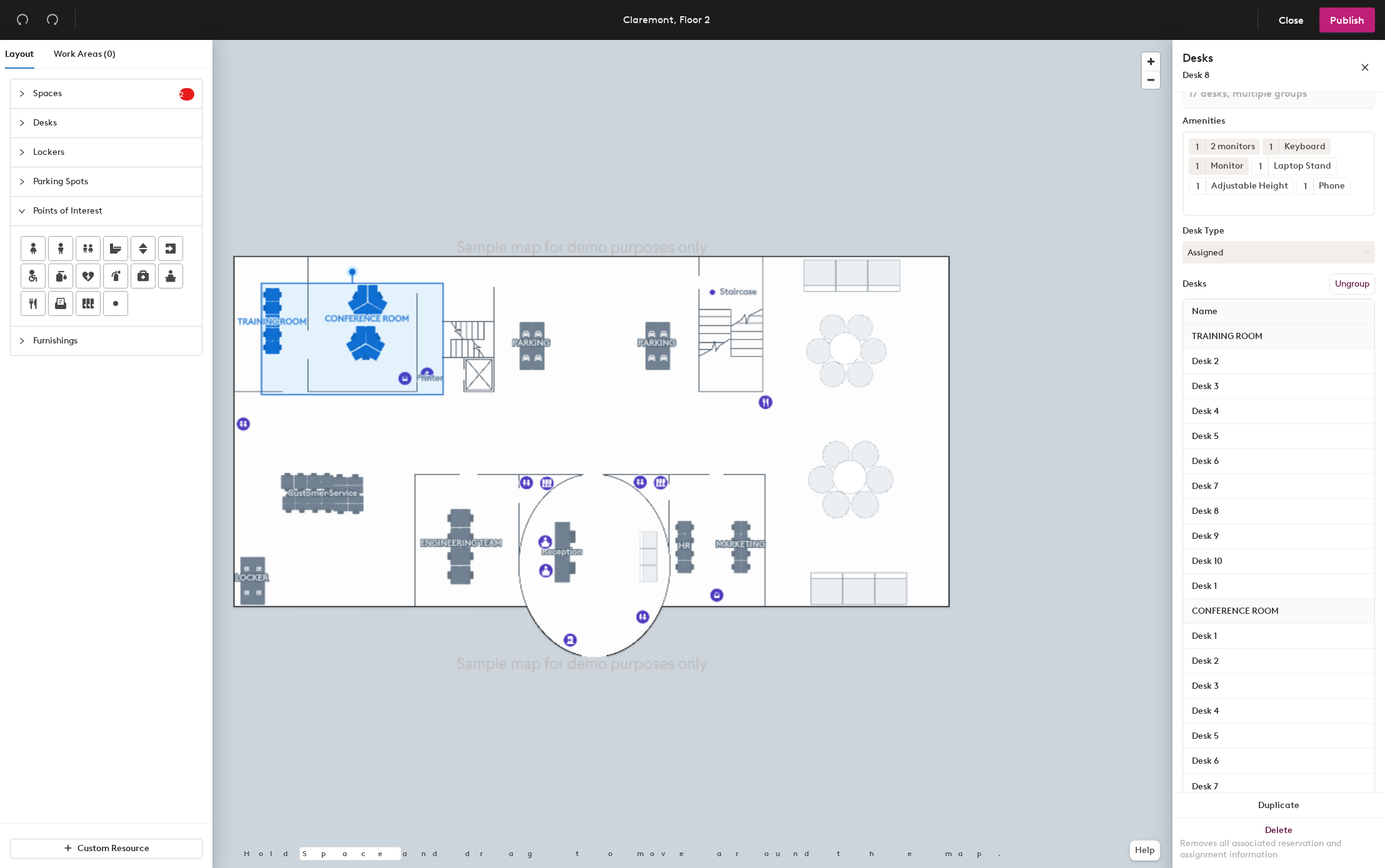
scroll to position [99, 0]
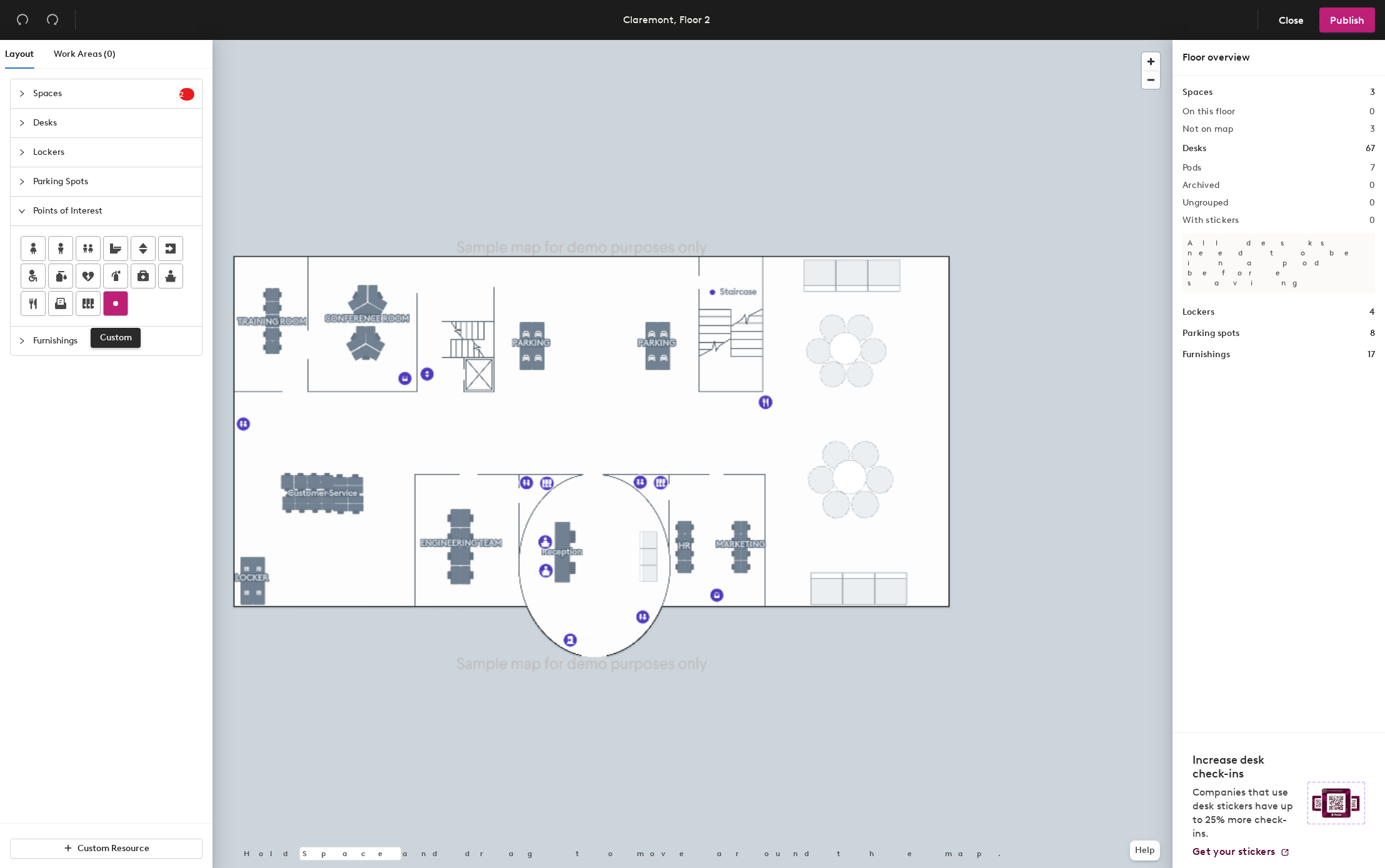
click at [117, 306] on circle at bounding box center [115, 303] width 5 height 5
type input "Staircase"
click at [462, 40] on div at bounding box center [692, 40] width 959 height 0
click at [430, 360] on span "Edit" at bounding box center [430, 362] width 32 height 21
click at [421, 40] on div at bounding box center [692, 40] width 959 height 0
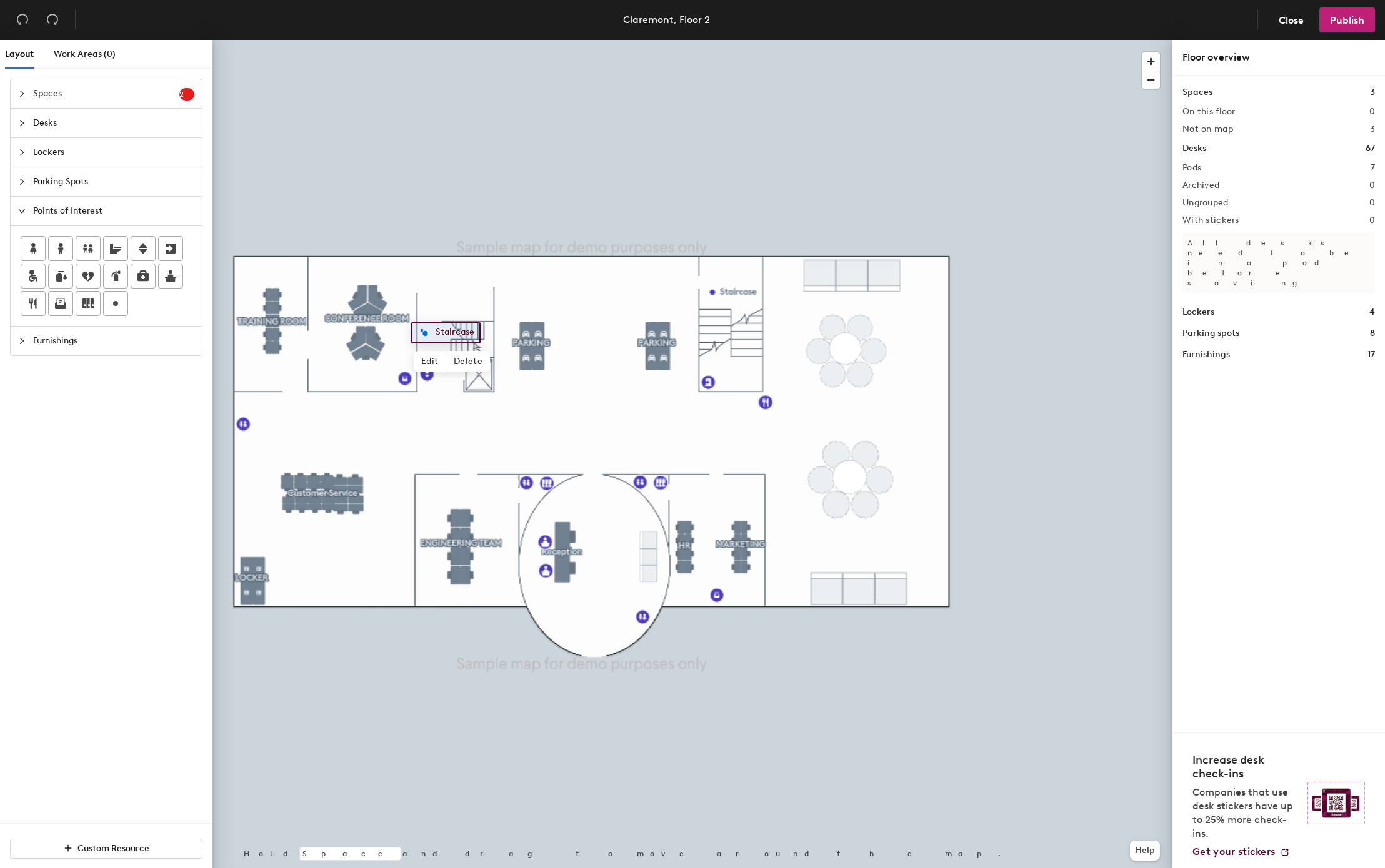
click at [421, 329] on div at bounding box center [422, 331] width 3 height 3
click at [737, 40] on div at bounding box center [692, 40] width 959 height 0
click at [537, 40] on div at bounding box center [692, 40] width 959 height 0
click at [1036, 40] on div at bounding box center [692, 40] width 959 height 0
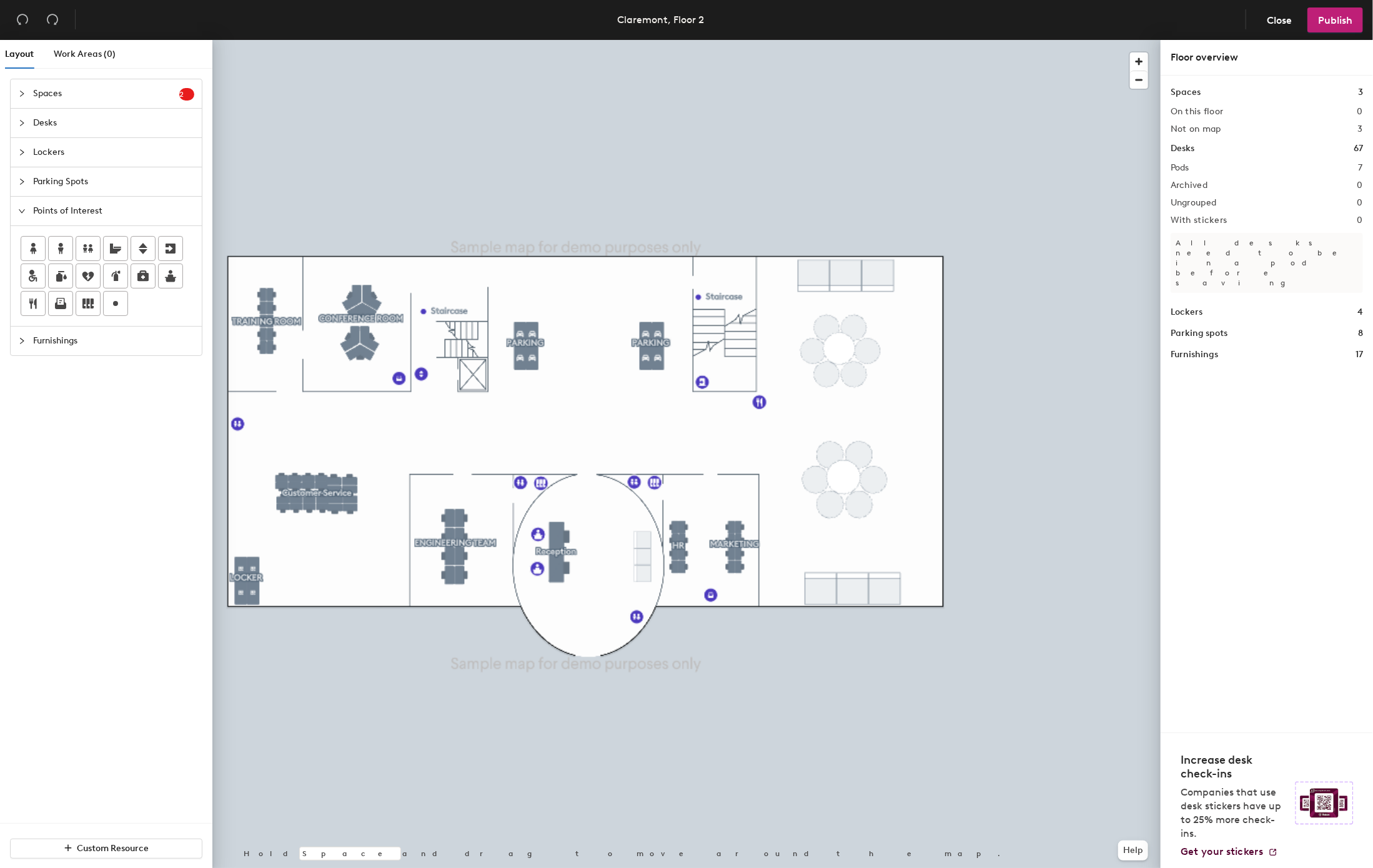
click at [880, 40] on div at bounding box center [687, 40] width 948 height 0
click at [90, 248] on icon at bounding box center [88, 248] width 15 height 15
click at [520, 40] on div at bounding box center [687, 40] width 948 height 0
click at [613, 40] on div at bounding box center [687, 40] width 948 height 0
click at [688, 639] on span "Delete" at bounding box center [681, 645] width 44 height 21
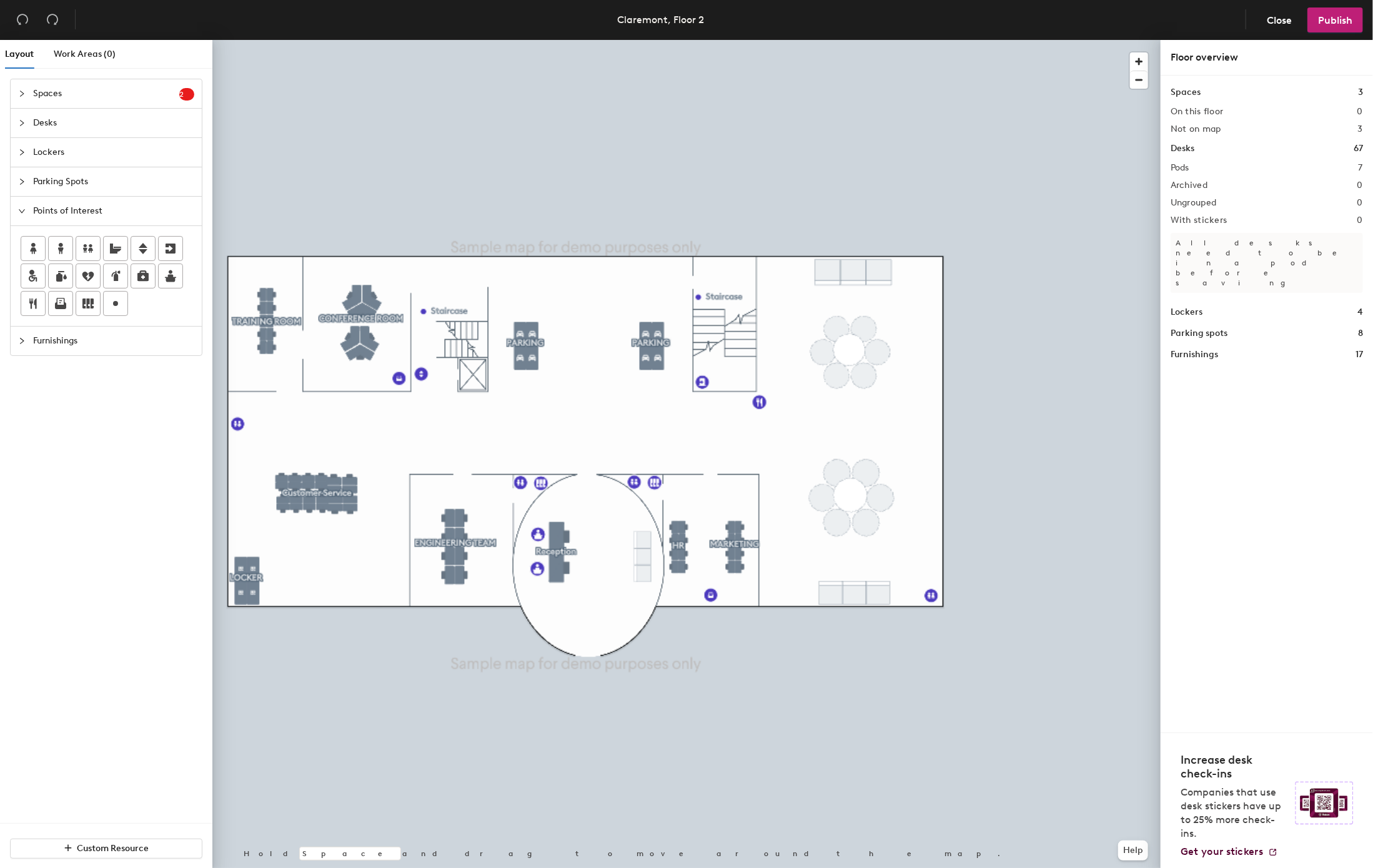
click at [104, 185] on span "Parking Spots" at bounding box center [113, 182] width 161 height 29
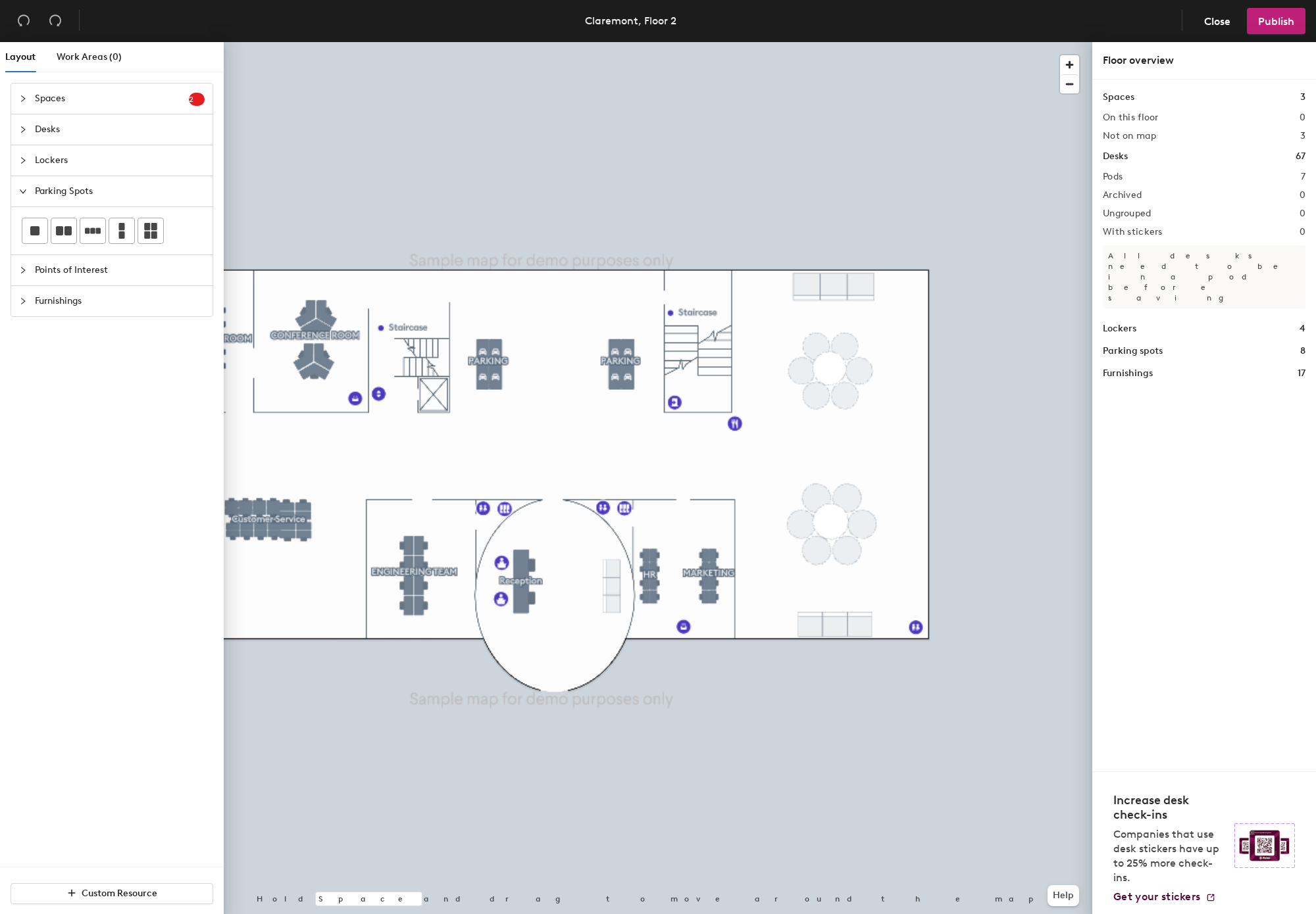
click at [489, 42] on div at bounding box center [658, 42] width 869 height 0
